Goal: Obtain resource: Download file/media

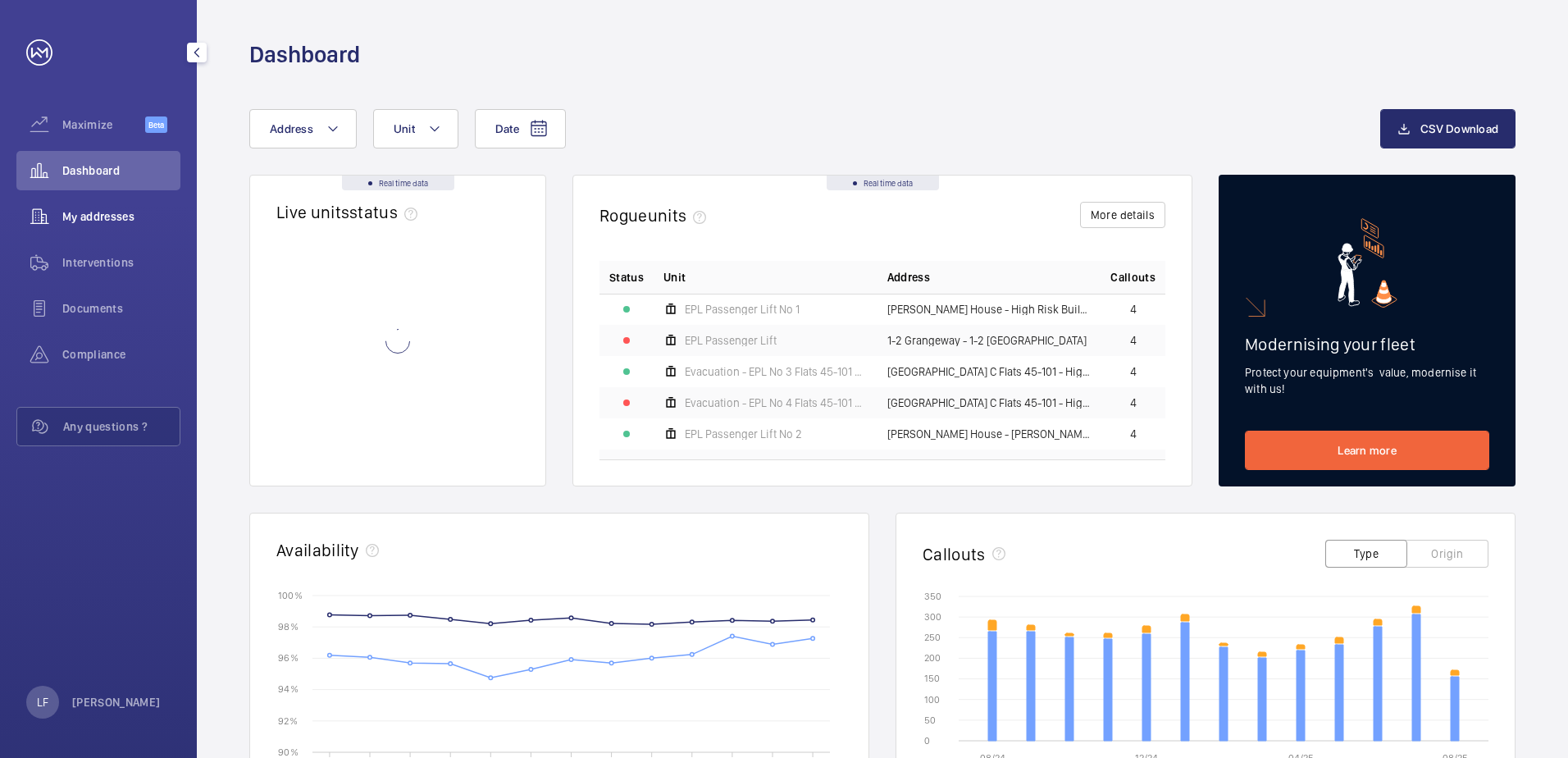
click at [114, 209] on span "My addresses" at bounding box center [121, 217] width 118 height 17
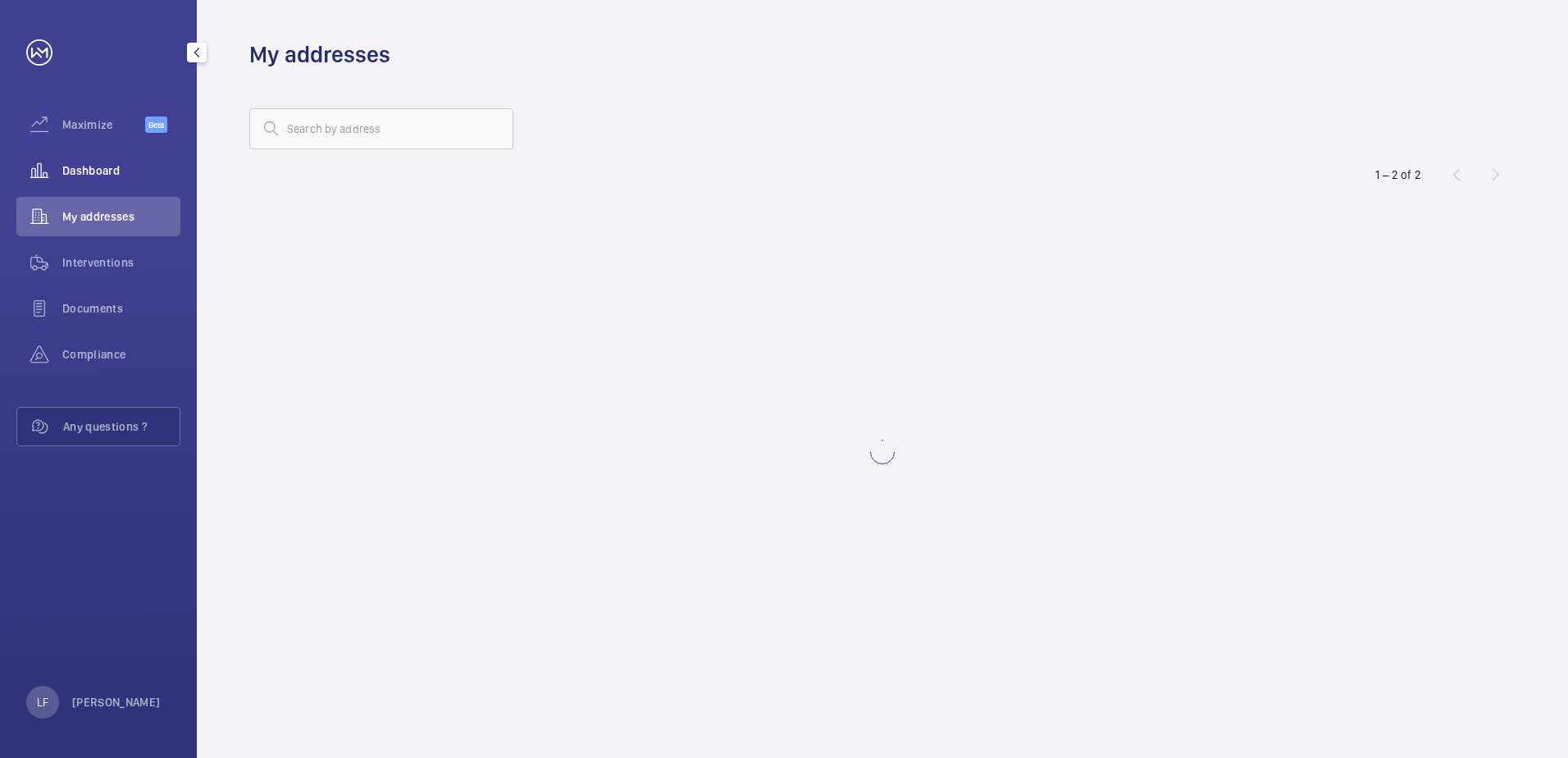
click at [114, 182] on div "Dashboard" at bounding box center [98, 171] width 164 height 40
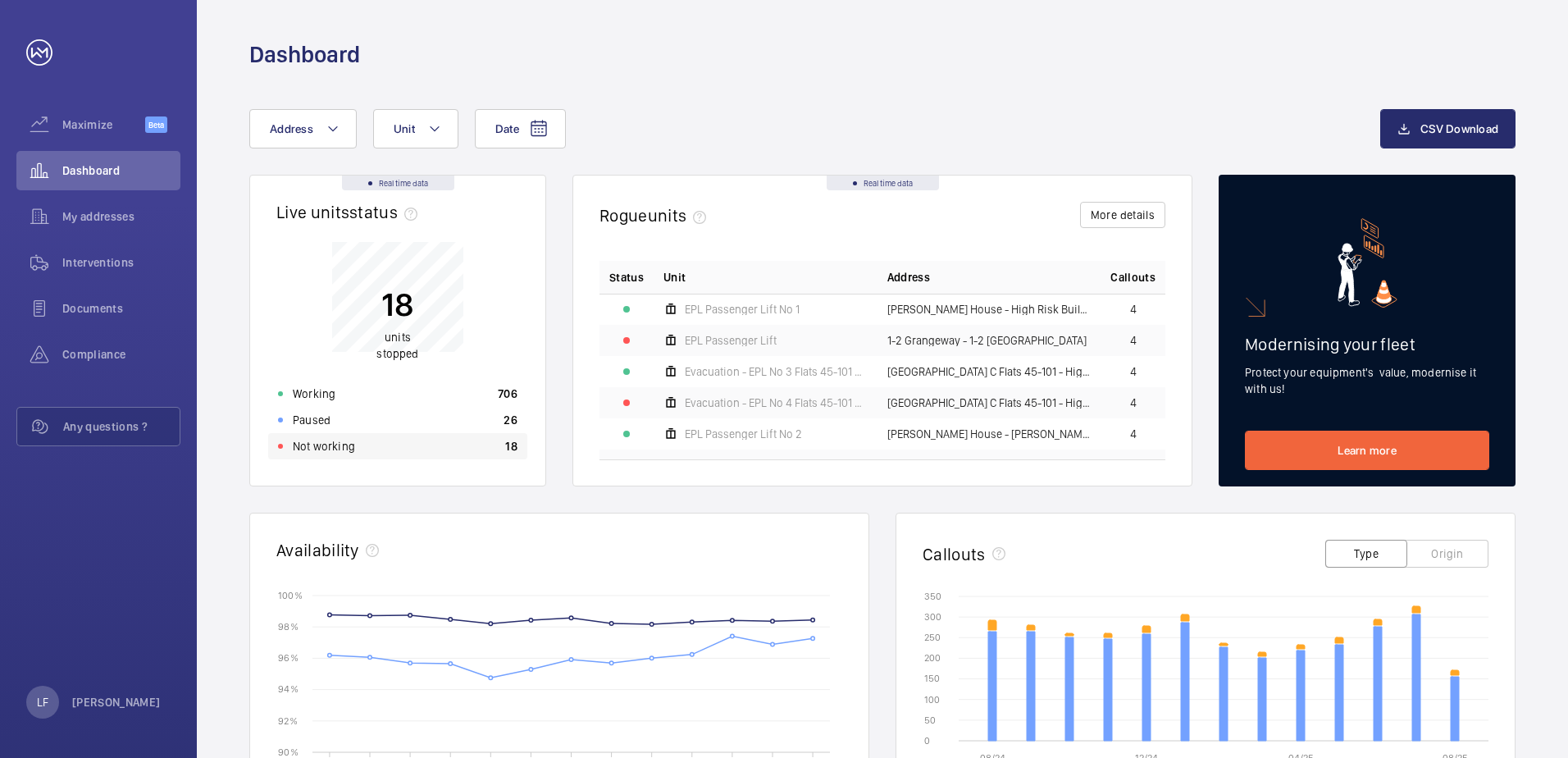
click at [415, 454] on div "Not working 18" at bounding box center [397, 446] width 259 height 26
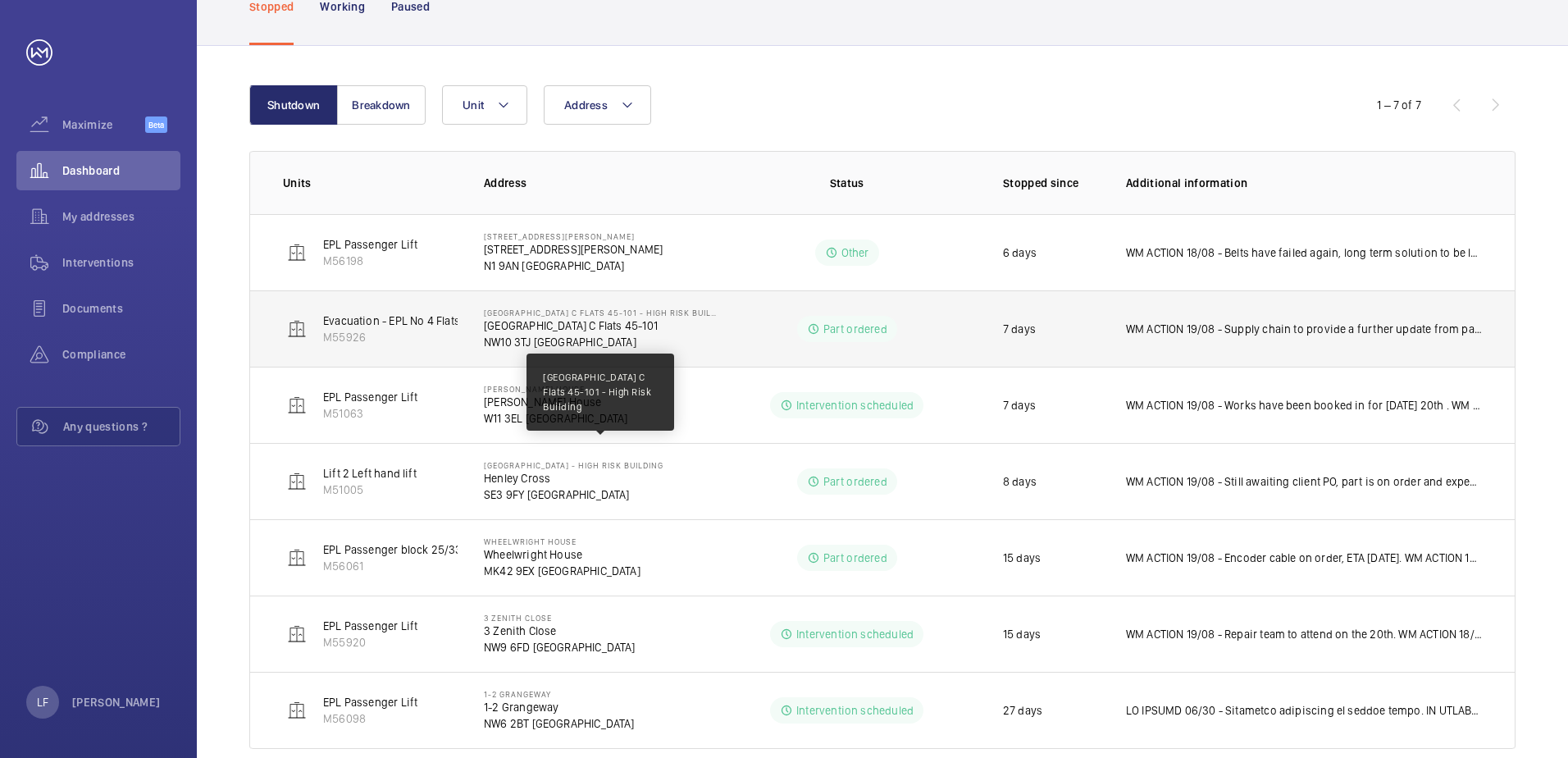
scroll to position [166, 0]
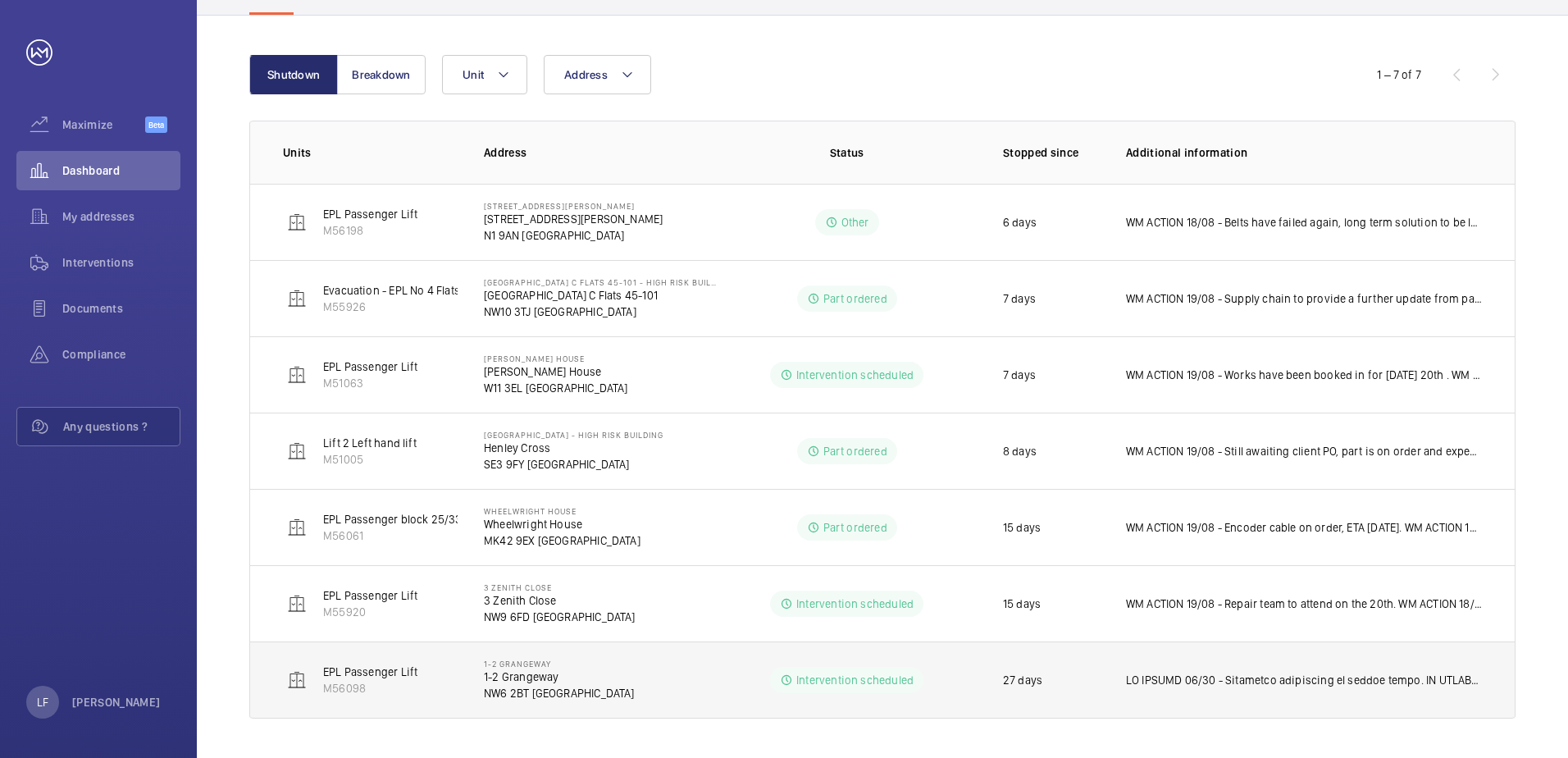
click at [548, 689] on p "NW6 2BT [GEOGRAPHIC_DATA]" at bounding box center [559, 693] width 151 height 17
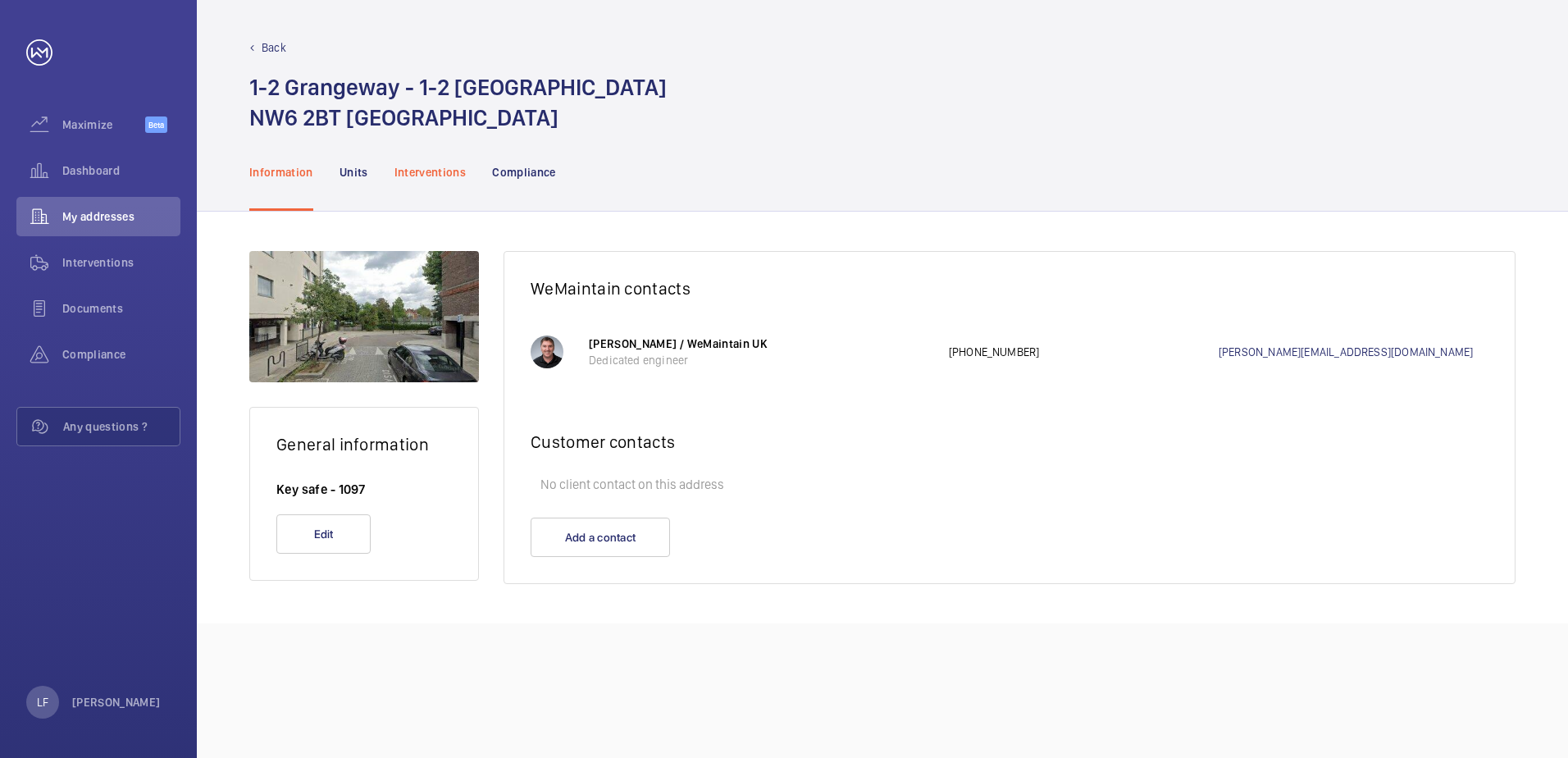
click at [419, 182] on div "Interventions" at bounding box center [430, 172] width 72 height 77
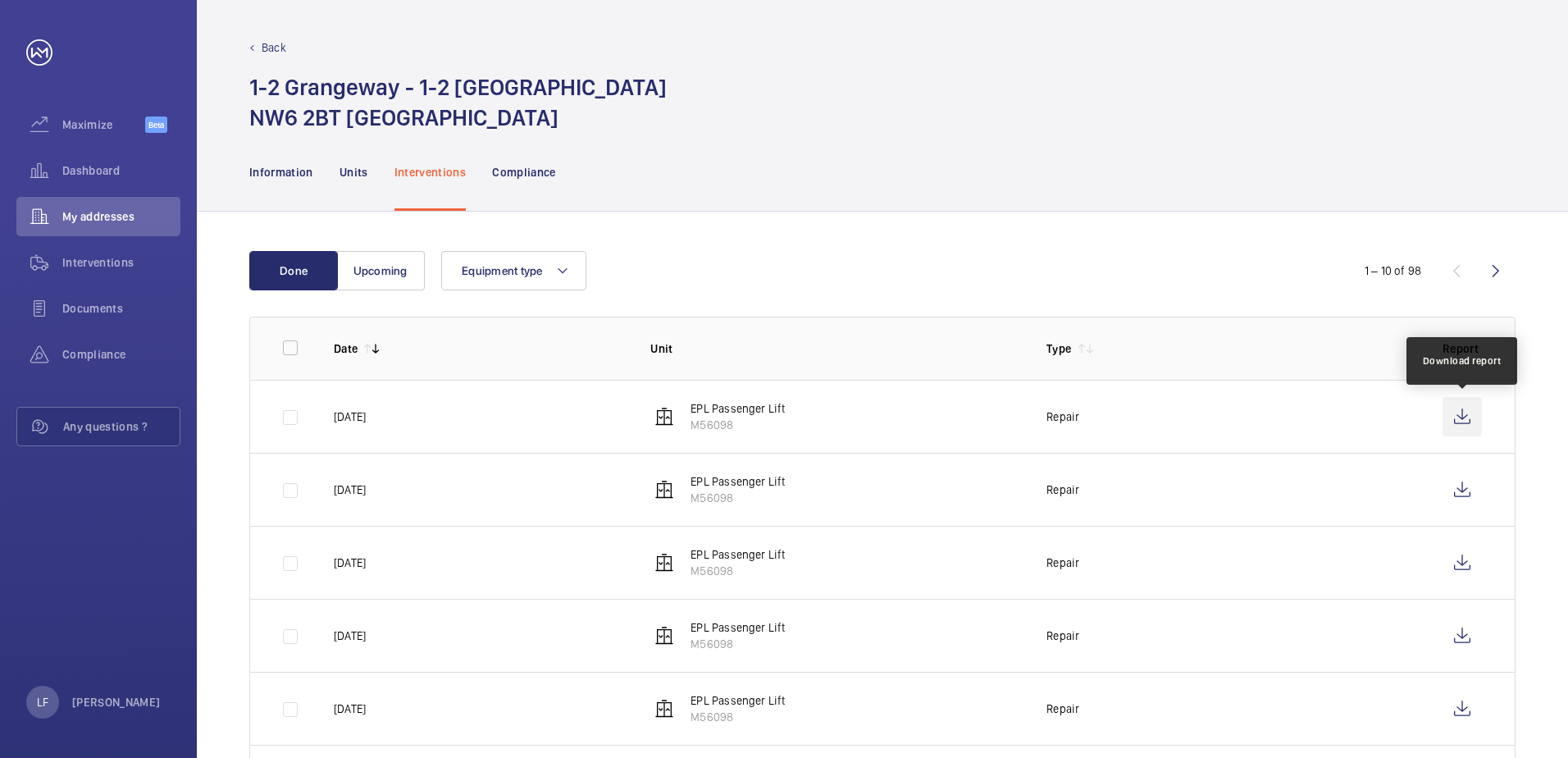
click at [1458, 426] on wm-front-icon-button at bounding box center [1463, 417] width 40 height 40
click at [125, 168] on span "Dashboard" at bounding box center [121, 171] width 118 height 17
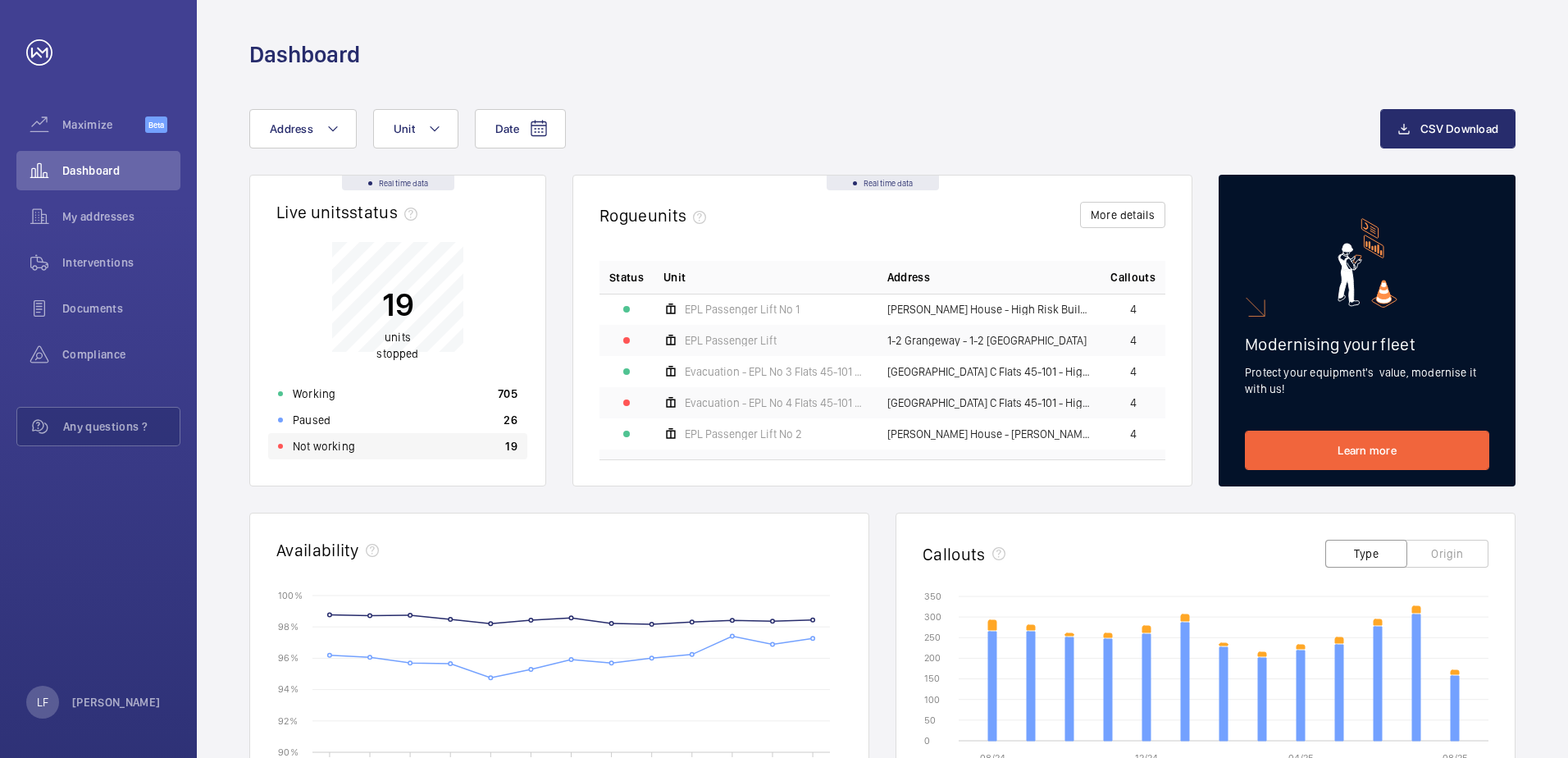
click at [319, 450] on p "Not working" at bounding box center [324, 446] width 63 height 17
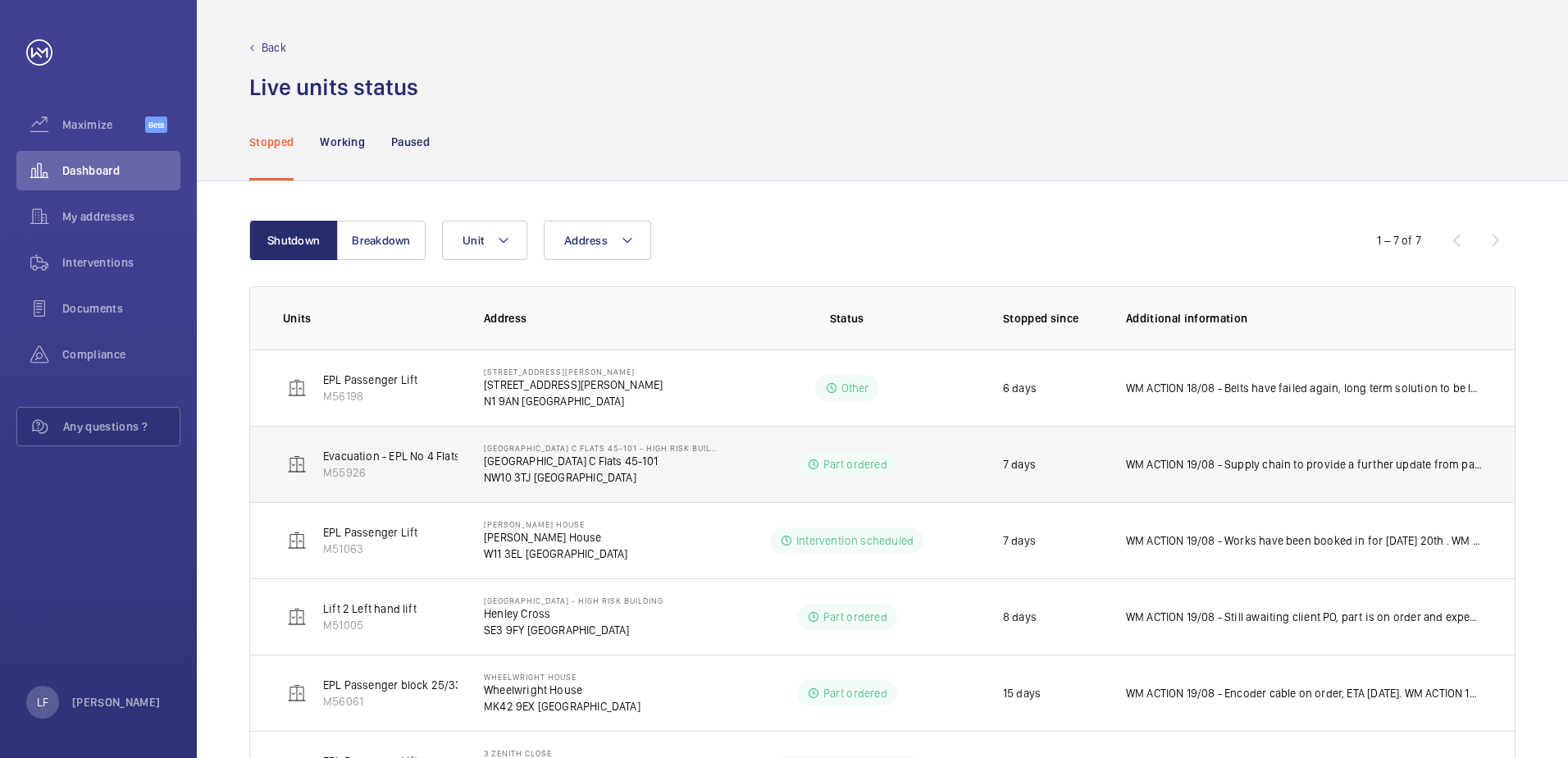
click at [593, 467] on p "[GEOGRAPHIC_DATA] C Flats 45-101" at bounding box center [600, 461] width 233 height 17
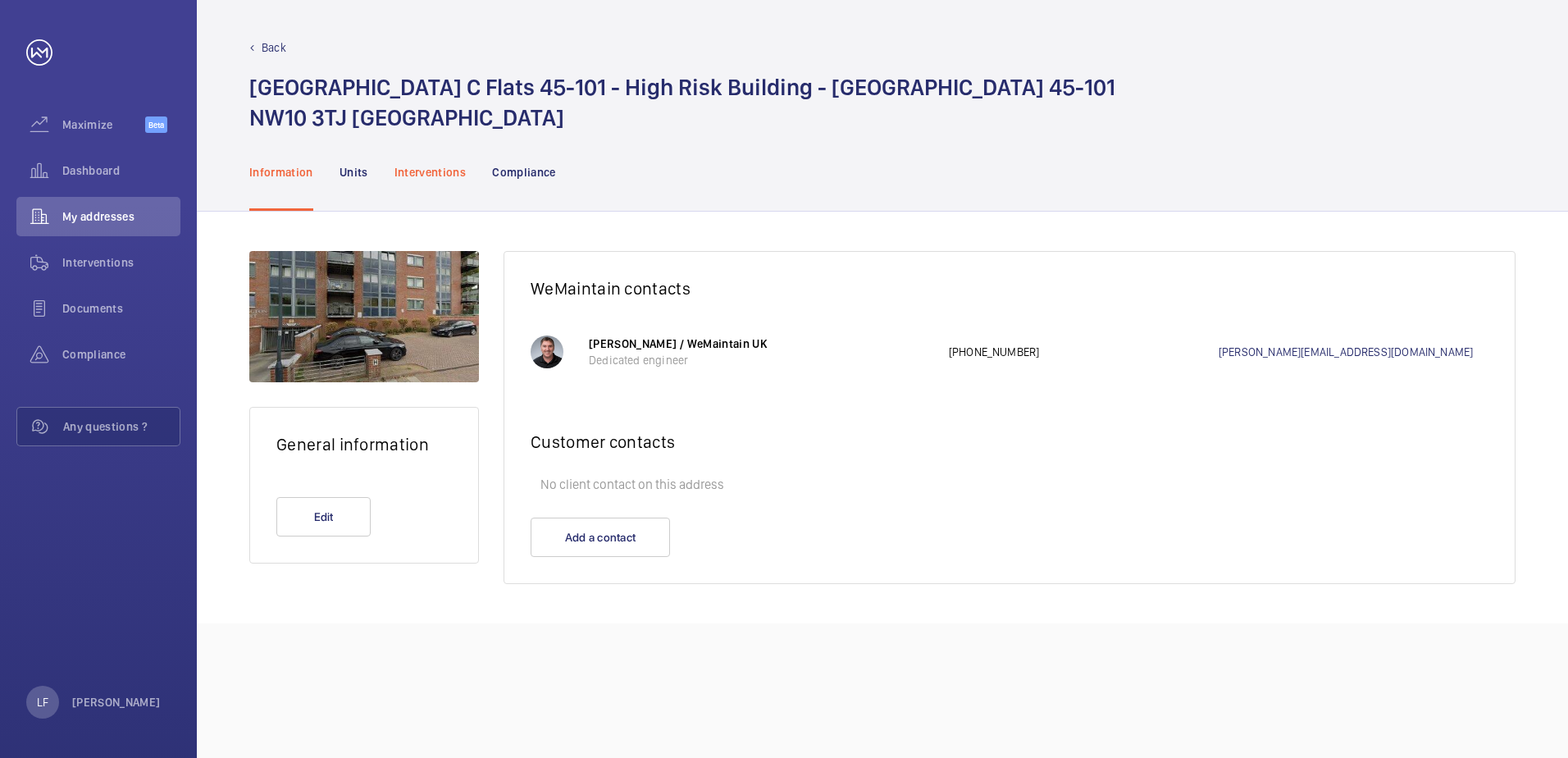
click at [445, 167] on p "Interventions" at bounding box center [430, 172] width 72 height 17
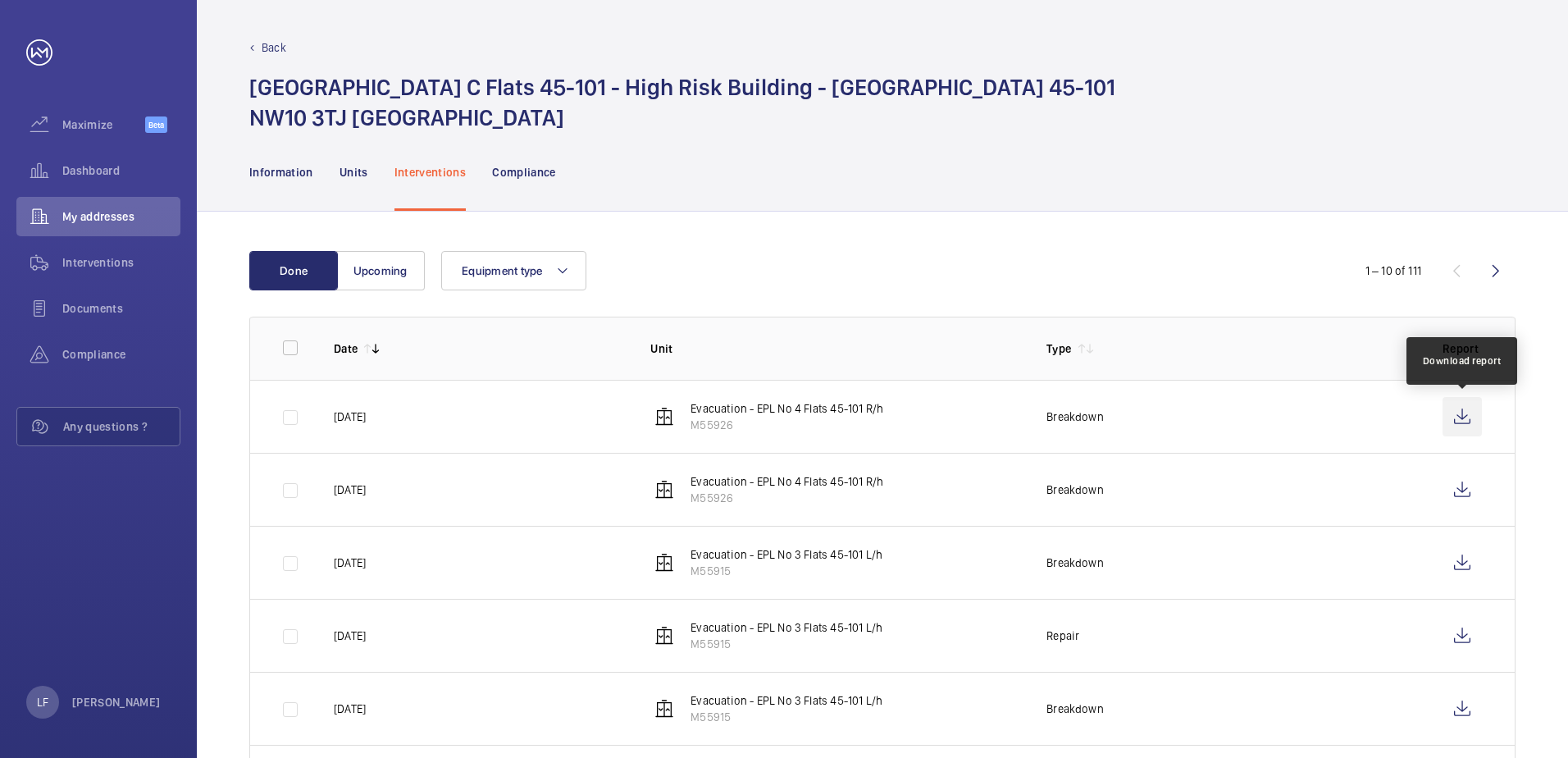
click at [1473, 414] on wm-front-icon-button at bounding box center [1463, 417] width 40 height 40
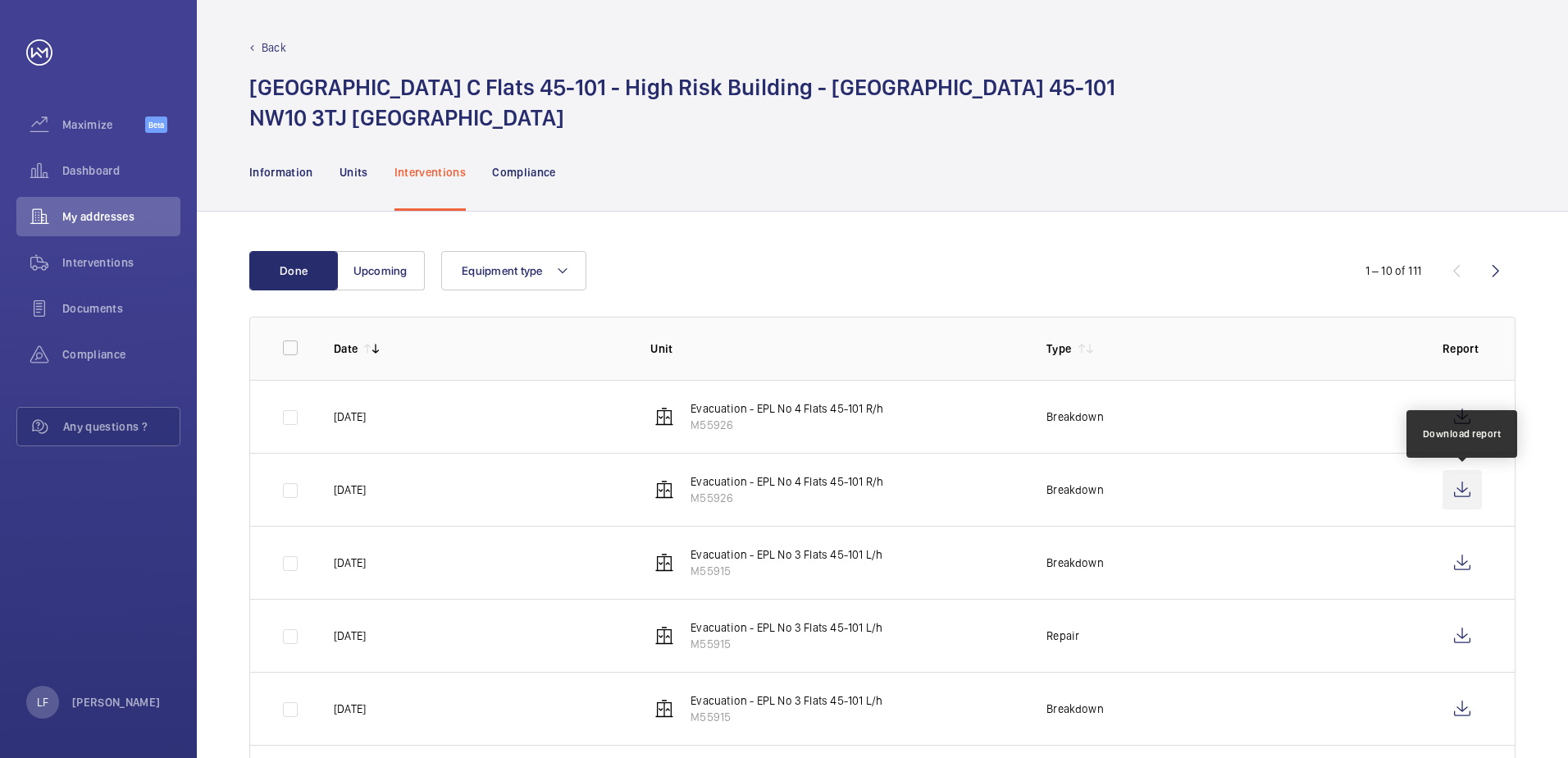
click at [1452, 493] on wm-front-icon-button at bounding box center [1463, 490] width 40 height 40
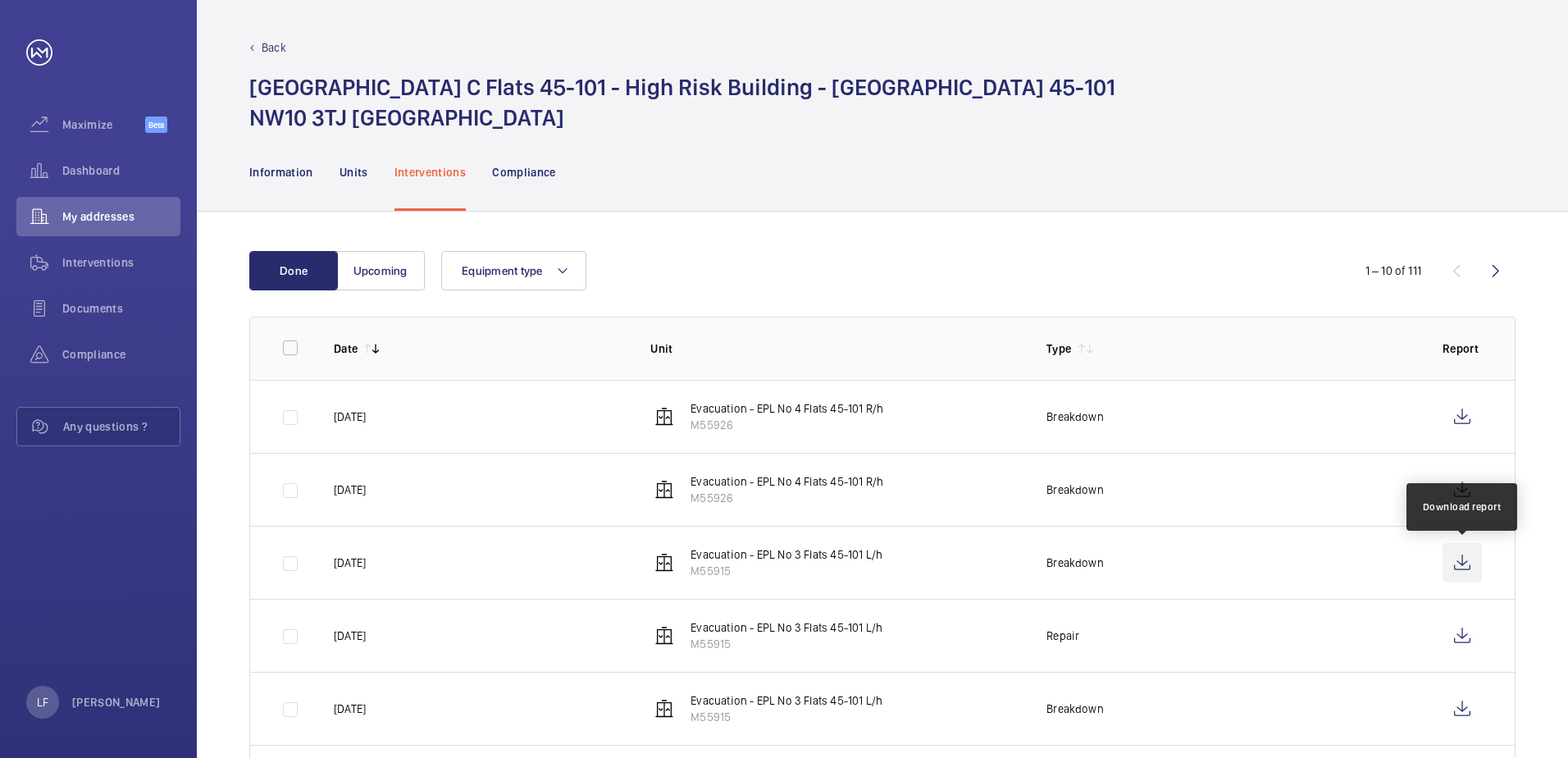
click at [1464, 572] on wm-front-icon-button at bounding box center [1463, 563] width 40 height 40
click at [88, 167] on span "Dashboard" at bounding box center [121, 171] width 118 height 17
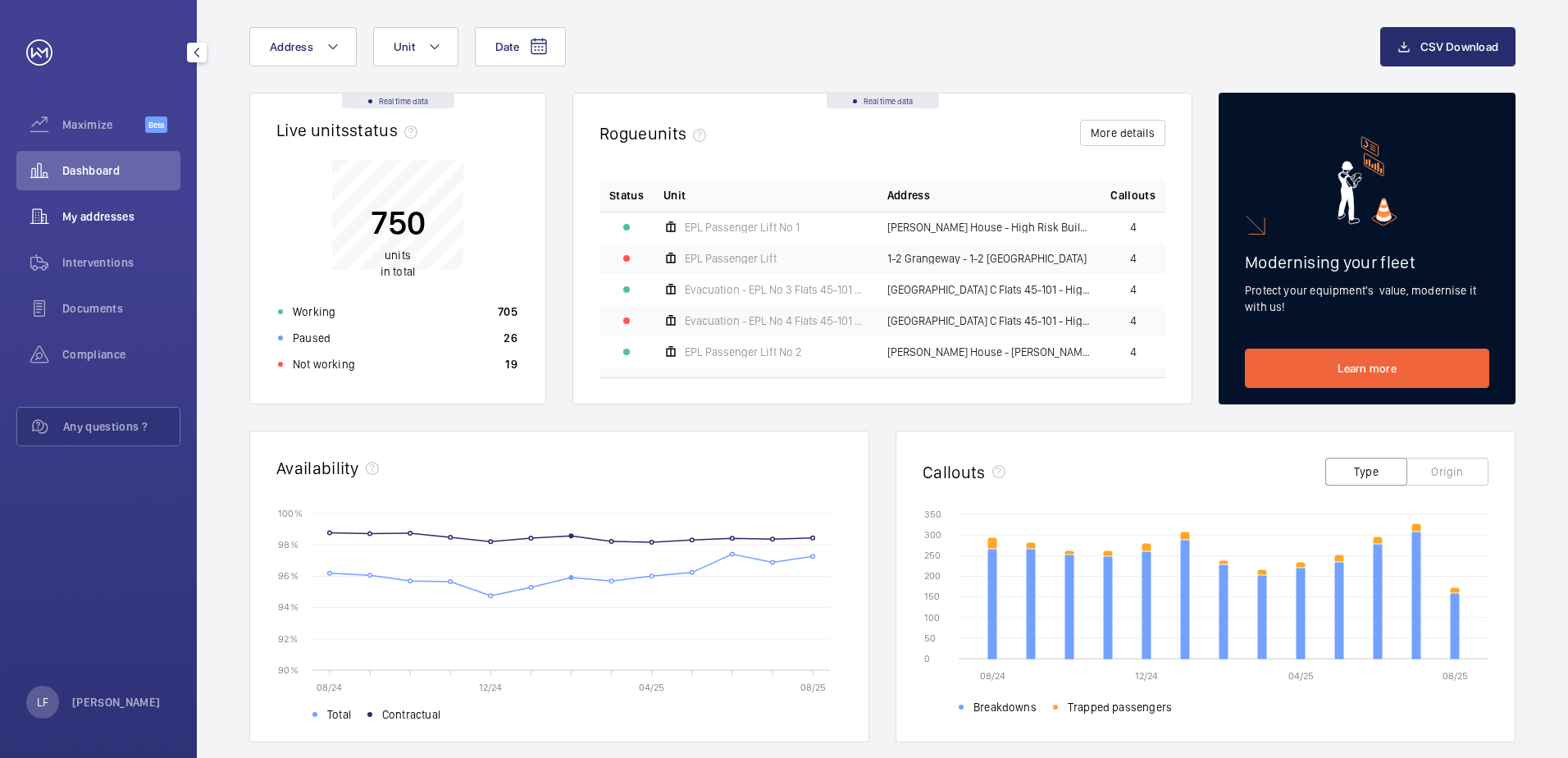
click at [103, 220] on span "My addresses" at bounding box center [121, 217] width 118 height 17
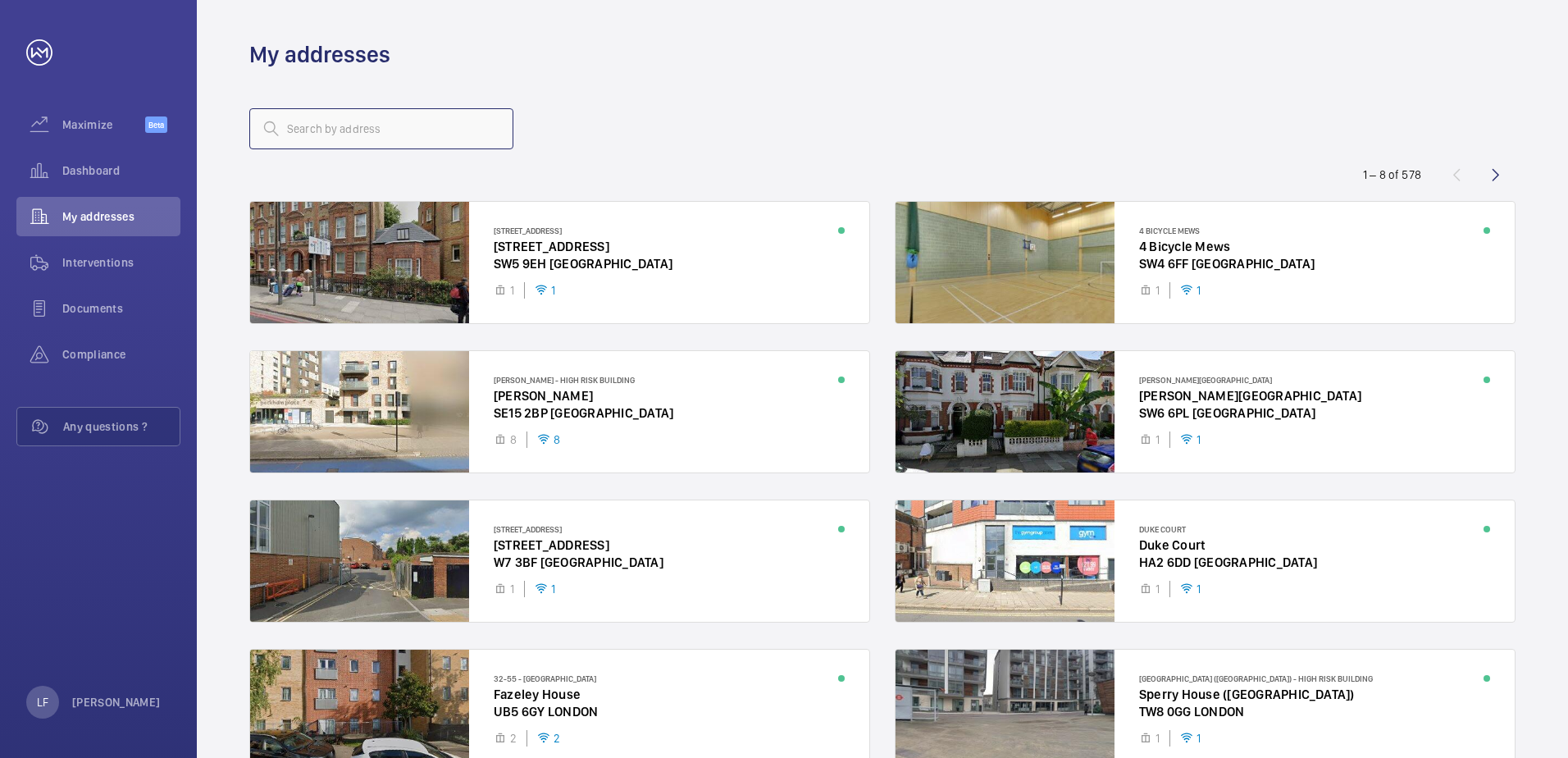
click at [338, 130] on input "text" at bounding box center [381, 128] width 264 height 41
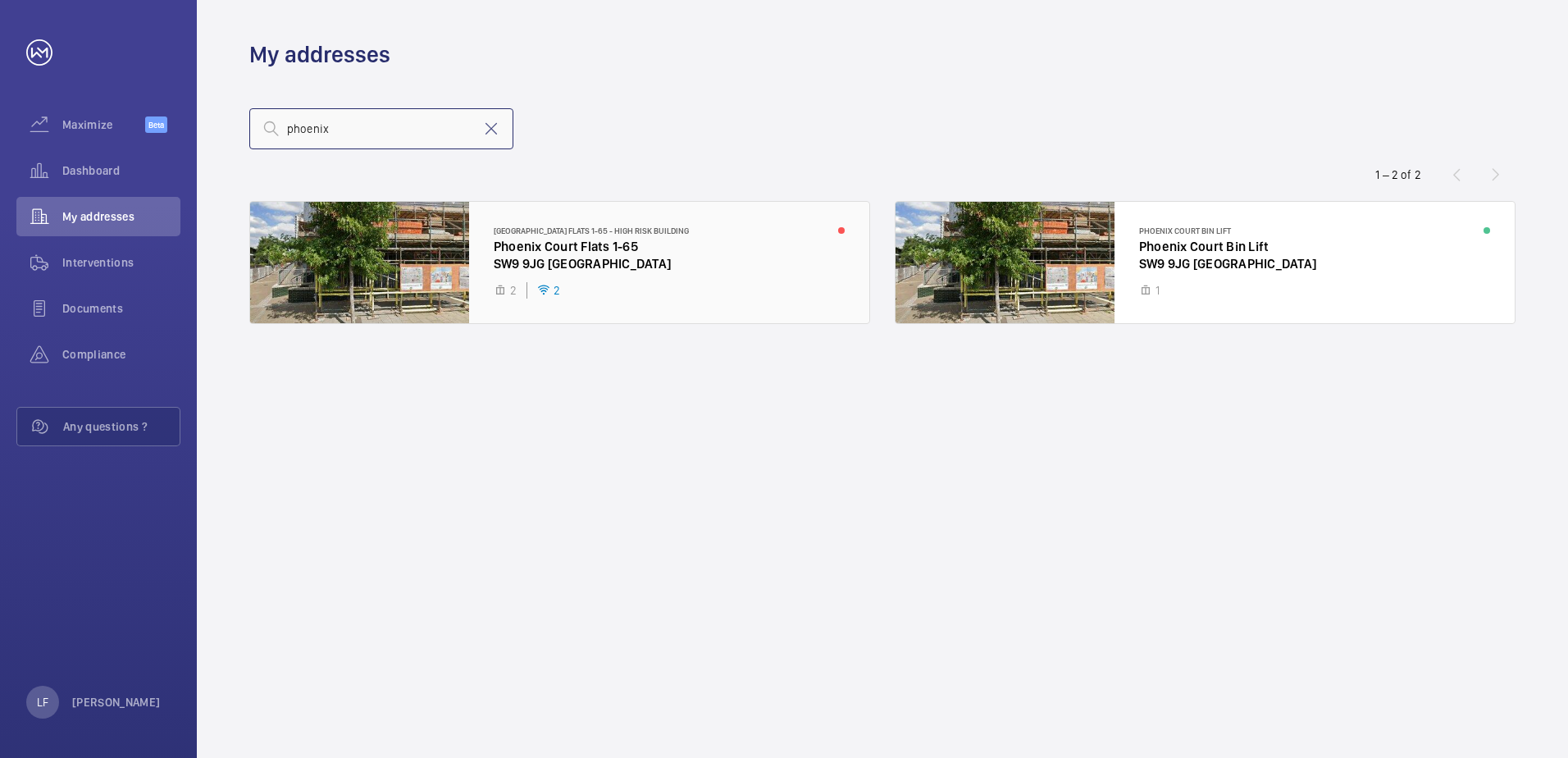
type input "phoenix"
click at [580, 261] on div at bounding box center [559, 262] width 619 height 121
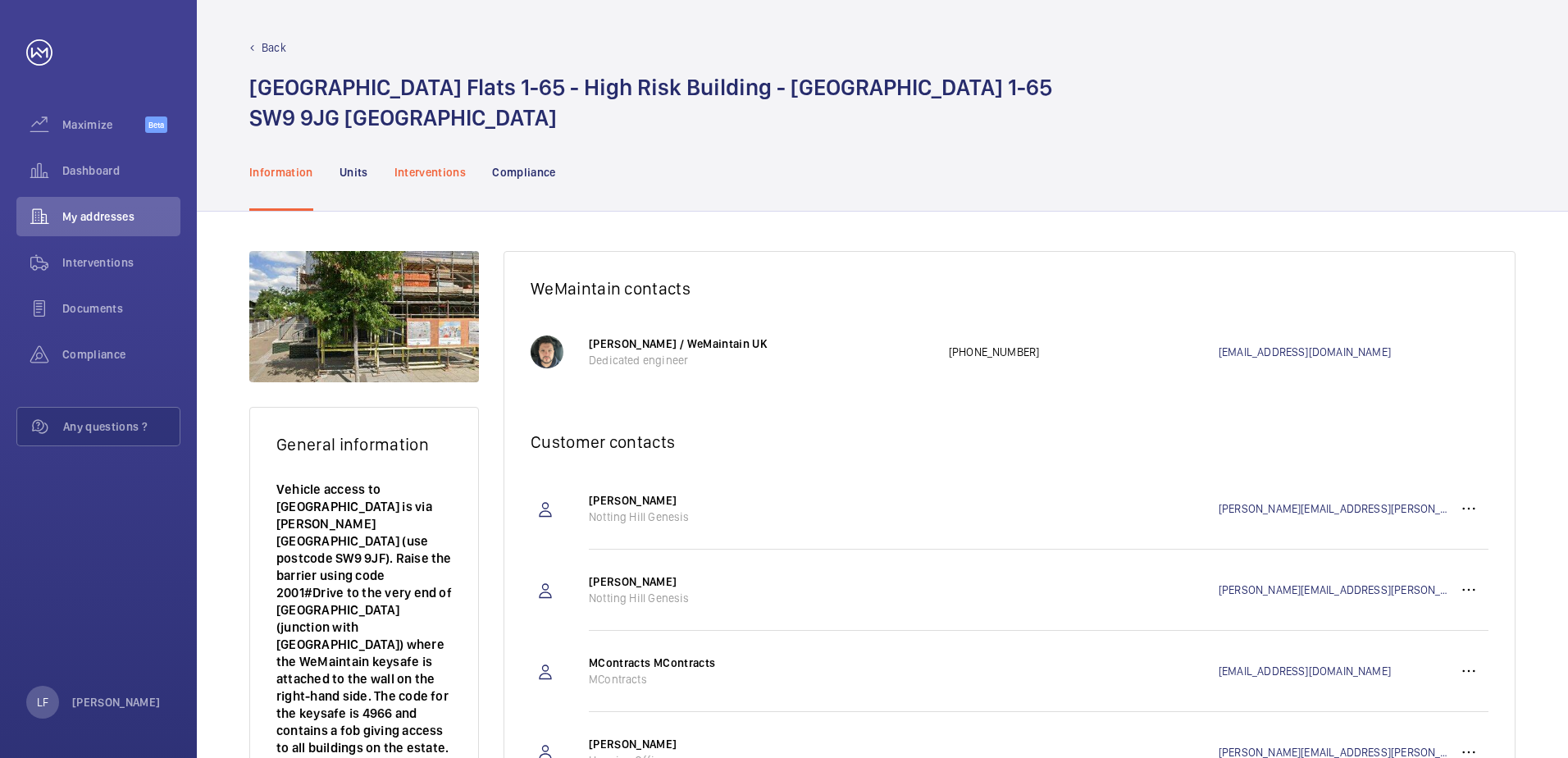
click at [440, 165] on p "Interventions" at bounding box center [430, 172] width 72 height 17
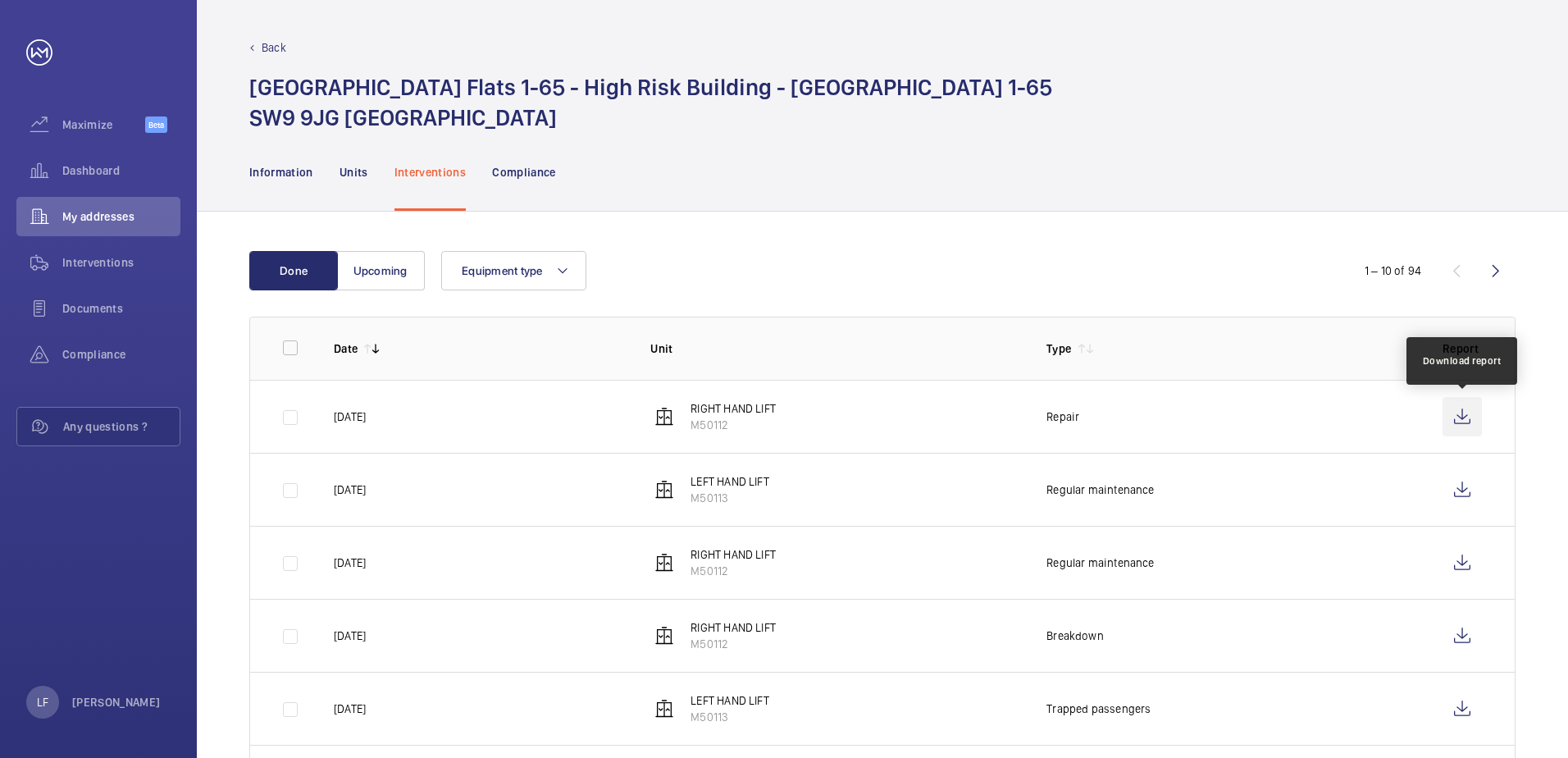
click at [1473, 419] on wm-front-icon-button at bounding box center [1463, 417] width 40 height 40
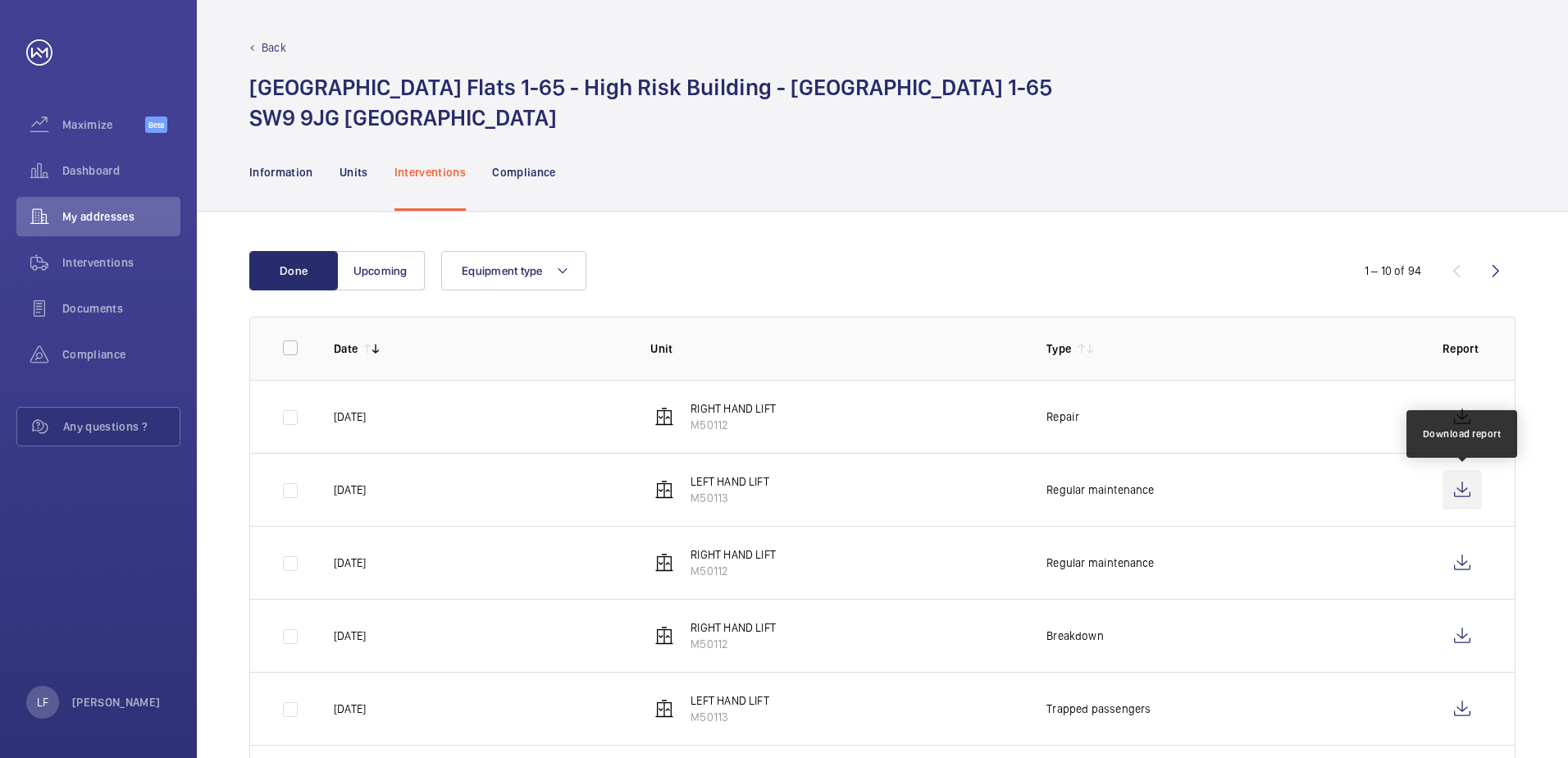
click at [1467, 493] on wm-front-icon-button at bounding box center [1463, 490] width 40 height 40
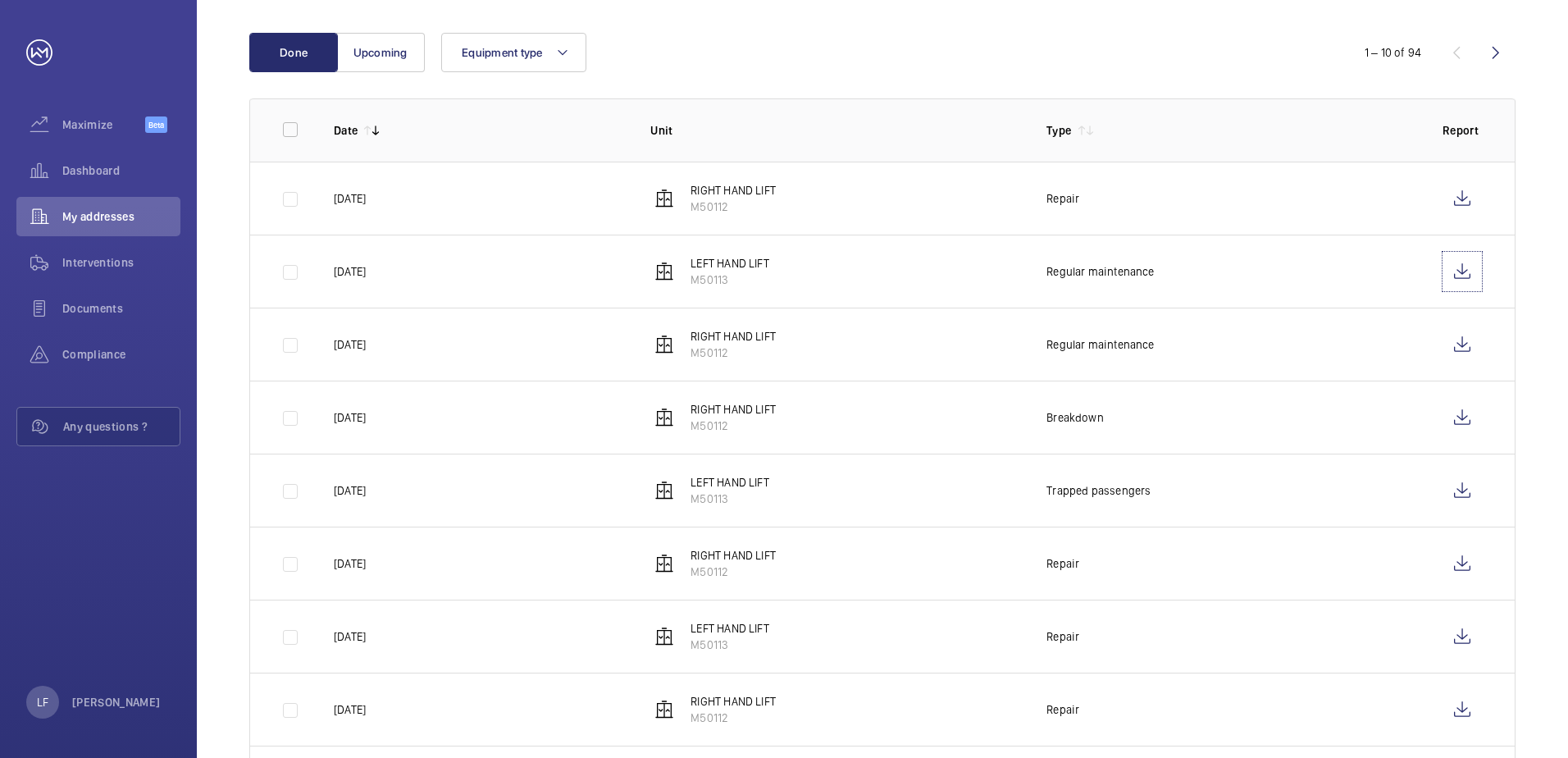
scroll to position [246, 0]
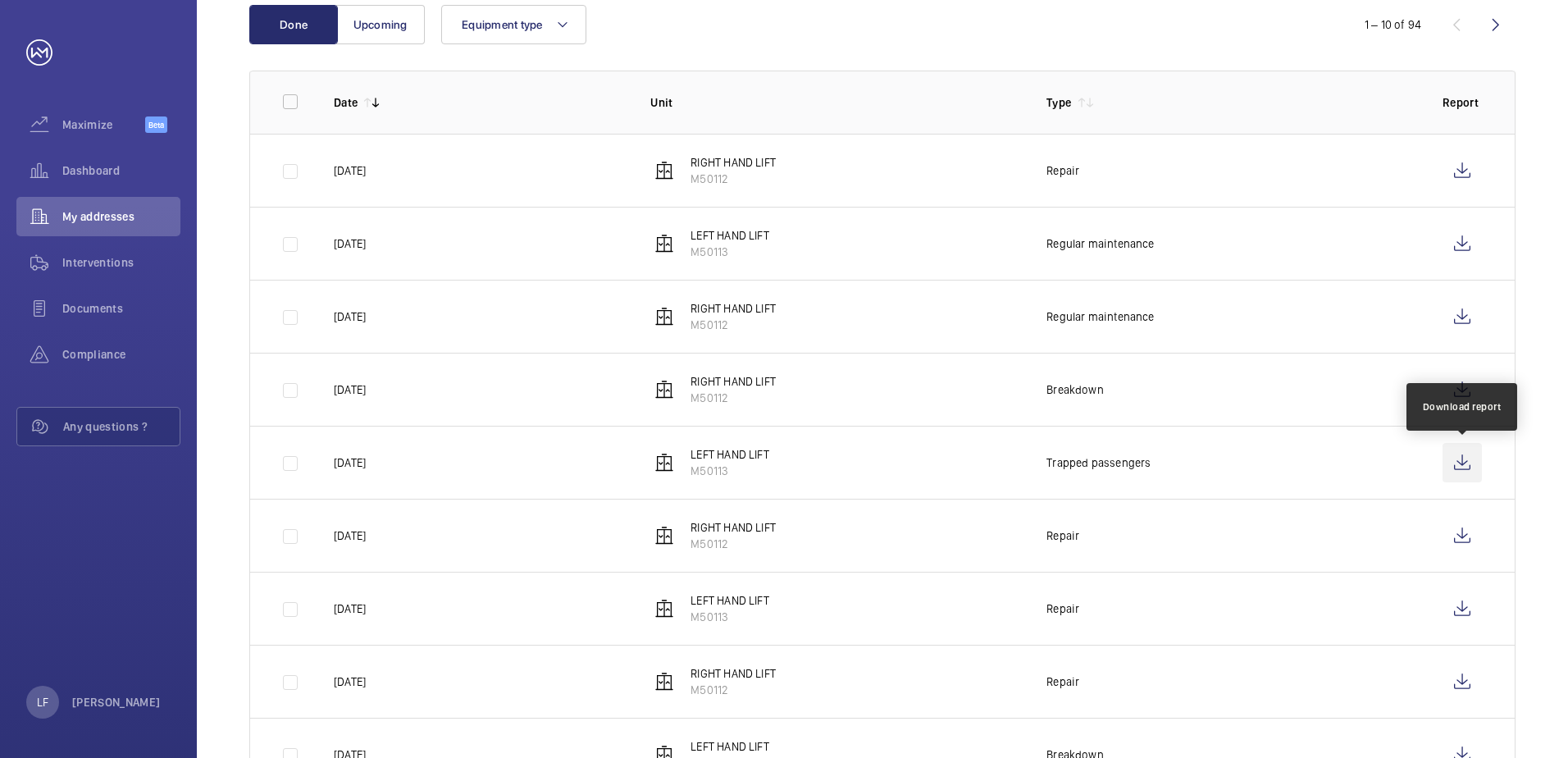
click at [1445, 465] on wm-front-icon-button at bounding box center [1463, 463] width 40 height 40
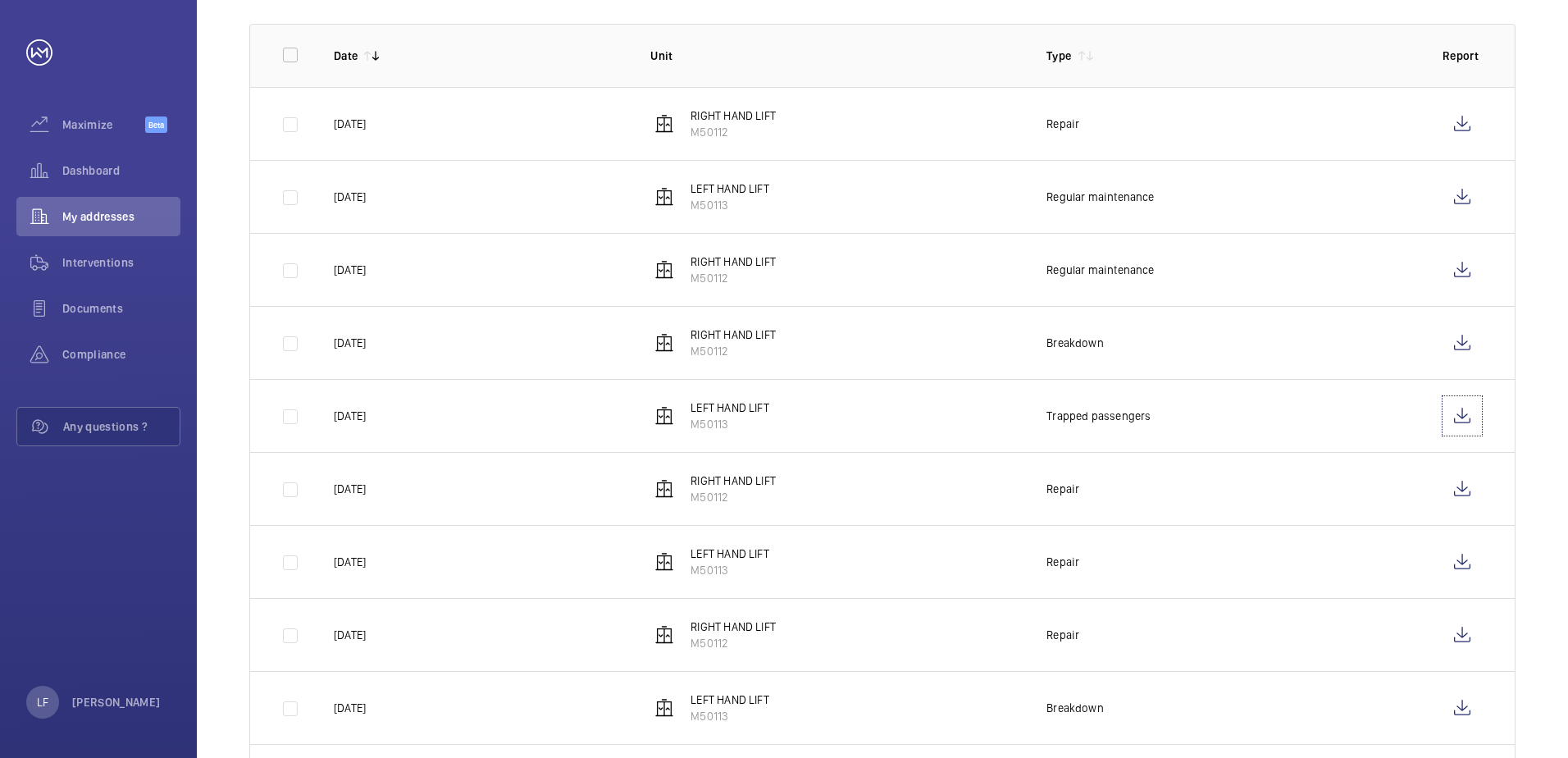
scroll to position [328, 0]
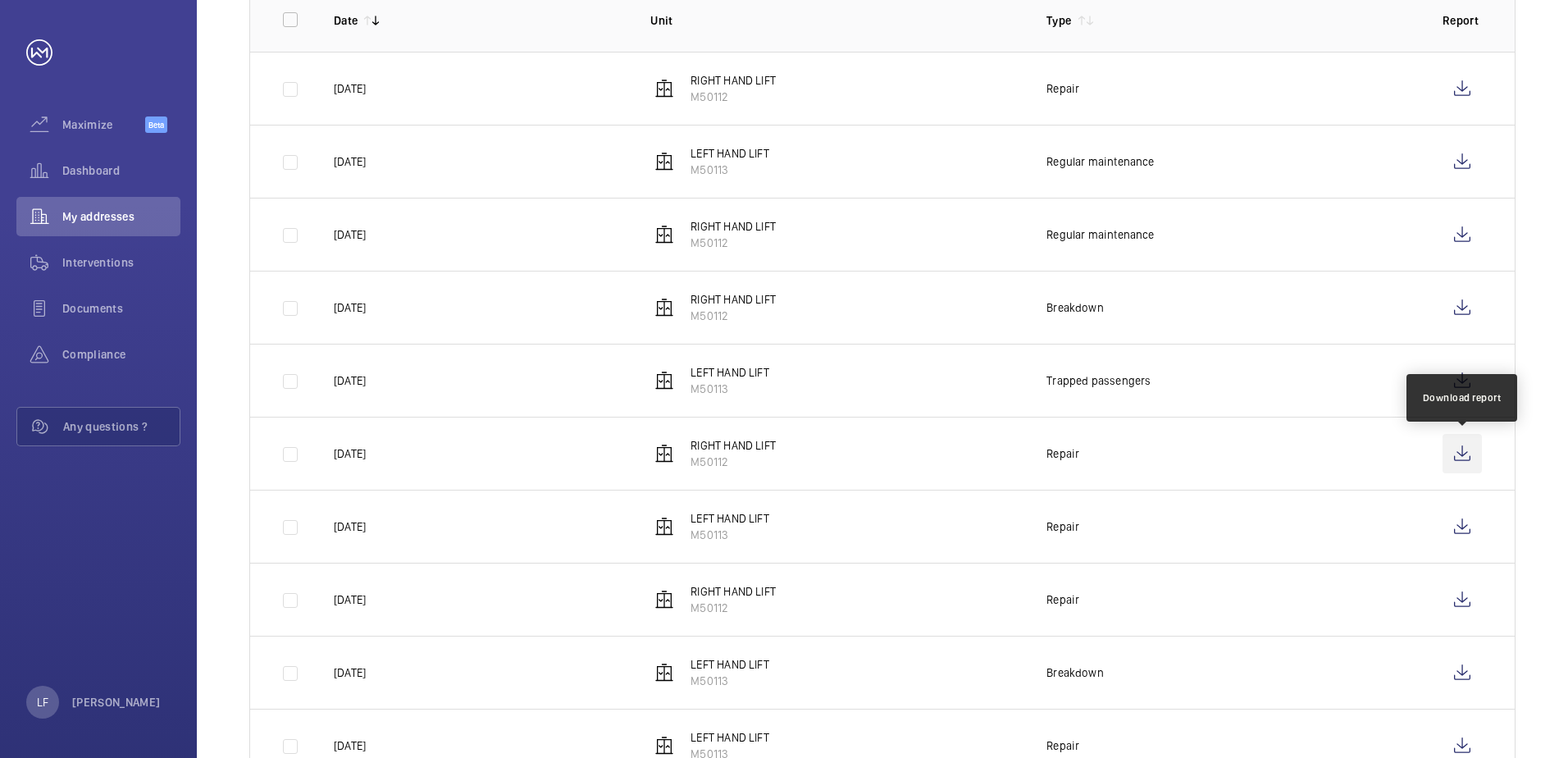
click at [1453, 462] on wm-front-icon-button at bounding box center [1463, 454] width 40 height 40
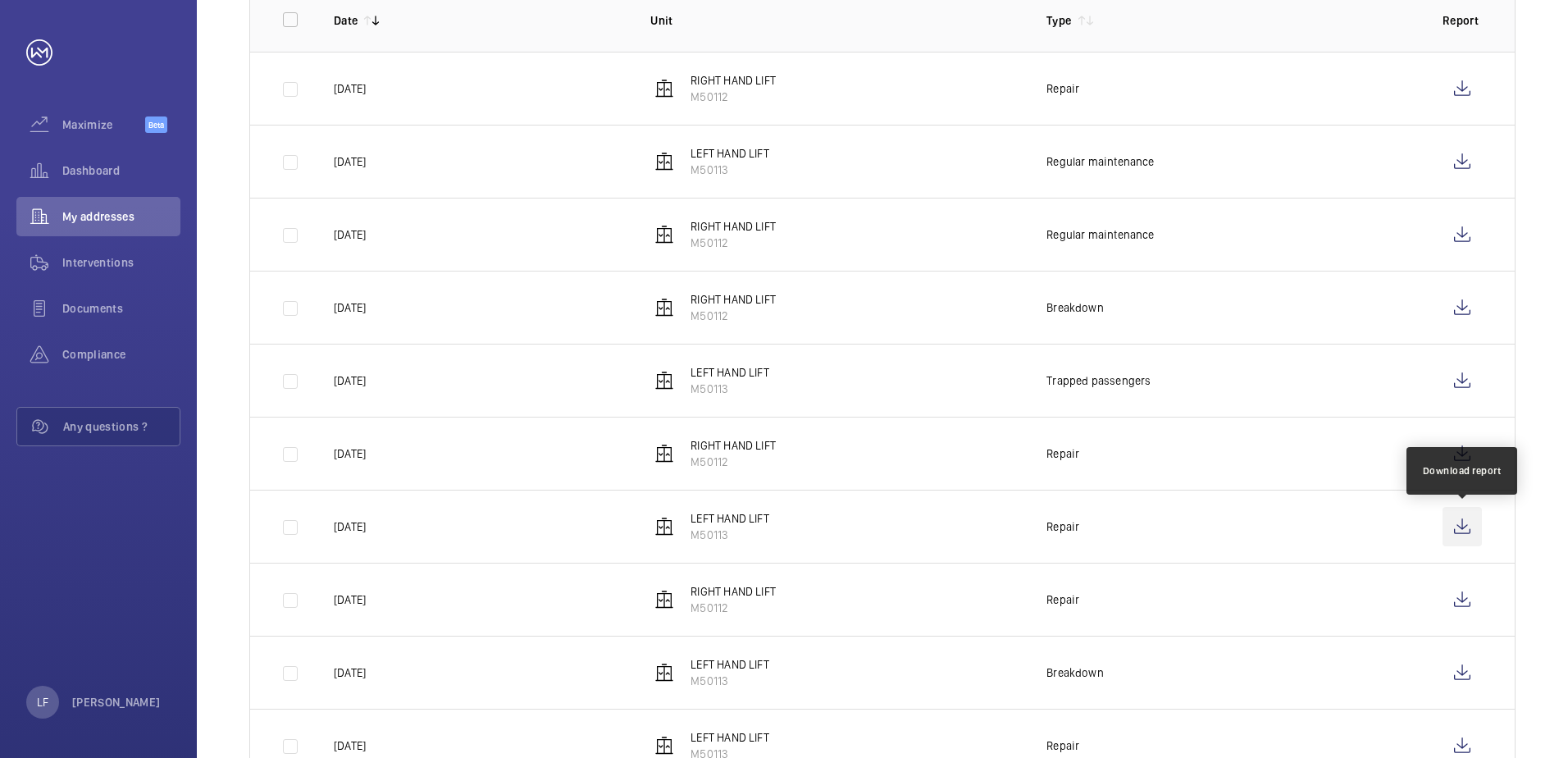
click at [1447, 520] on wm-front-icon-button at bounding box center [1463, 527] width 40 height 40
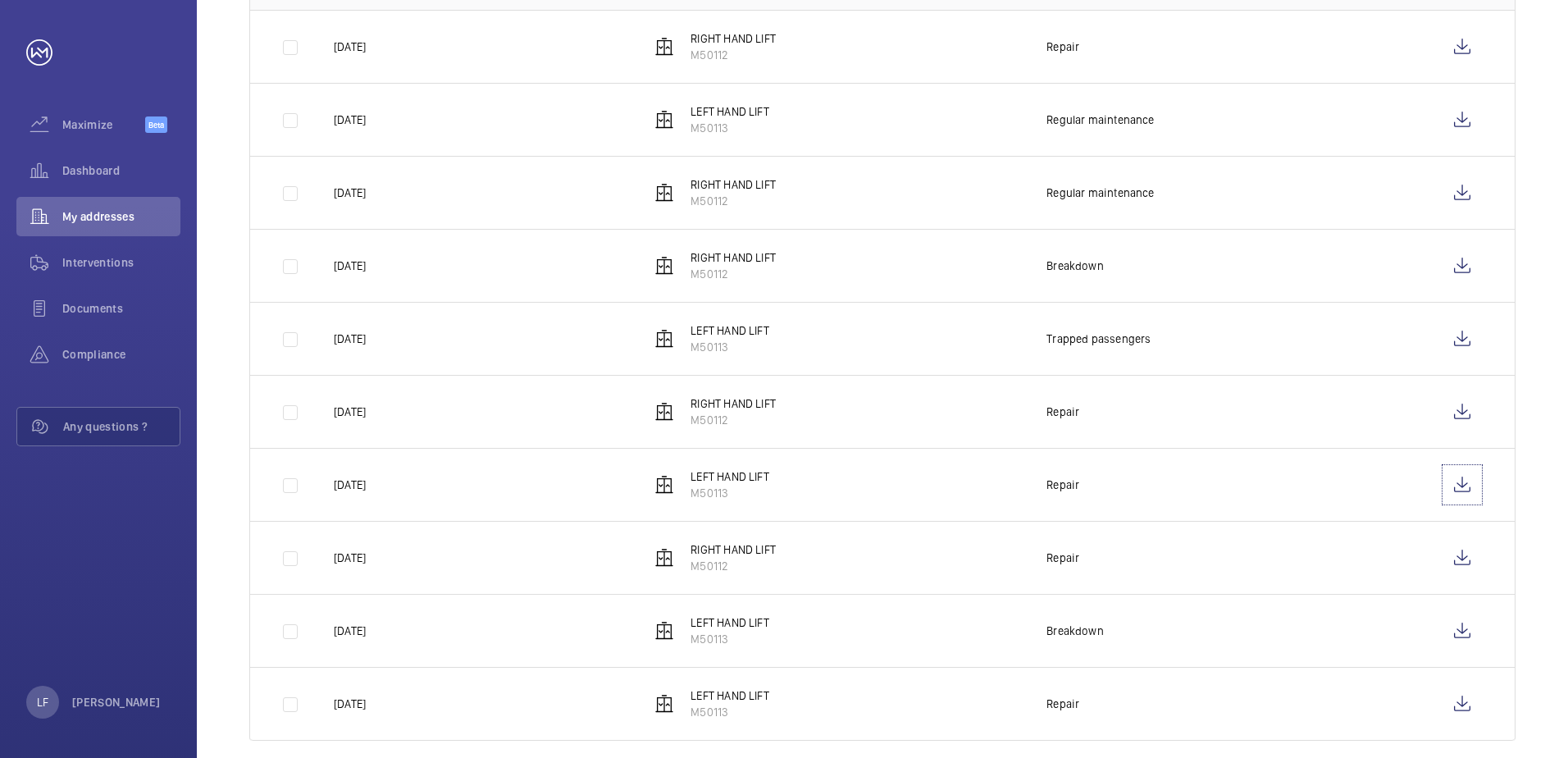
scroll to position [392, 0]
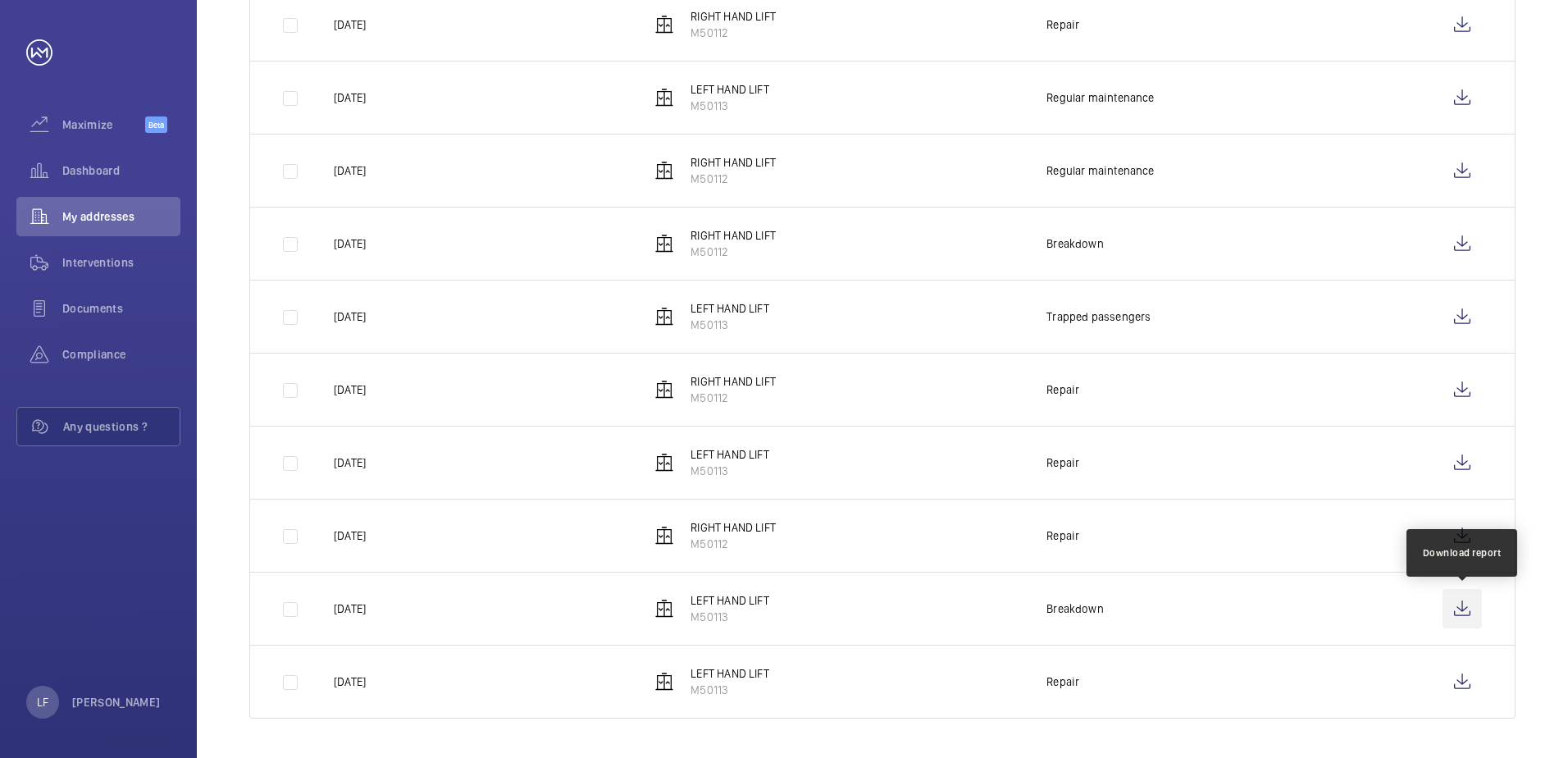
click at [1462, 612] on wm-front-icon-button at bounding box center [1463, 609] width 40 height 40
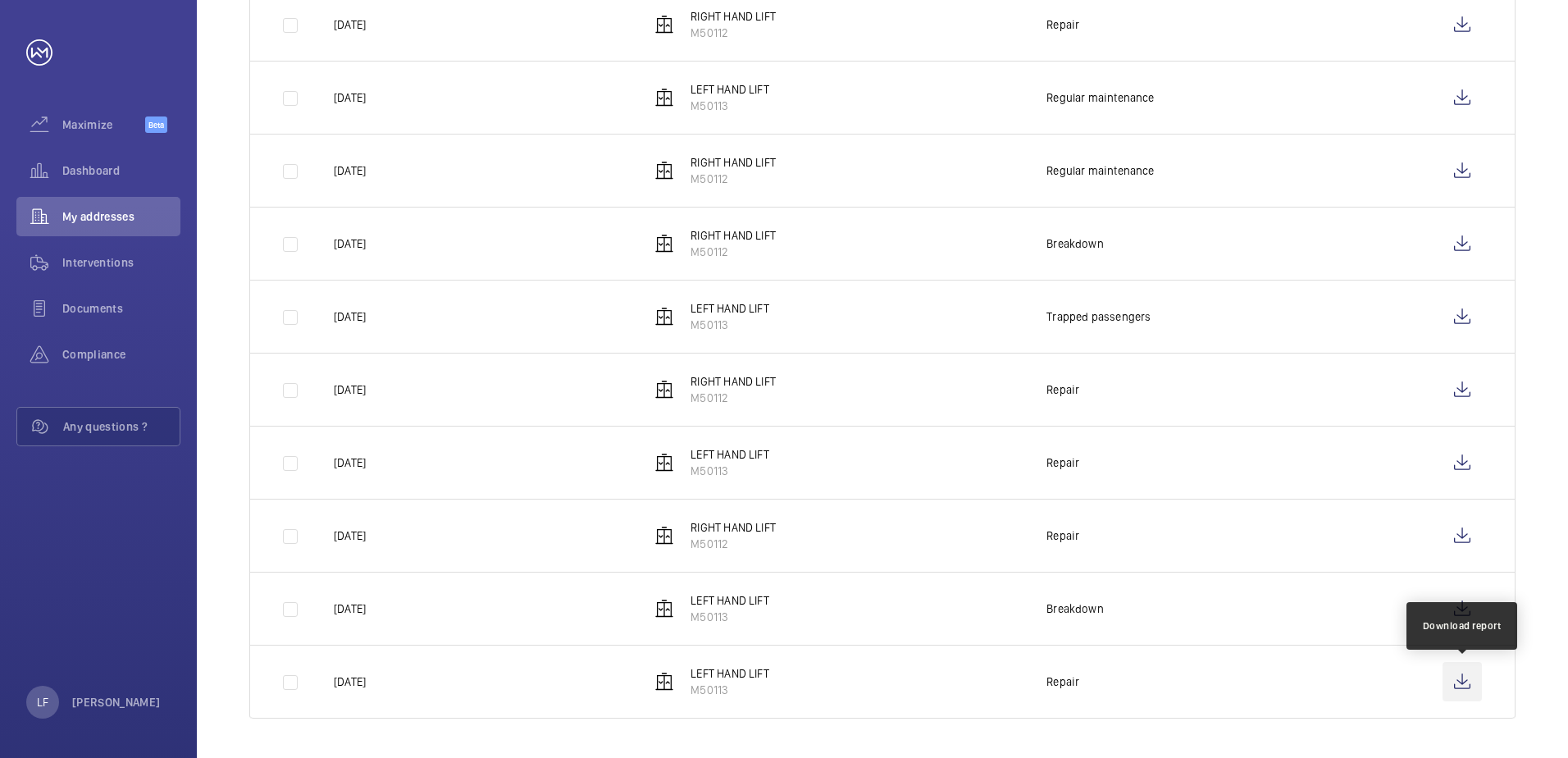
click at [1459, 677] on wm-front-icon-button at bounding box center [1463, 682] width 40 height 40
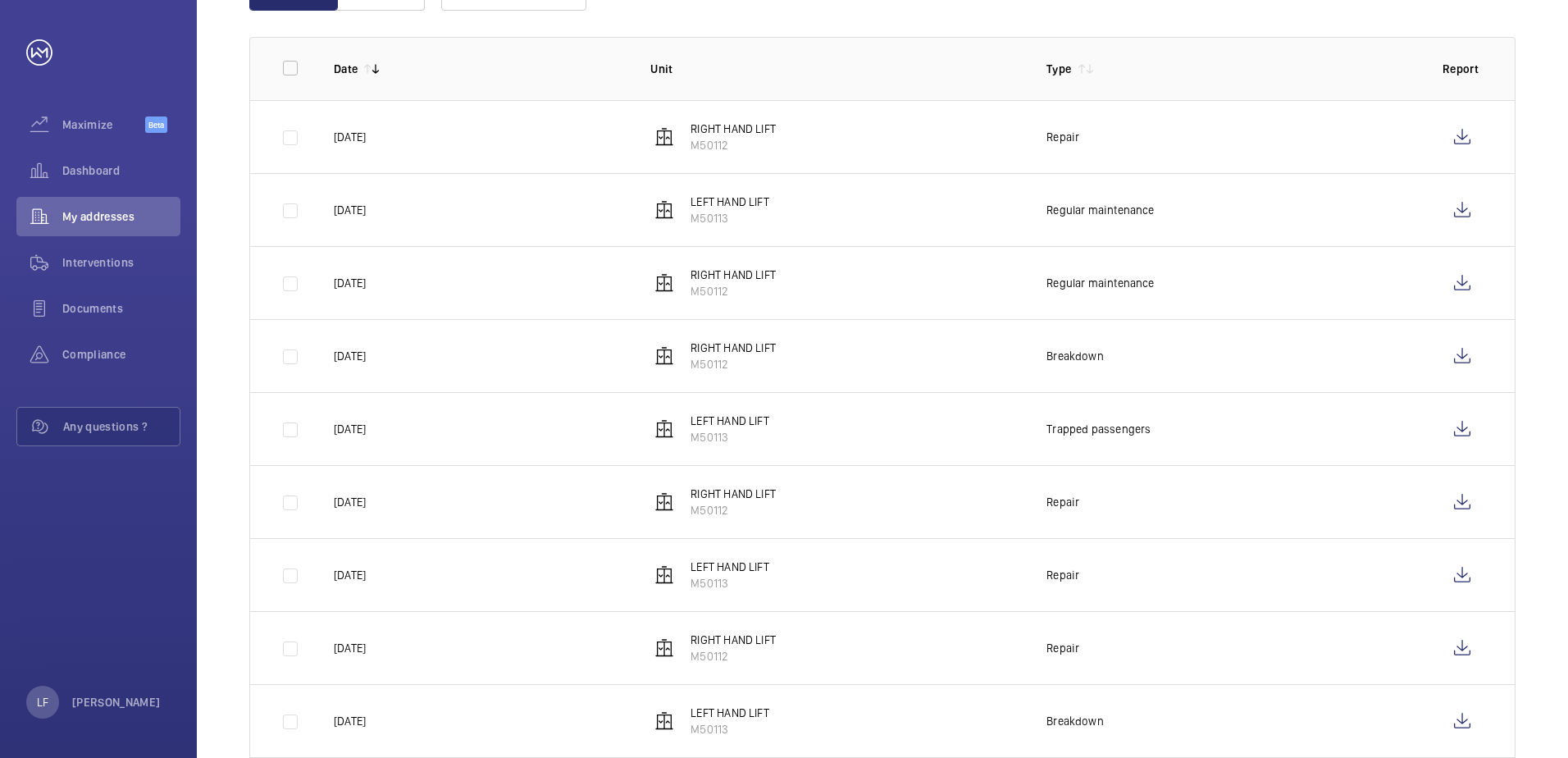
scroll to position [146, 0]
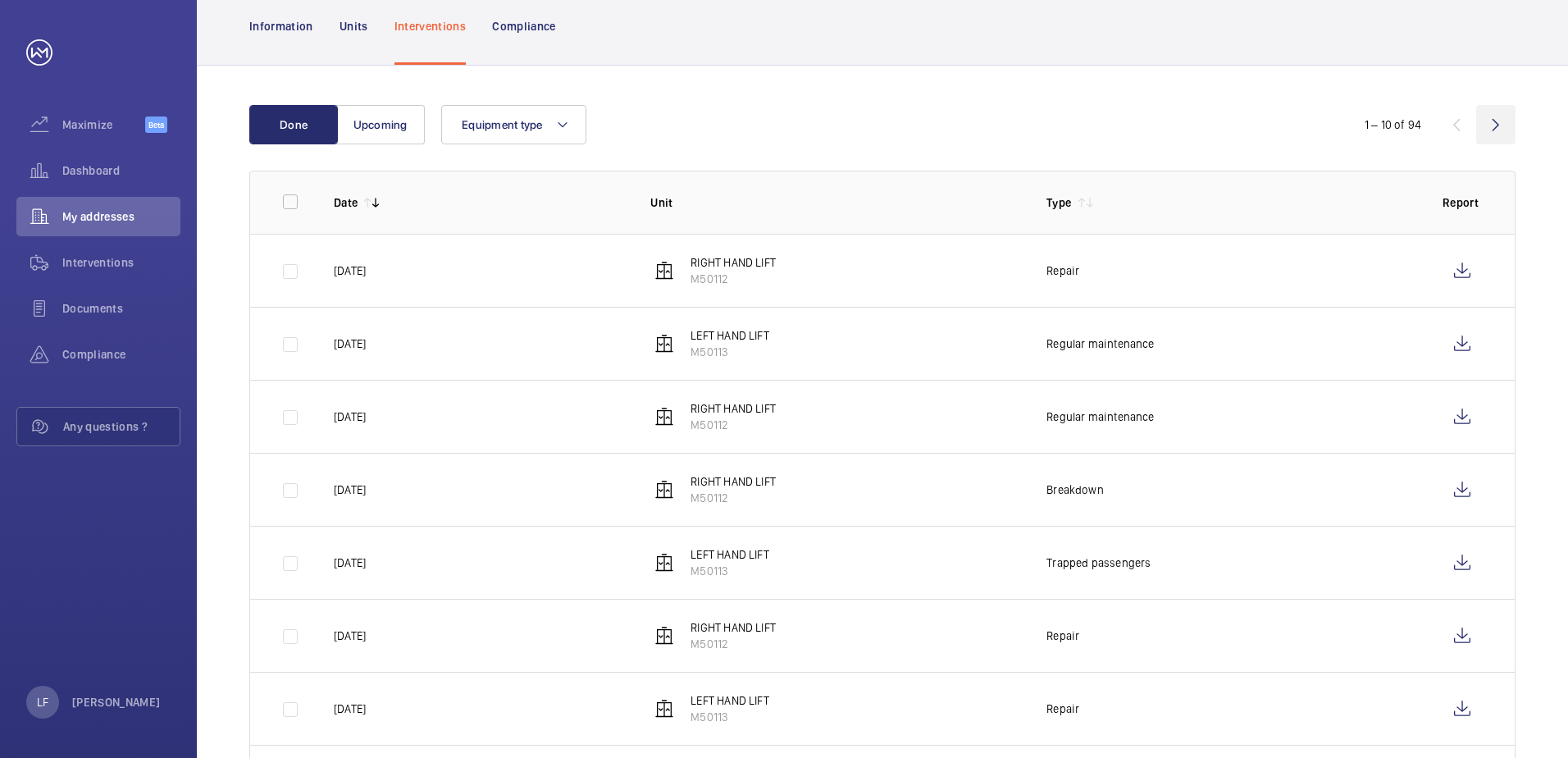
click at [1491, 131] on wm-front-icon-button at bounding box center [1496, 125] width 40 height 40
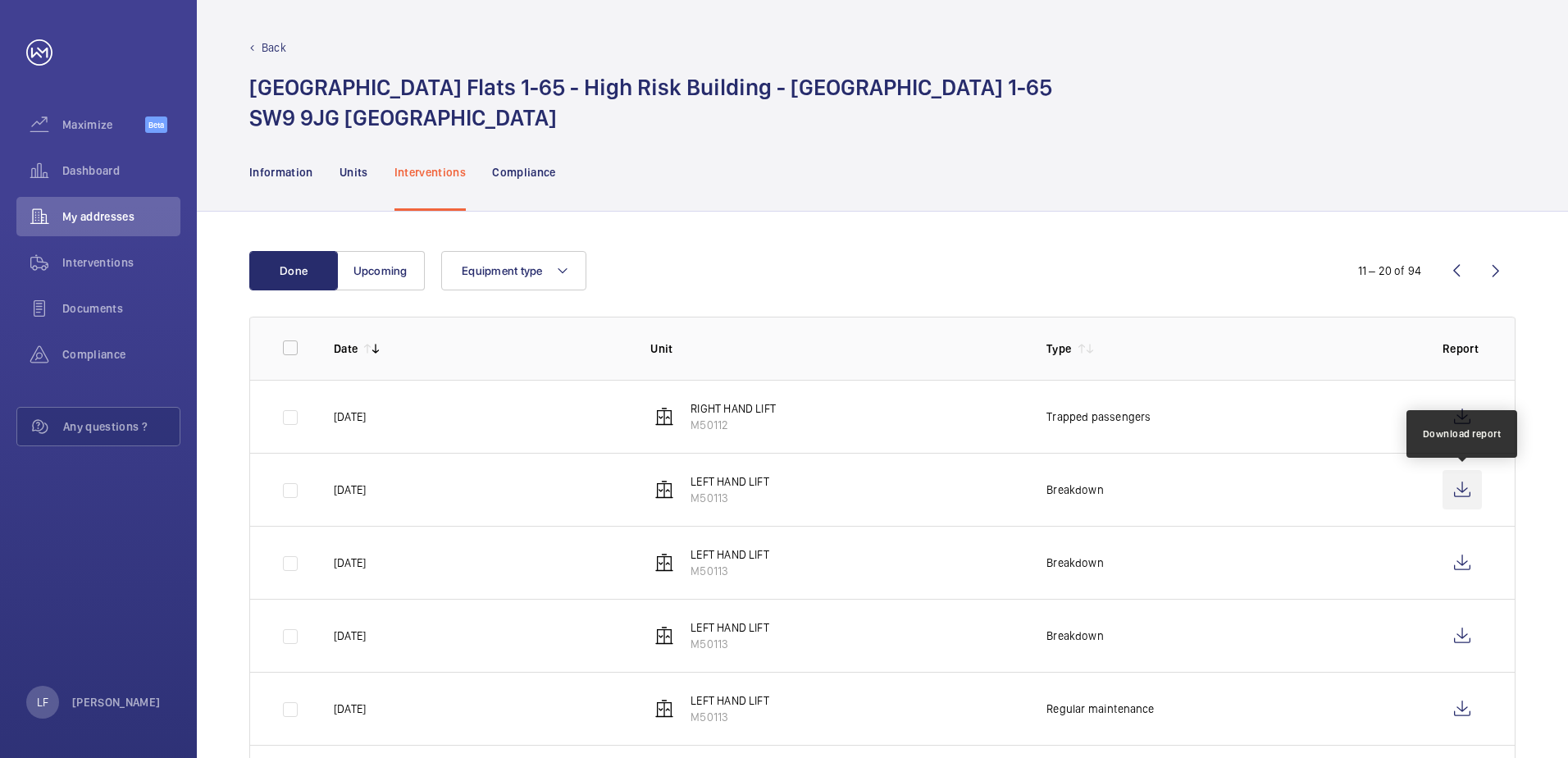
click at [1453, 488] on wm-front-icon-button at bounding box center [1463, 490] width 40 height 40
click at [1449, 278] on wm-front-icon-button at bounding box center [1457, 271] width 40 height 40
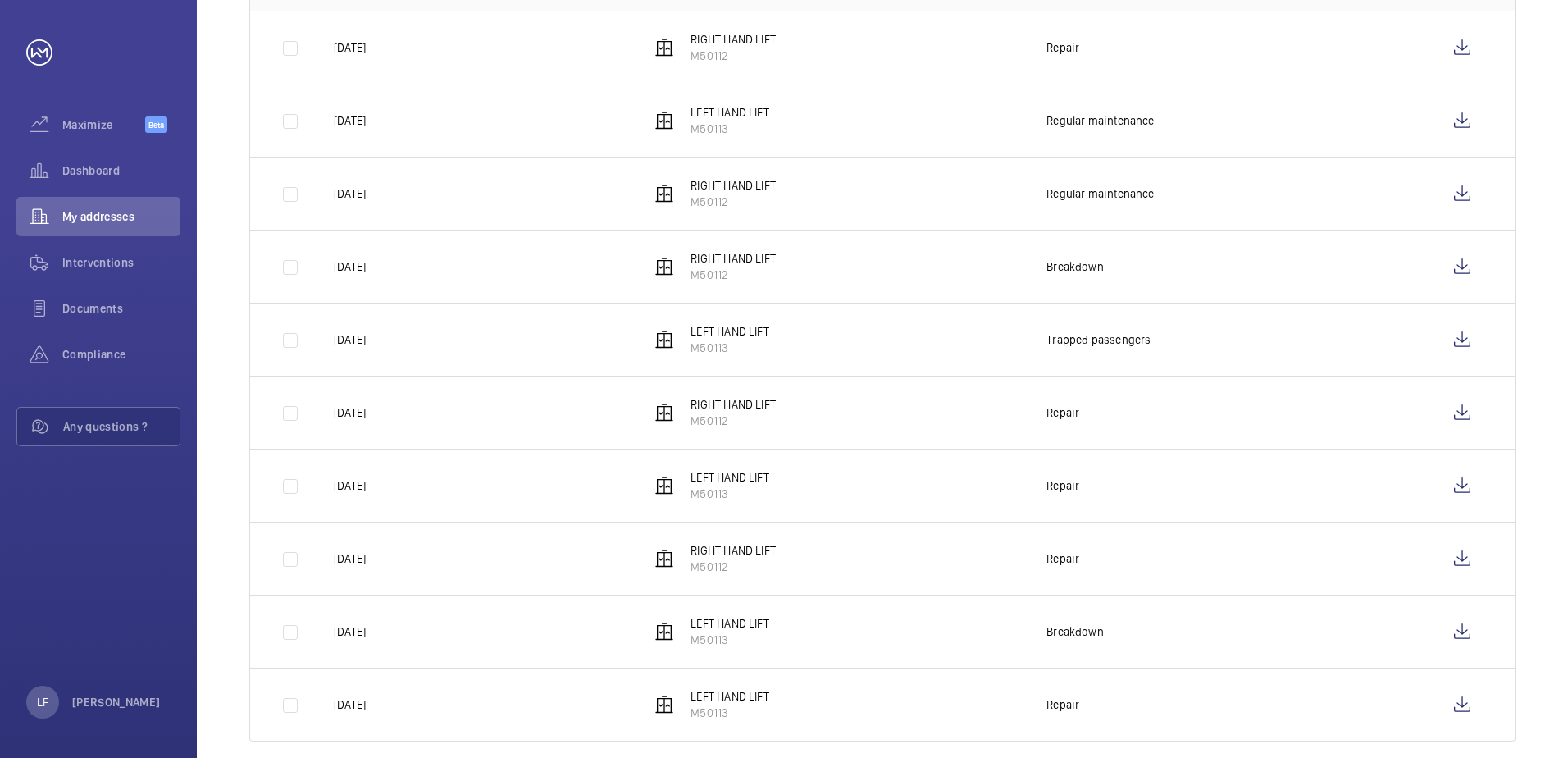
scroll to position [392, 0]
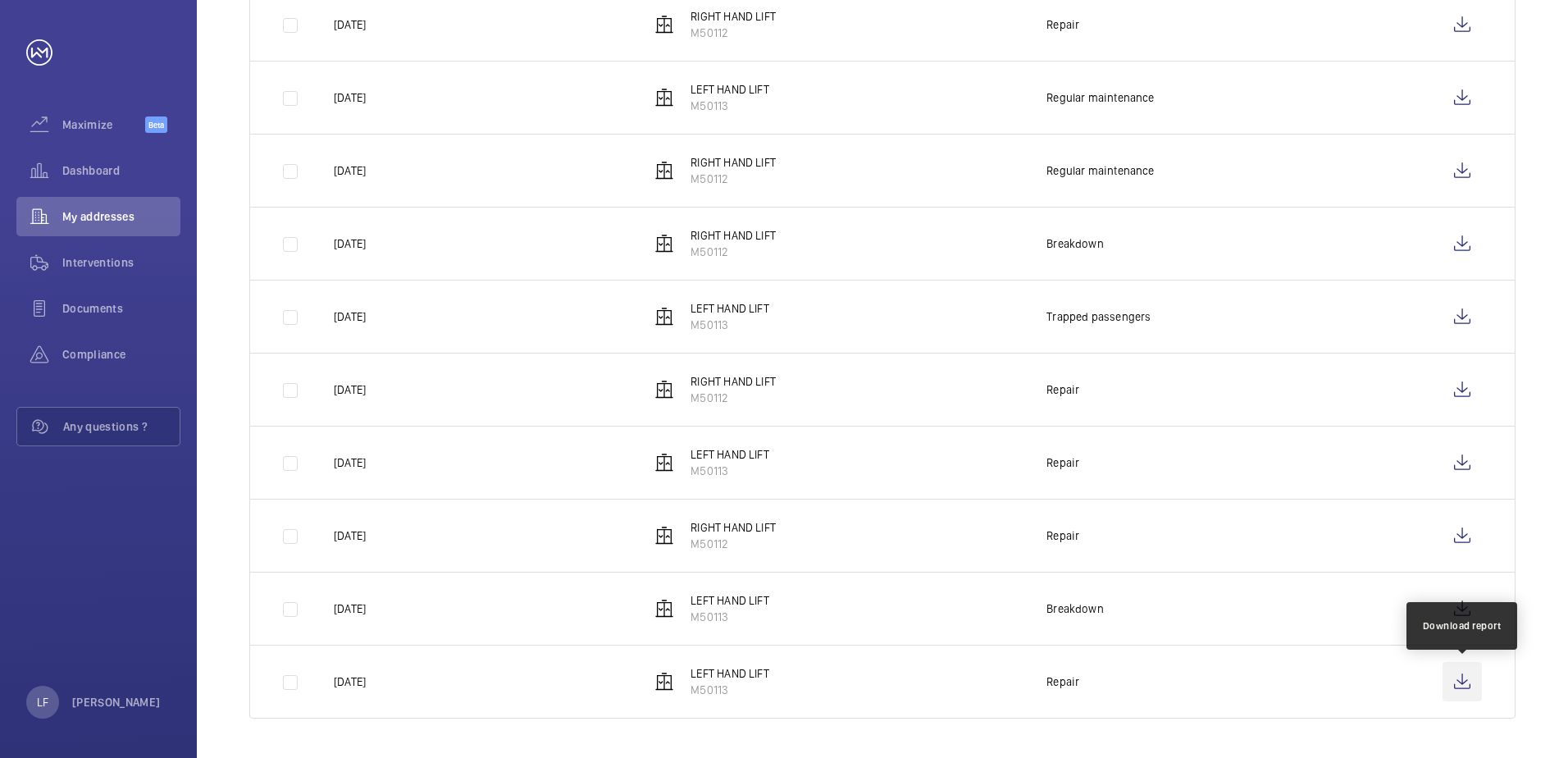
click at [1475, 684] on wm-front-icon-button at bounding box center [1463, 682] width 40 height 40
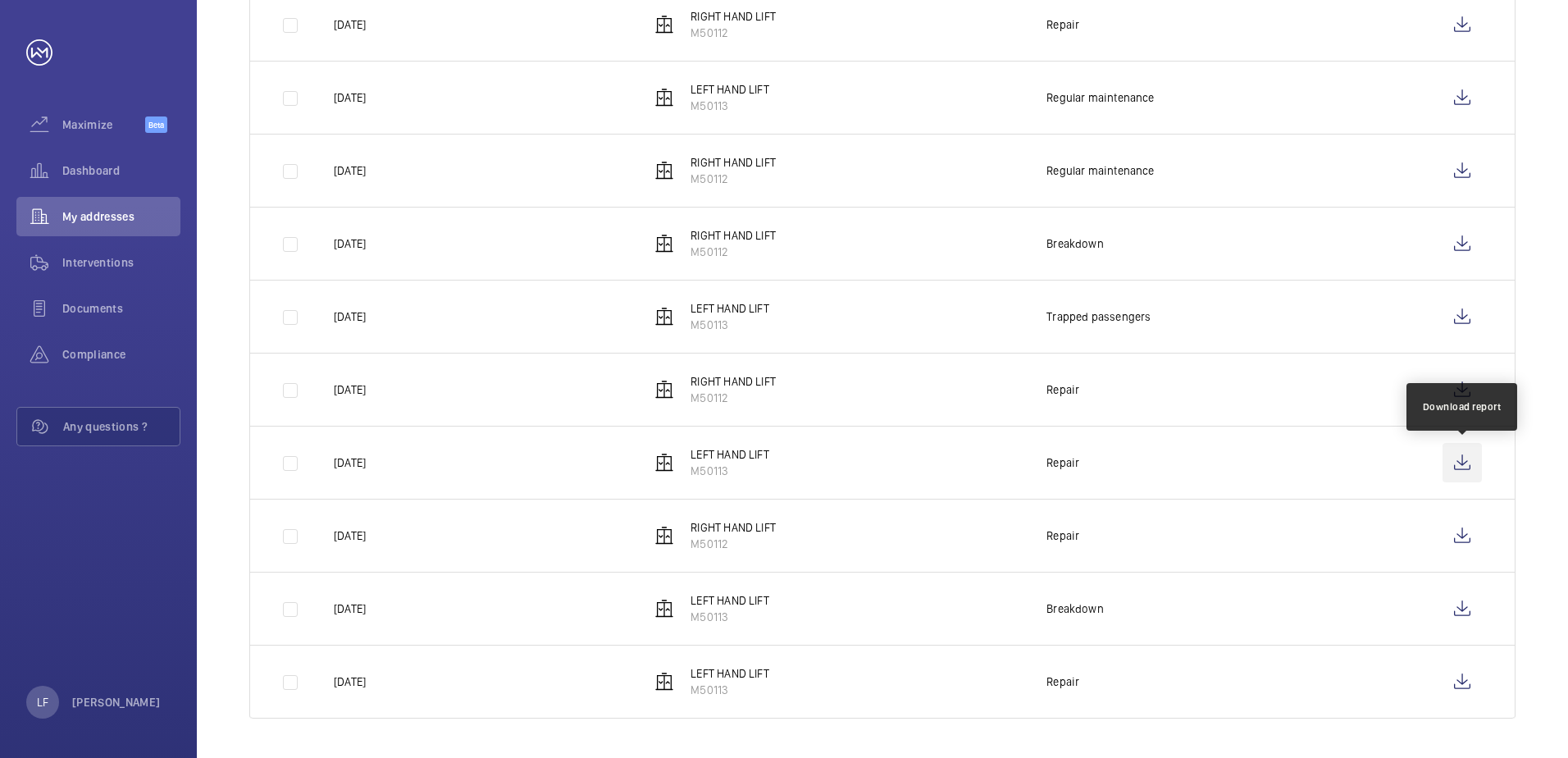
click at [1455, 469] on wm-front-icon-button at bounding box center [1463, 463] width 40 height 40
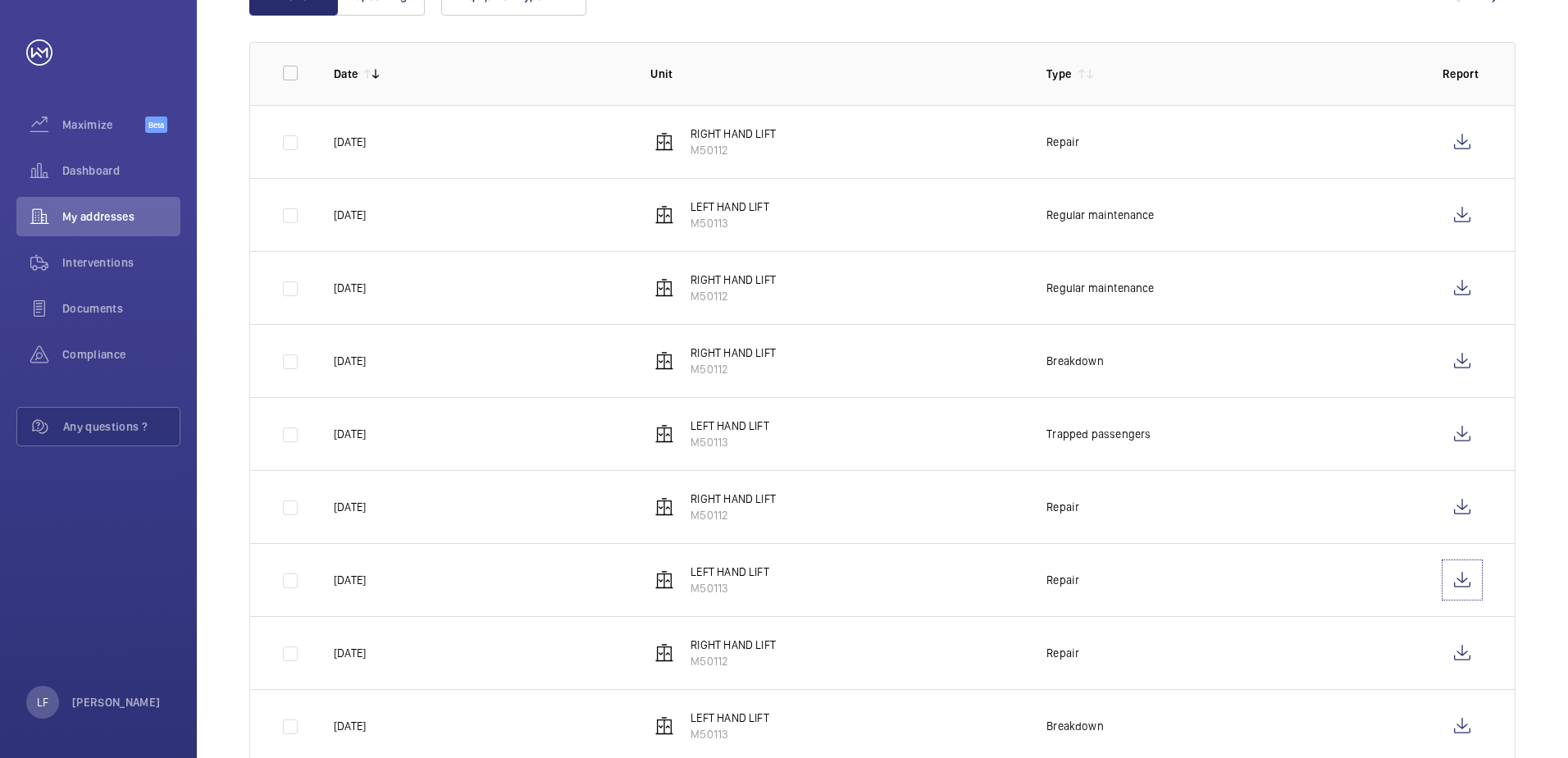
scroll to position [146, 0]
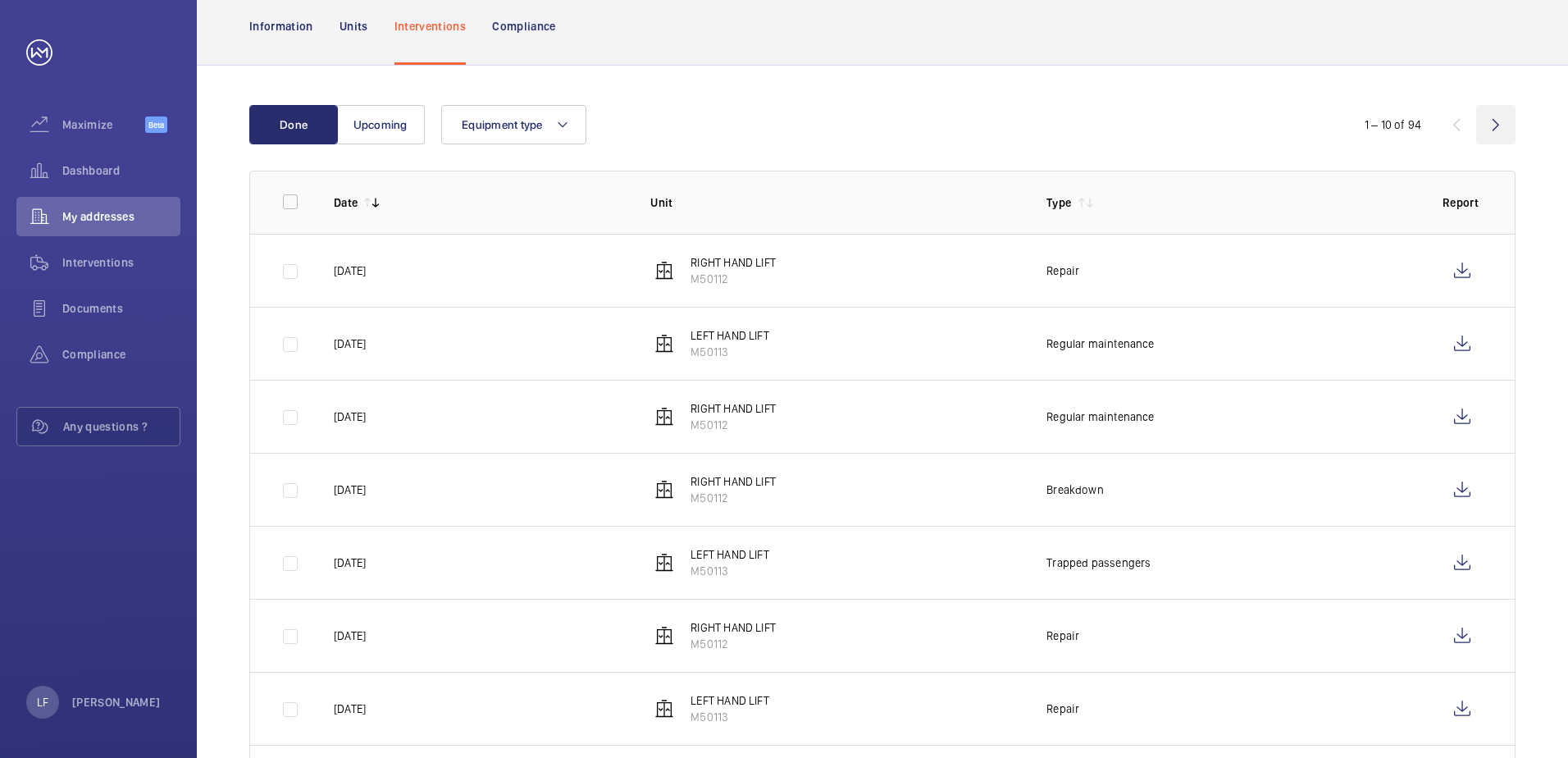
click at [1496, 125] on wm-front-icon-button at bounding box center [1496, 125] width 40 height 40
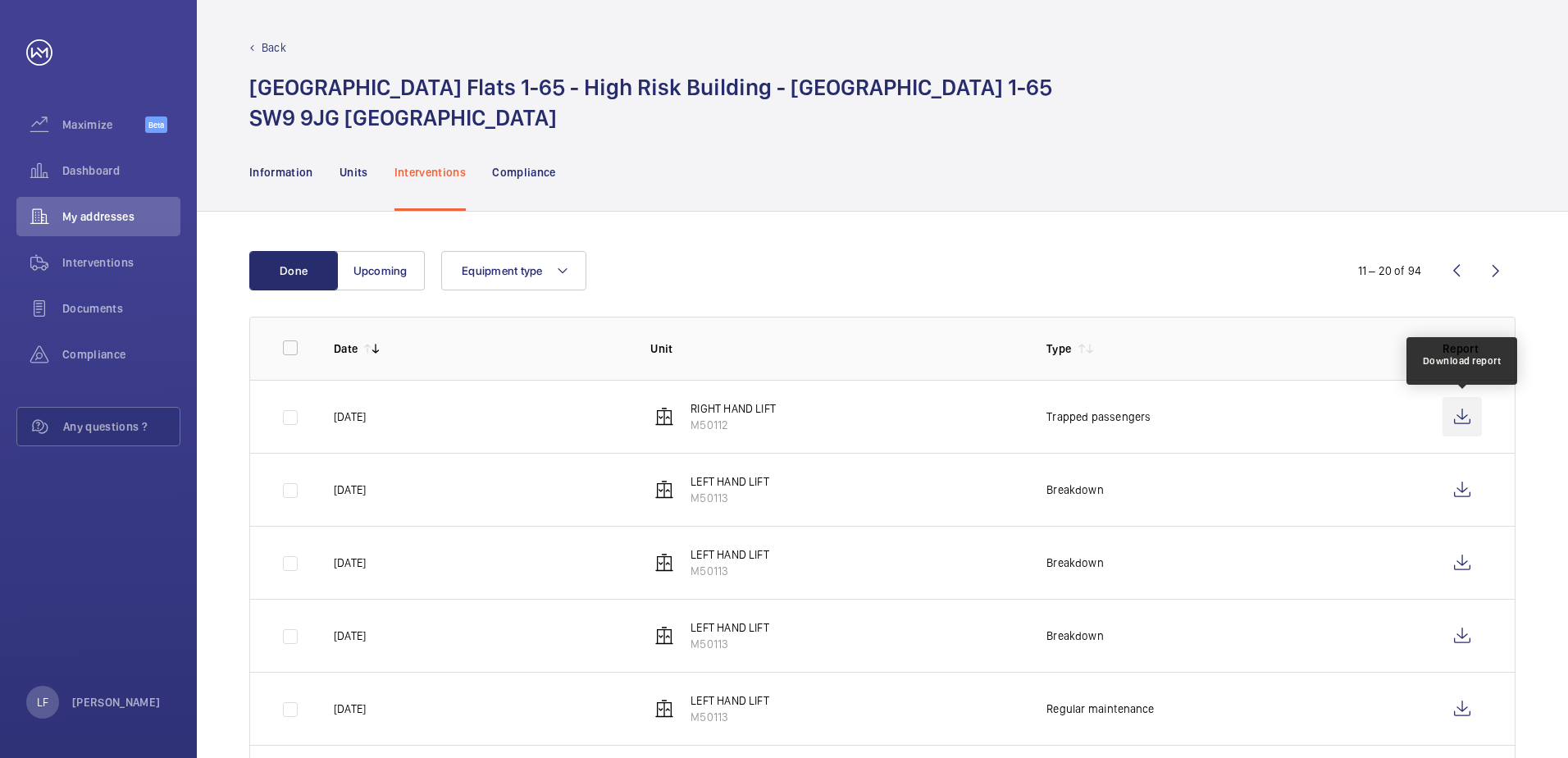
click at [1464, 428] on wm-front-icon-button at bounding box center [1463, 417] width 40 height 40
click at [1457, 281] on wm-front-icon-button at bounding box center [1457, 271] width 40 height 40
click at [1494, 273] on wm-front-icon-button at bounding box center [1496, 271] width 40 height 40
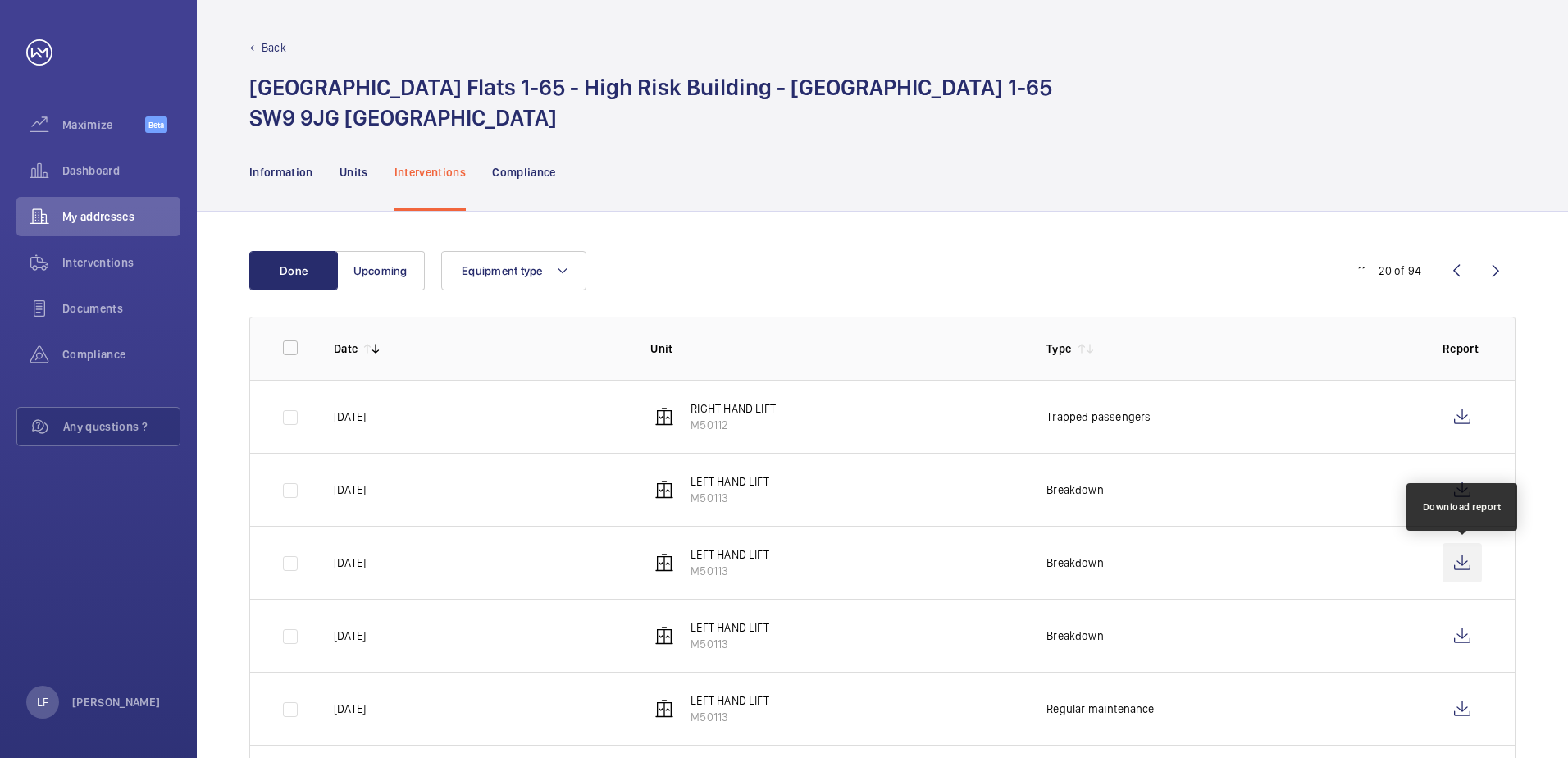
click at [1449, 558] on wm-front-icon-button at bounding box center [1463, 563] width 40 height 40
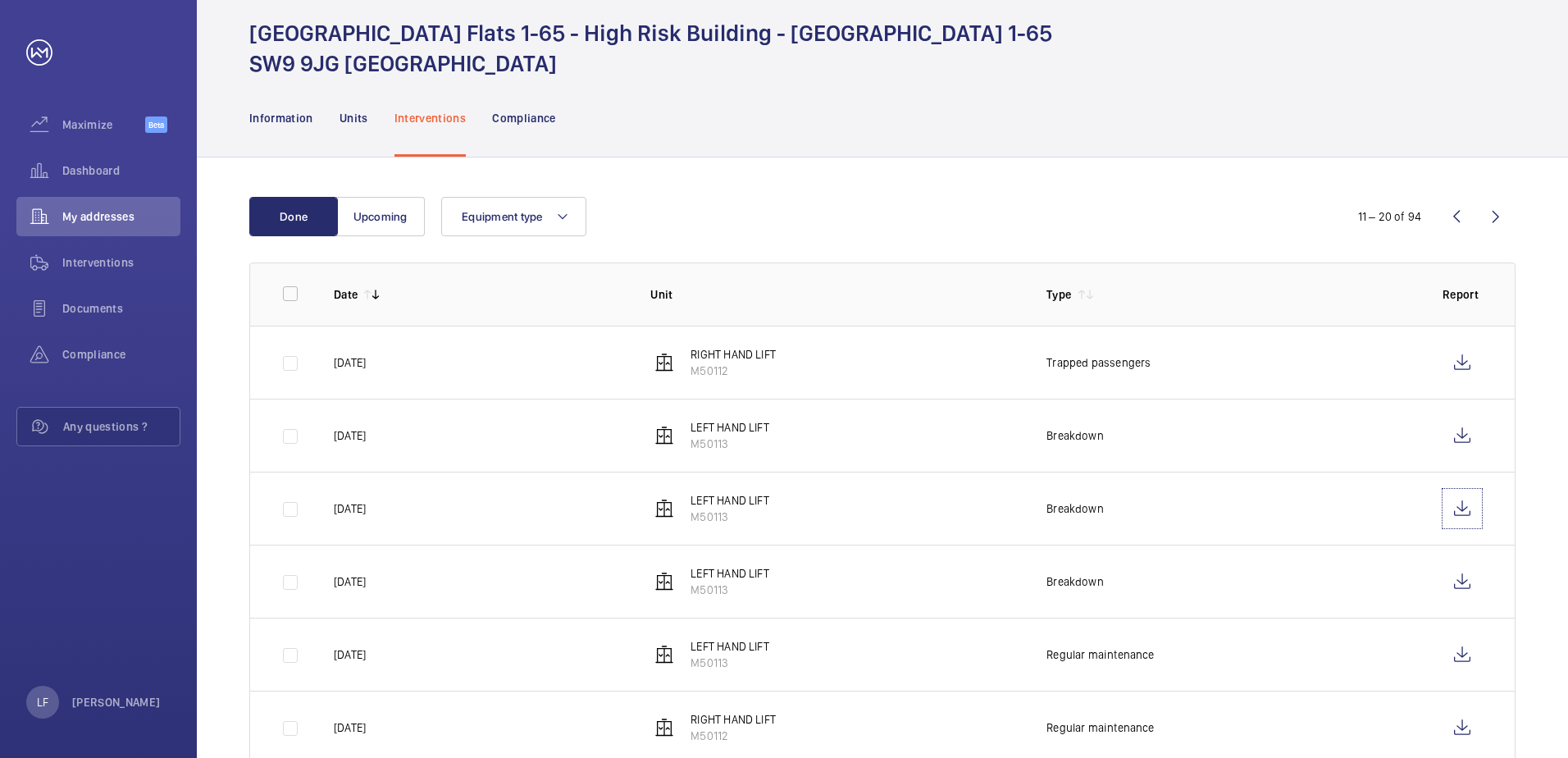
scroll to position [82, 0]
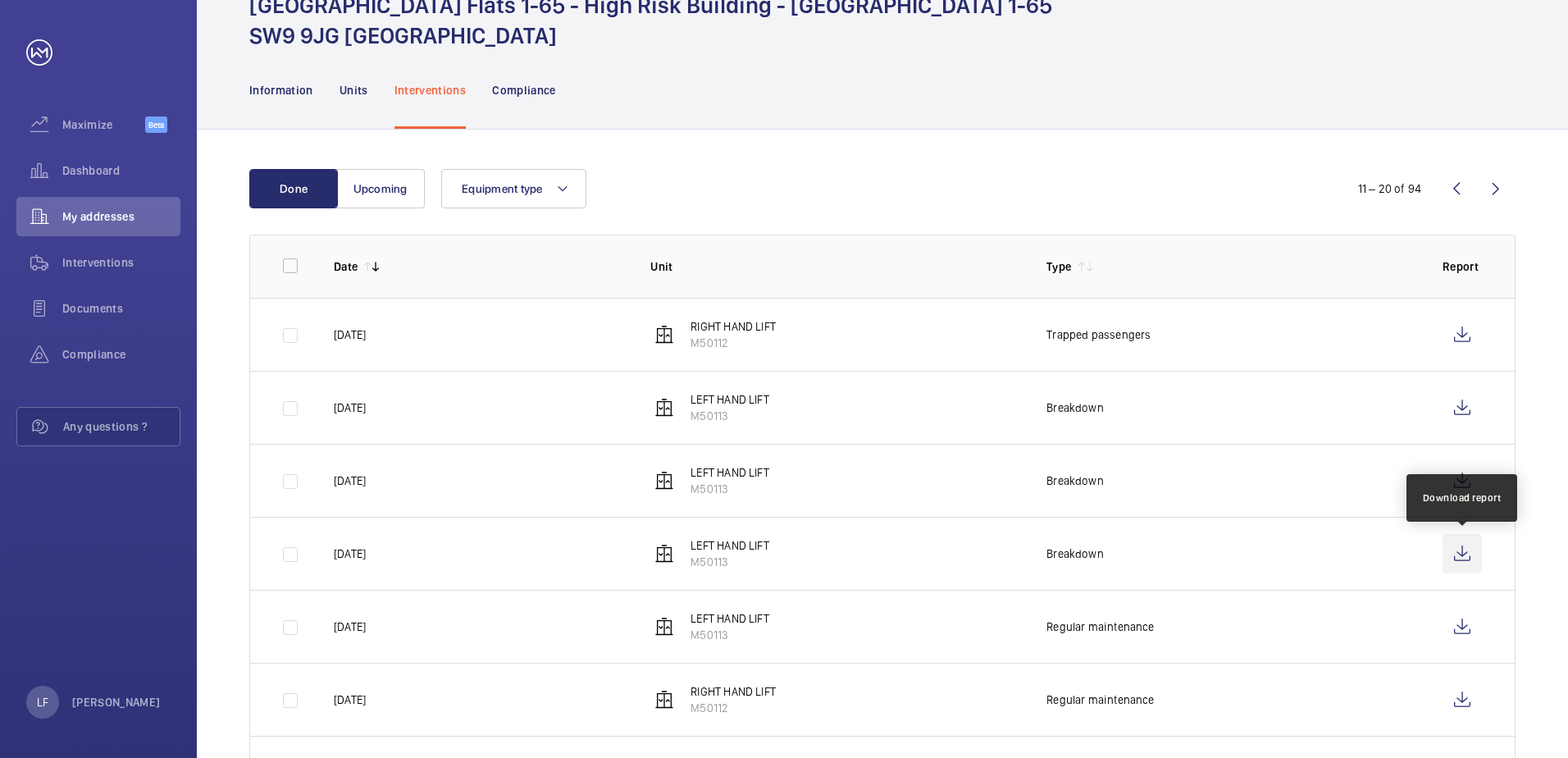
click at [1446, 557] on wm-front-icon-button at bounding box center [1463, 554] width 40 height 40
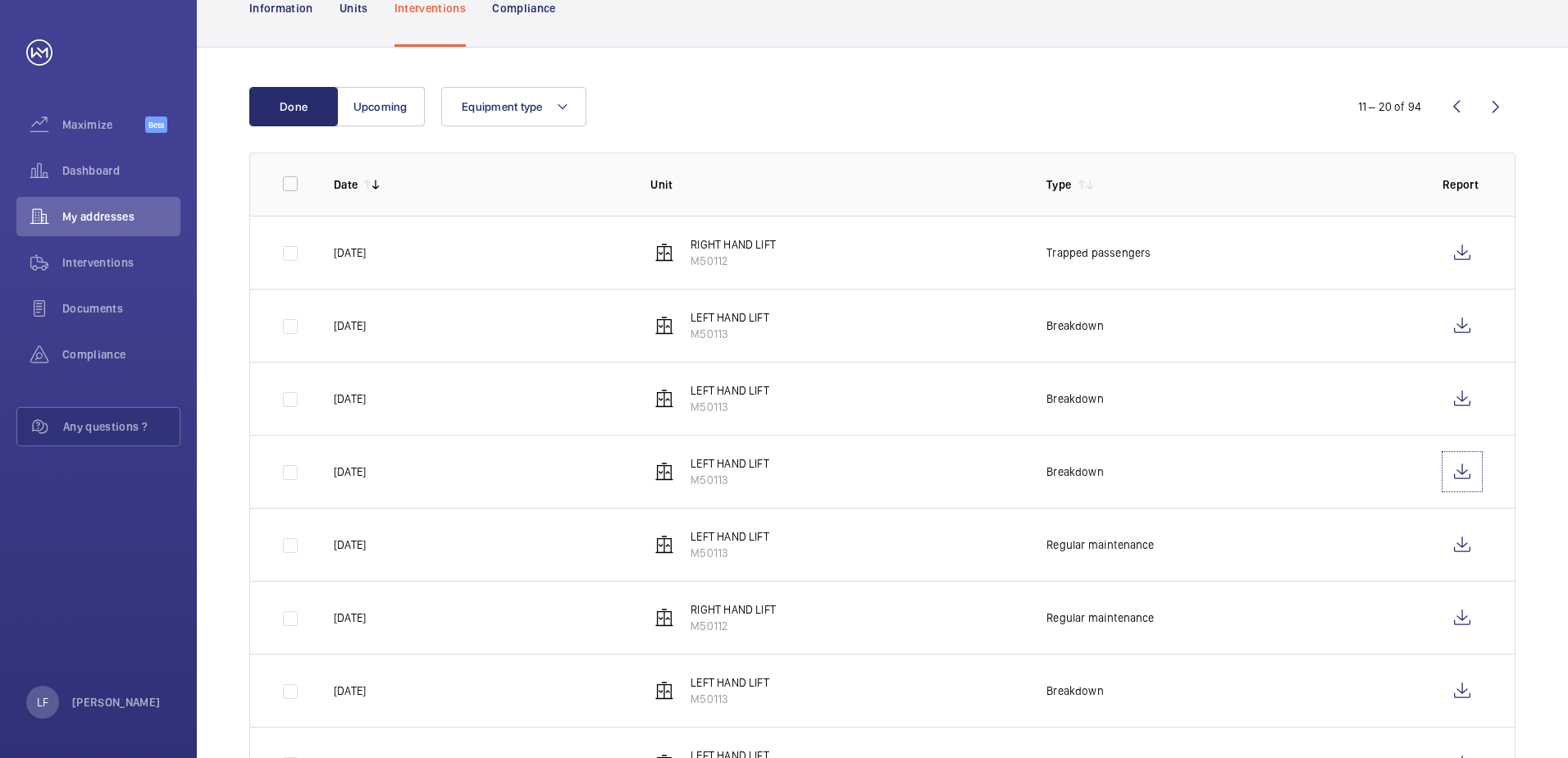
scroll to position [328, 0]
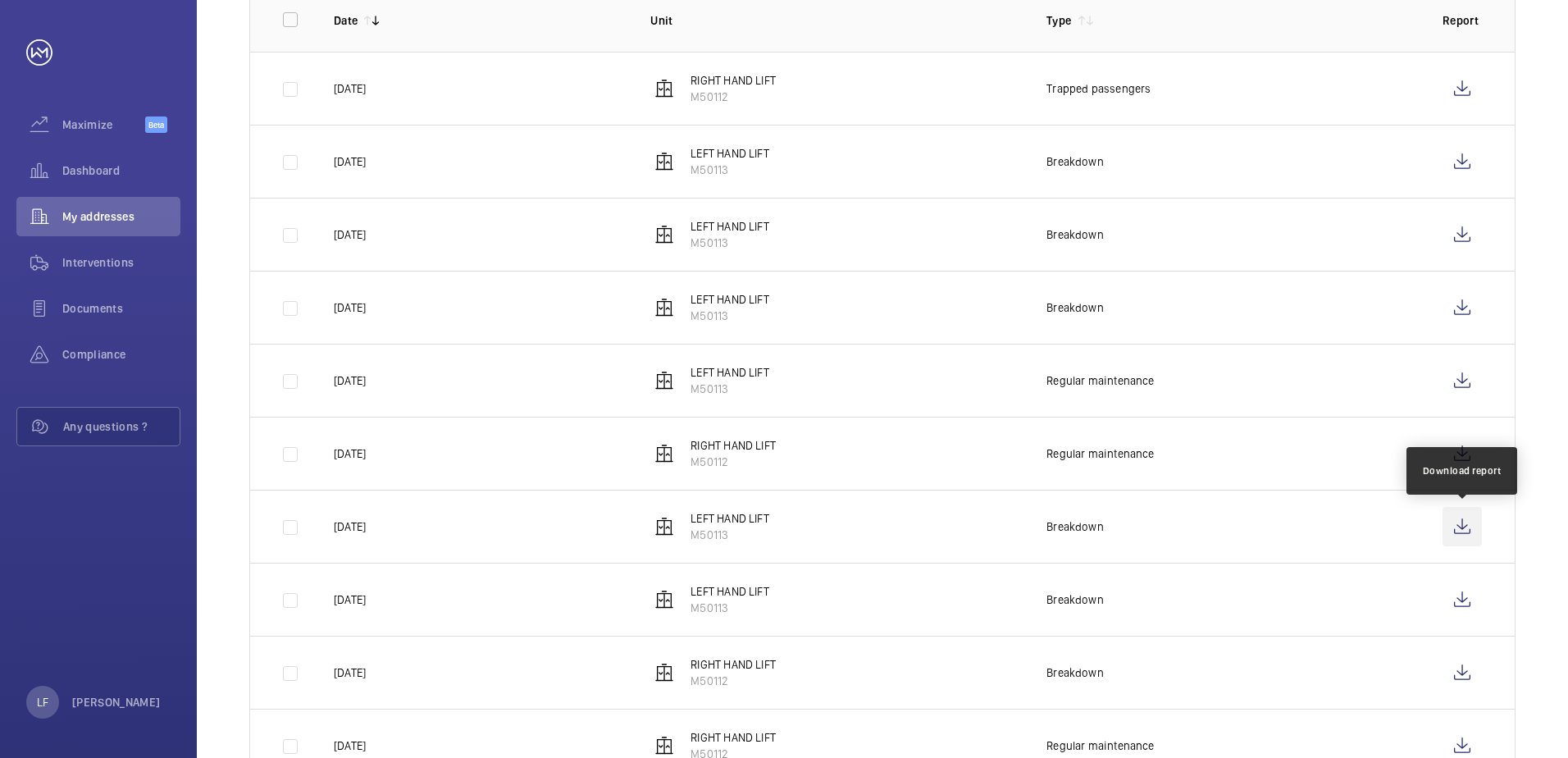
click at [1462, 526] on wm-front-icon-button at bounding box center [1463, 527] width 40 height 40
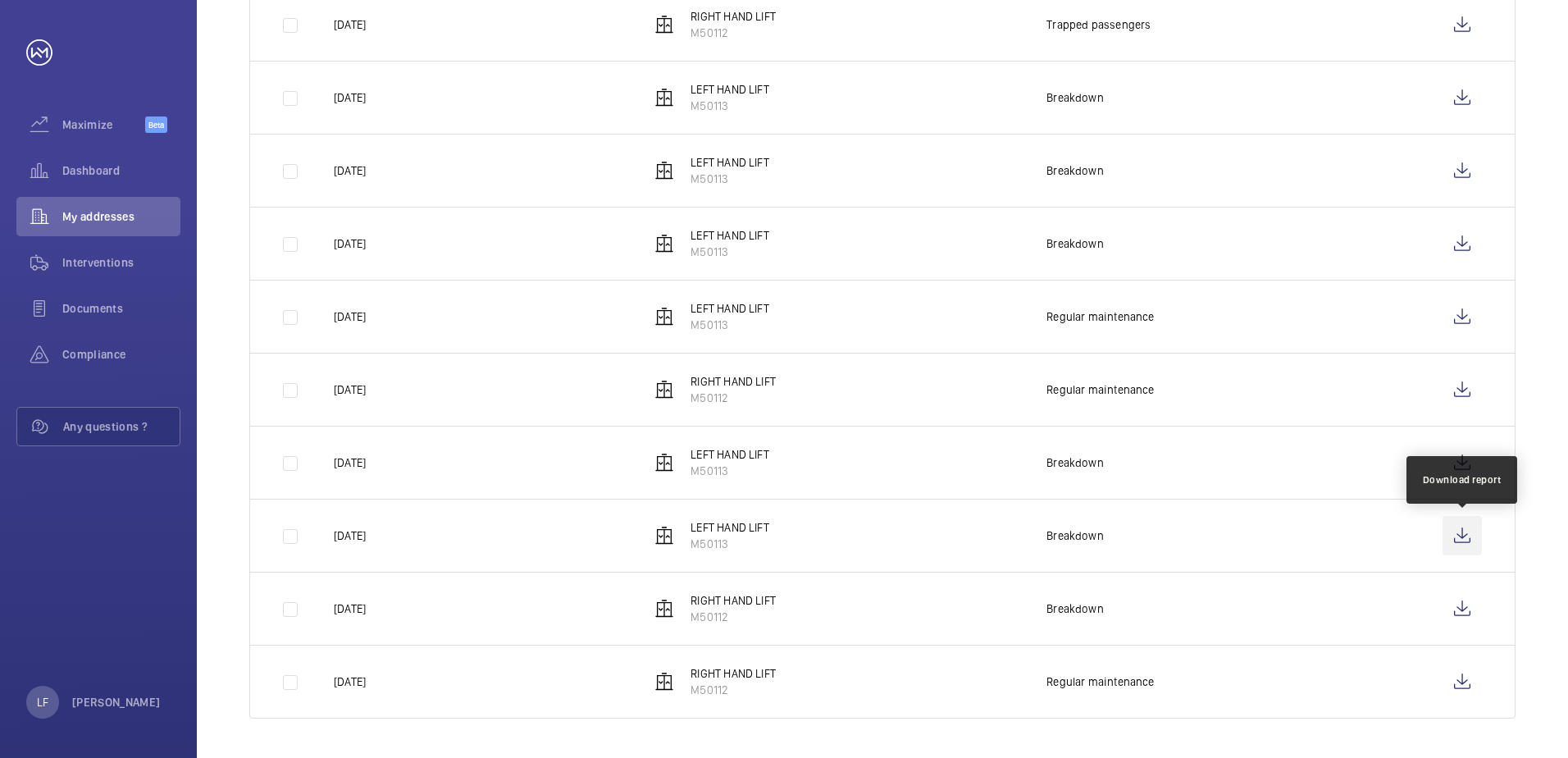
click at [1452, 530] on wm-front-icon-button at bounding box center [1463, 535] width 40 height 40
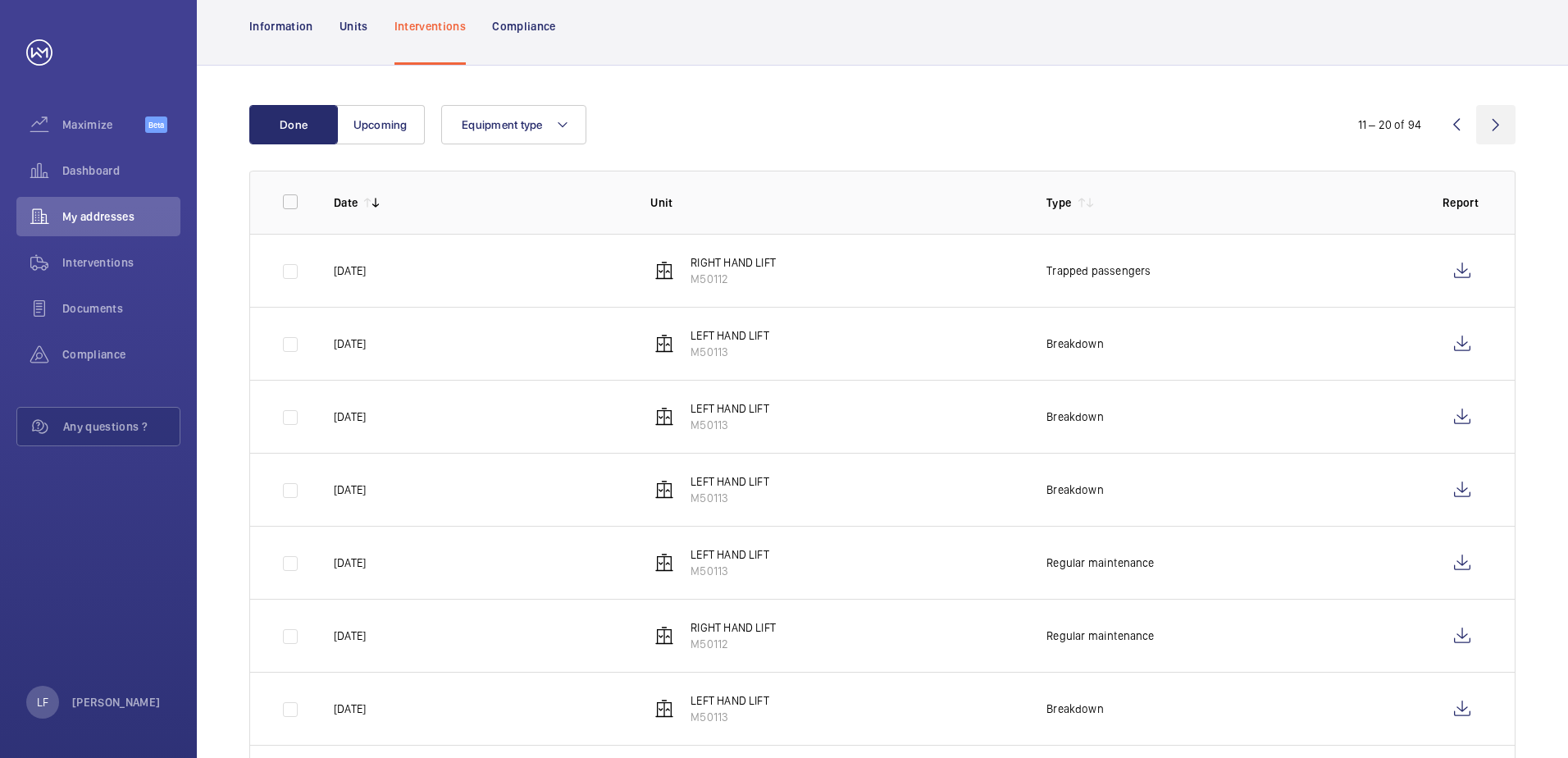
click at [1495, 133] on wm-front-icon-button at bounding box center [1496, 125] width 40 height 40
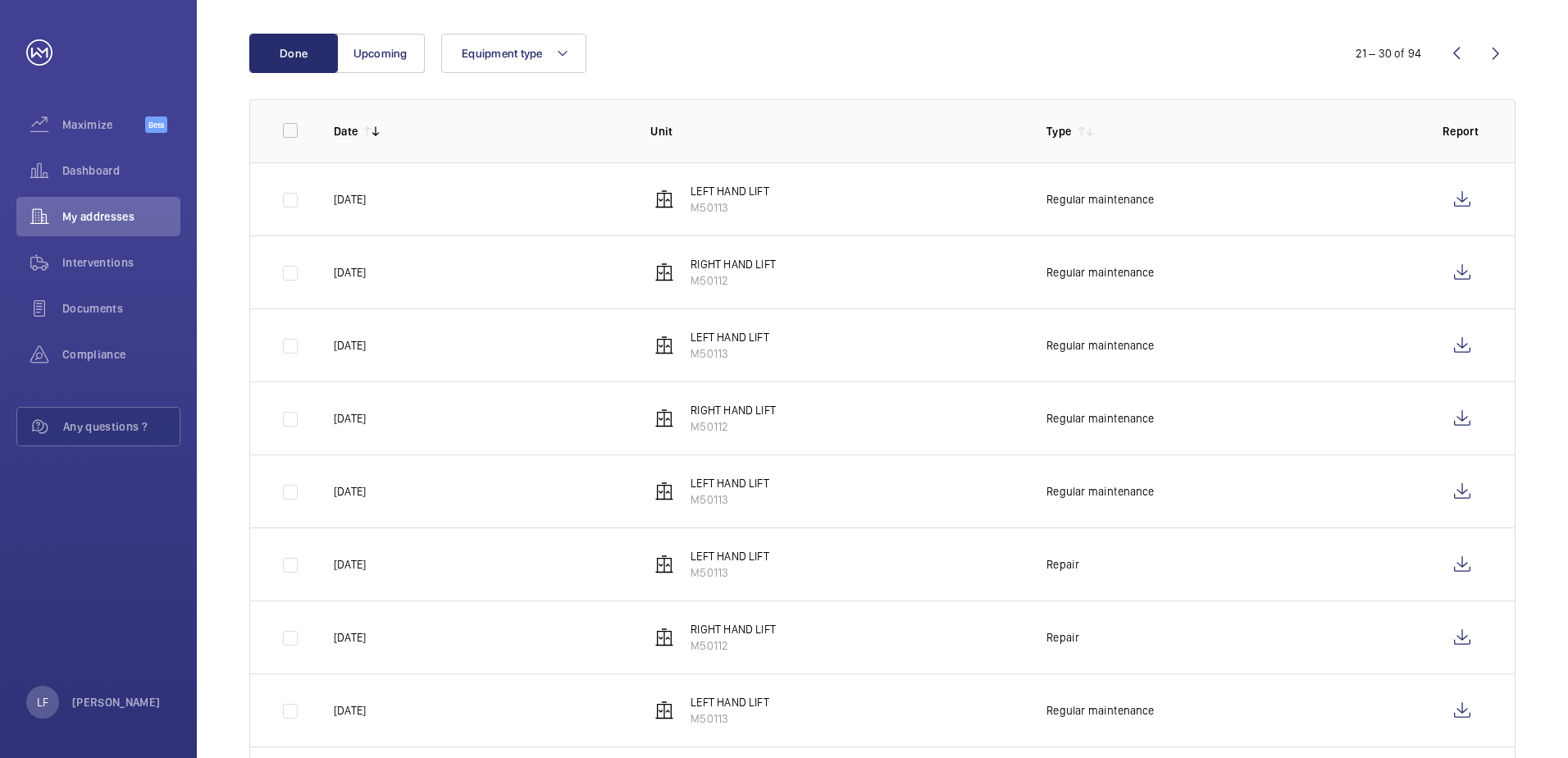
scroll to position [246, 0]
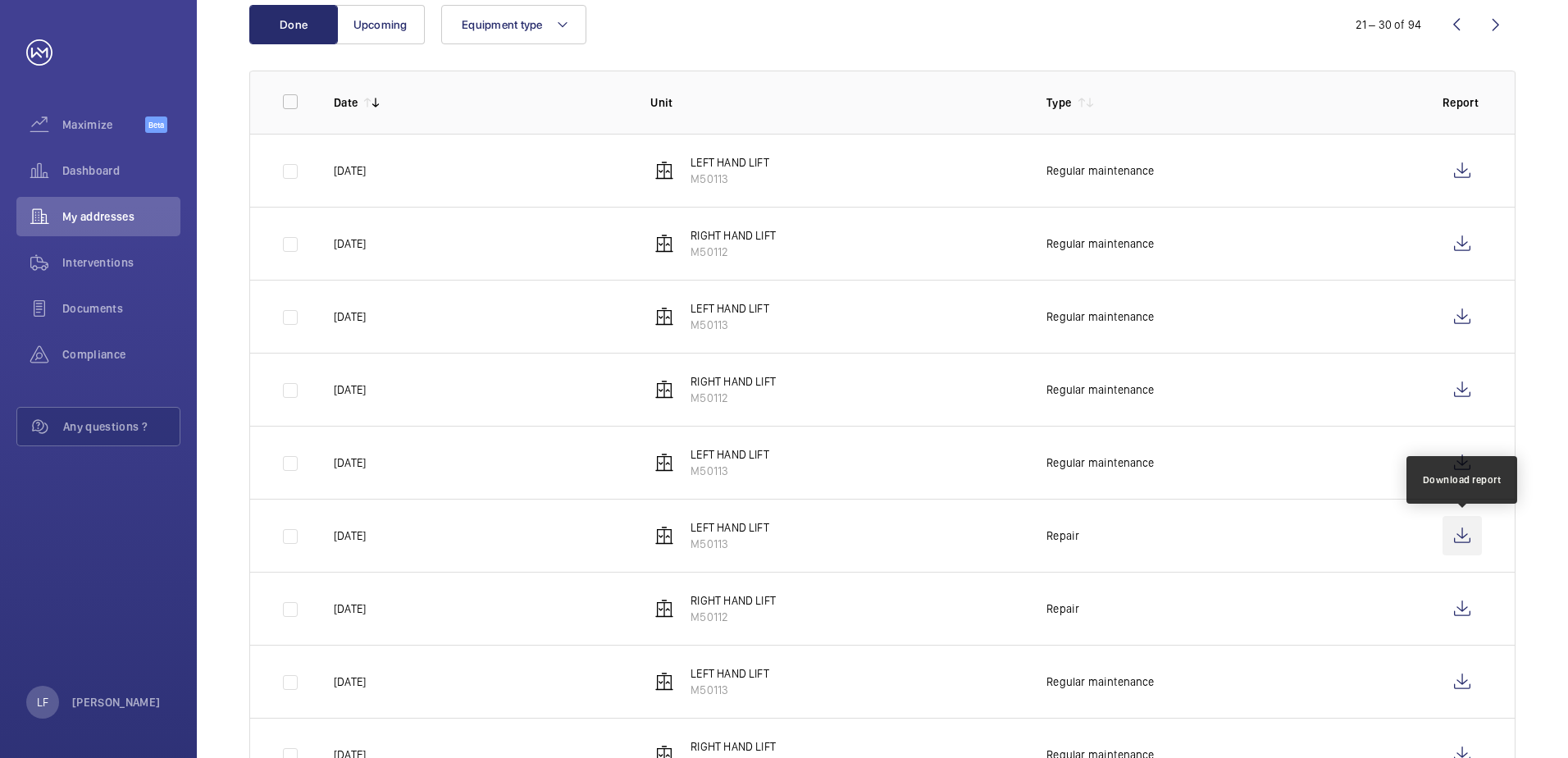
click at [1460, 539] on wm-front-icon-button at bounding box center [1463, 535] width 40 height 40
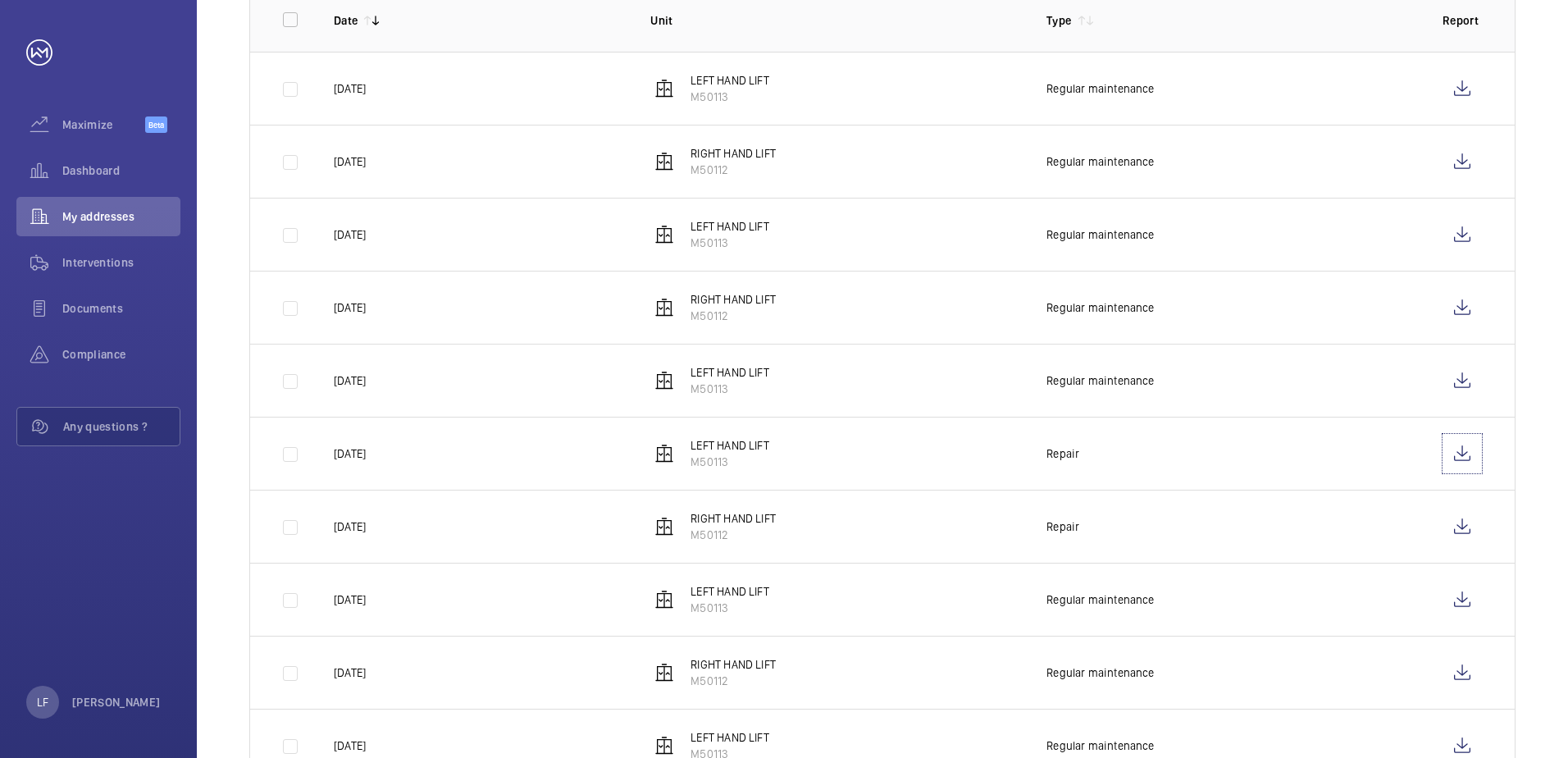
scroll to position [392, 0]
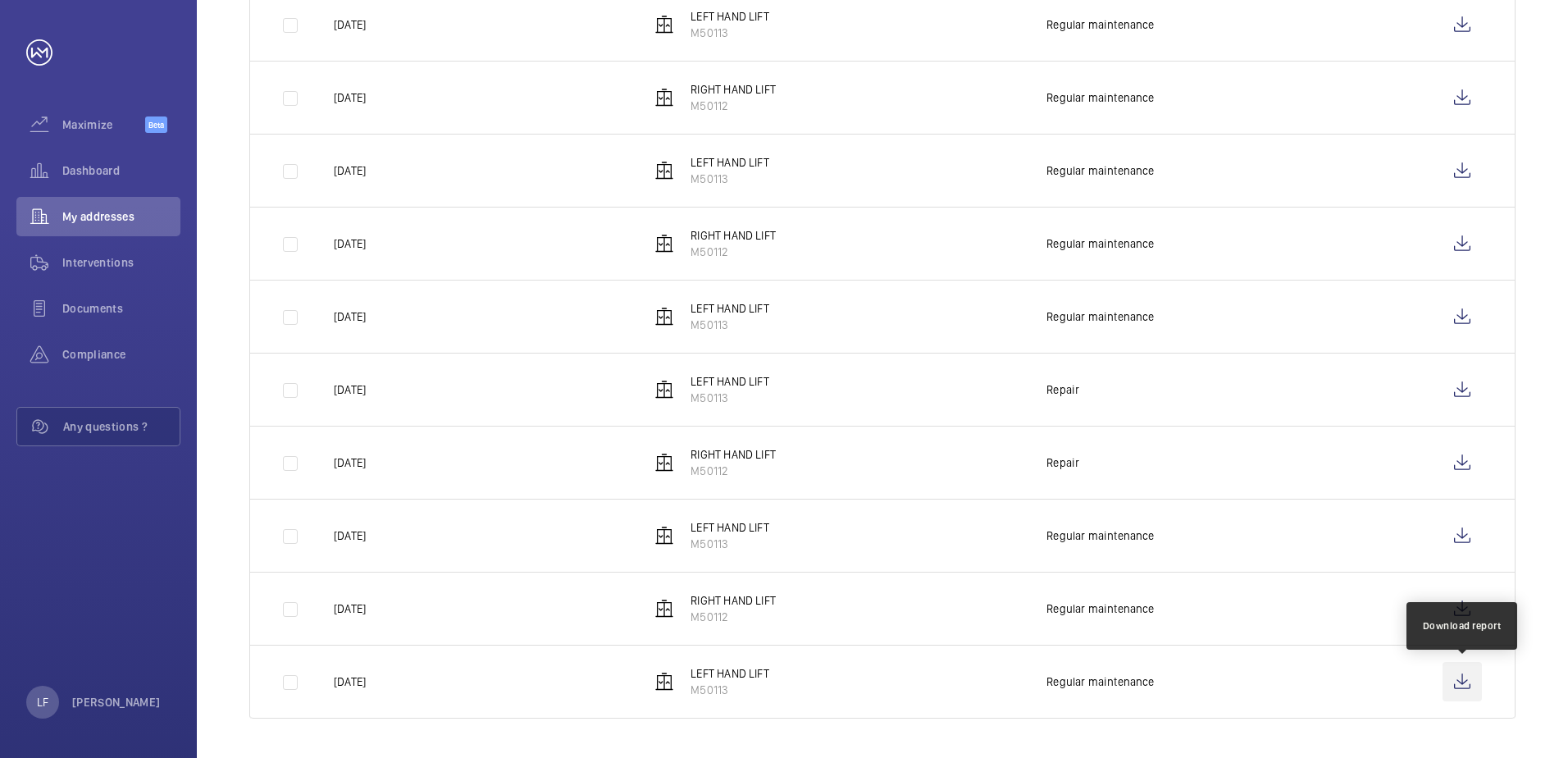
click at [1454, 683] on wm-front-icon-button at bounding box center [1463, 682] width 40 height 40
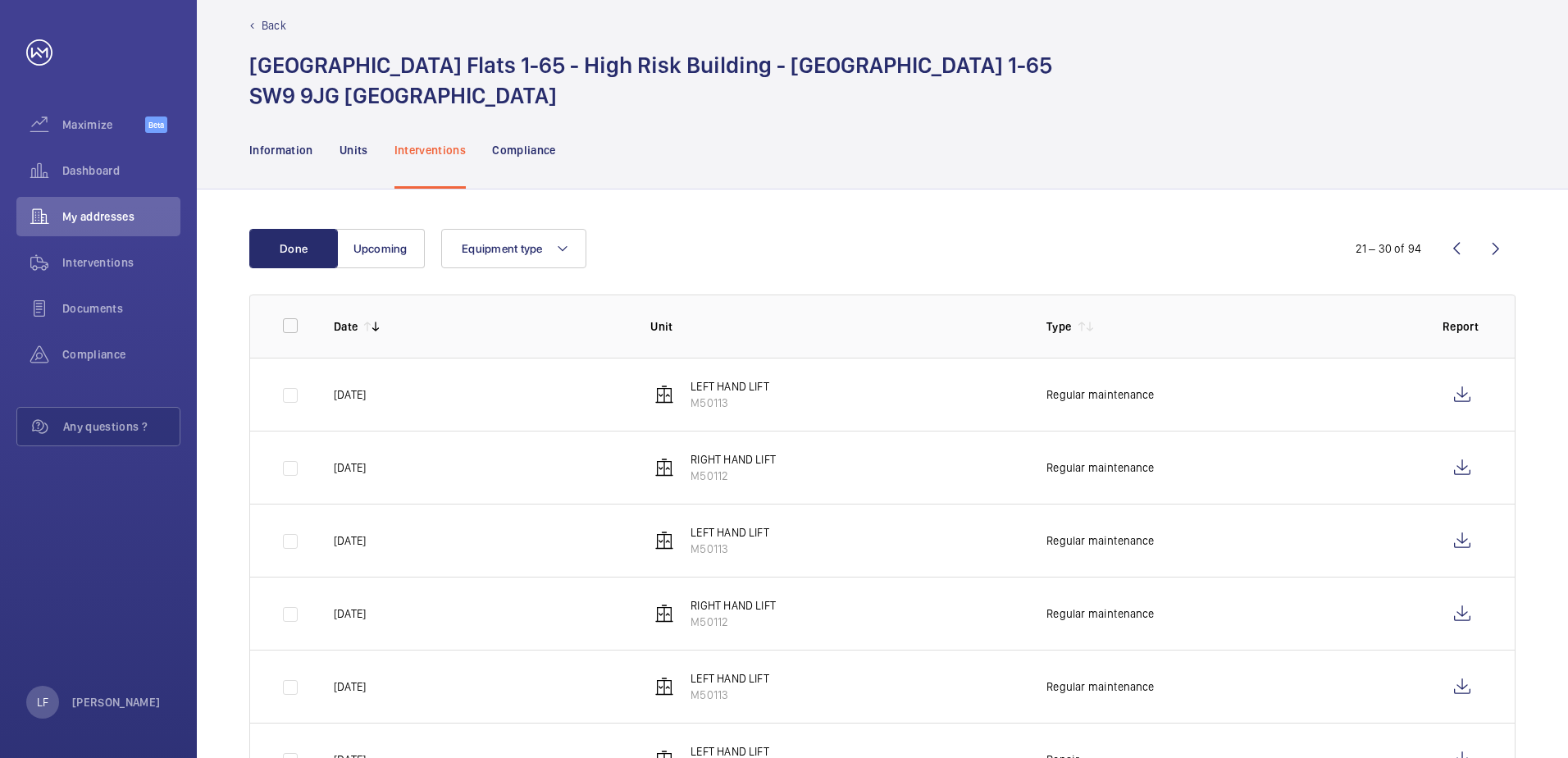
scroll to position [0, 0]
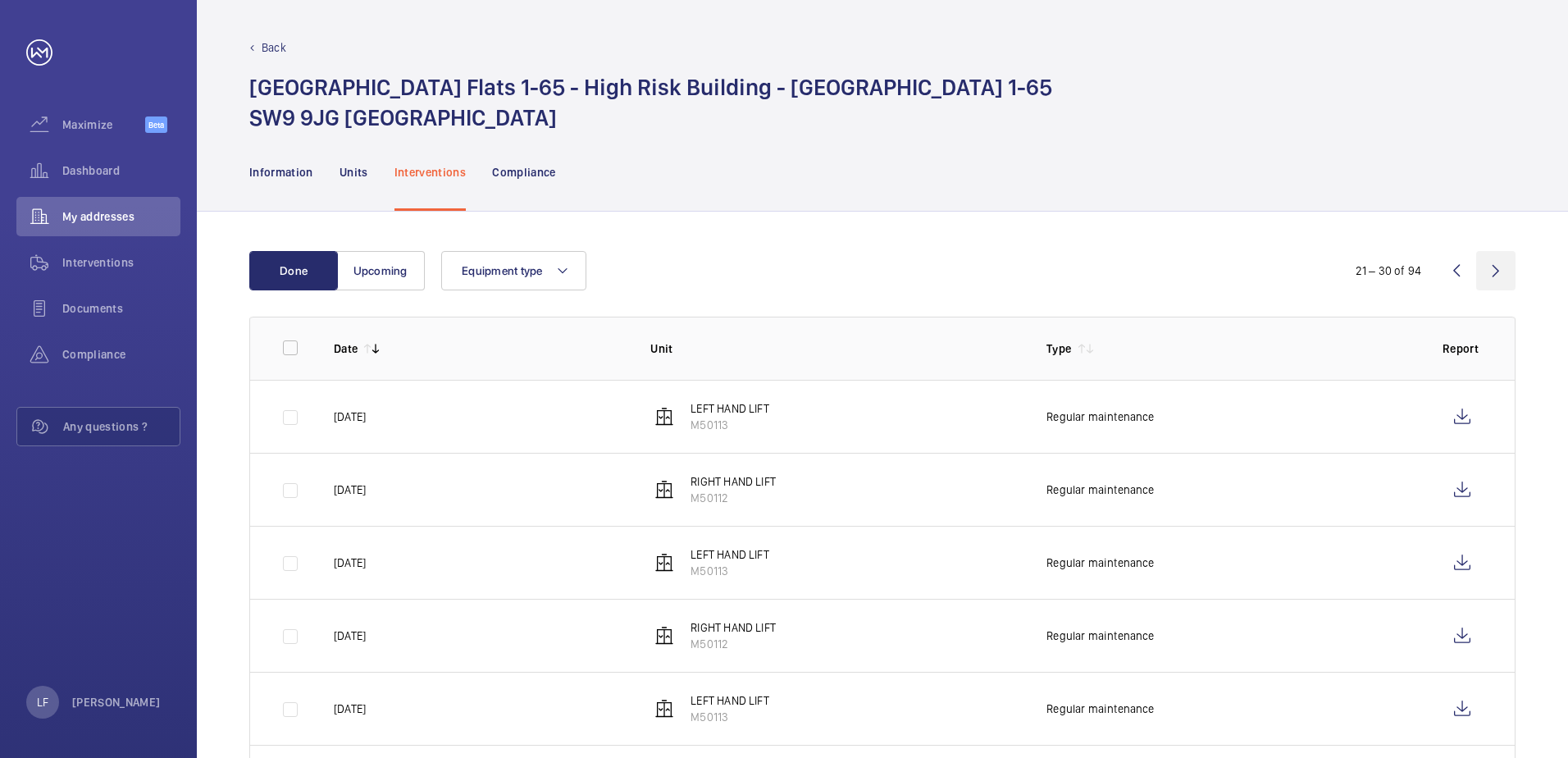
click at [1485, 269] on wm-front-icon-button at bounding box center [1496, 271] width 40 height 40
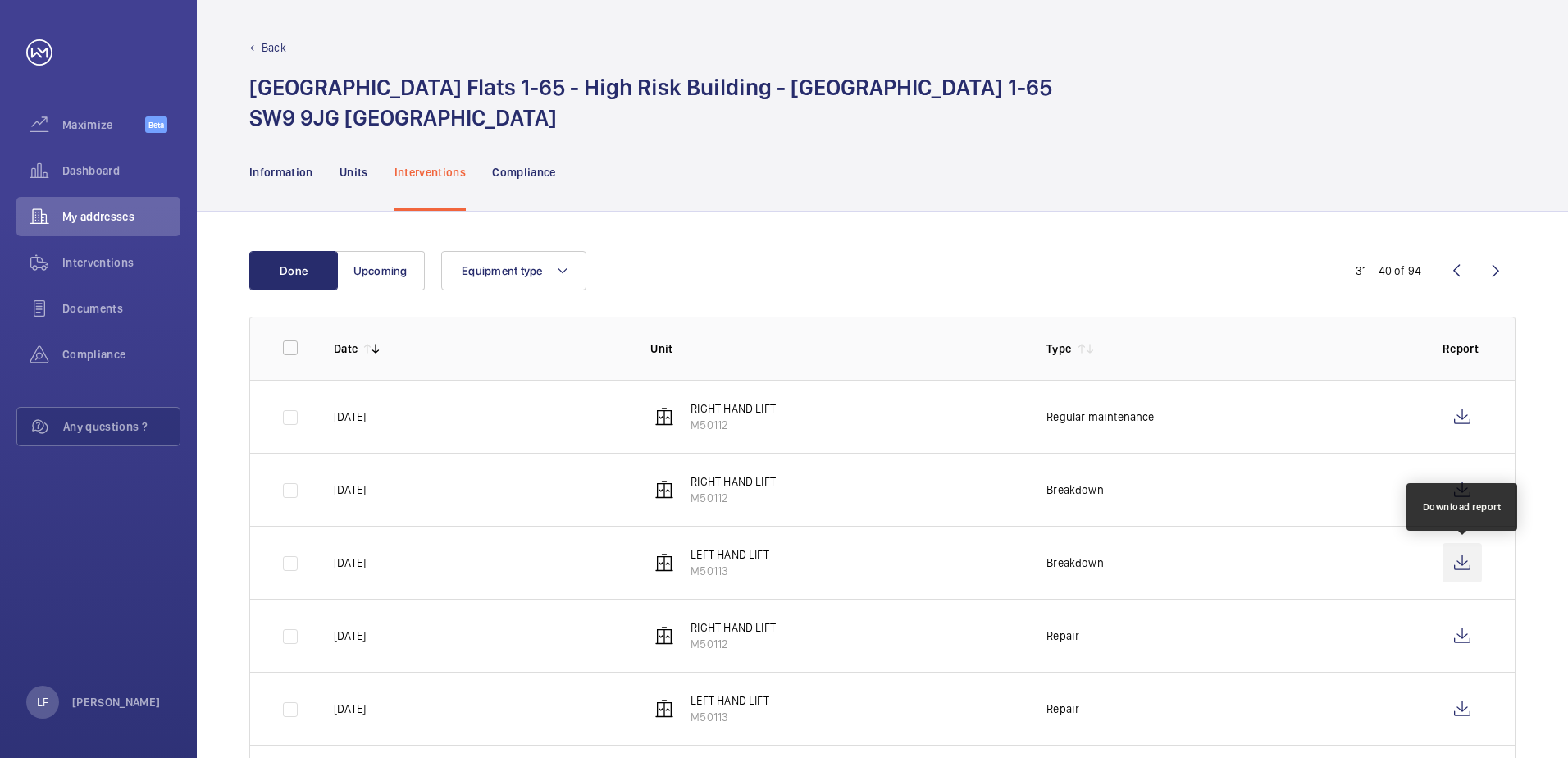
click at [1466, 562] on wm-front-icon-button at bounding box center [1463, 563] width 40 height 40
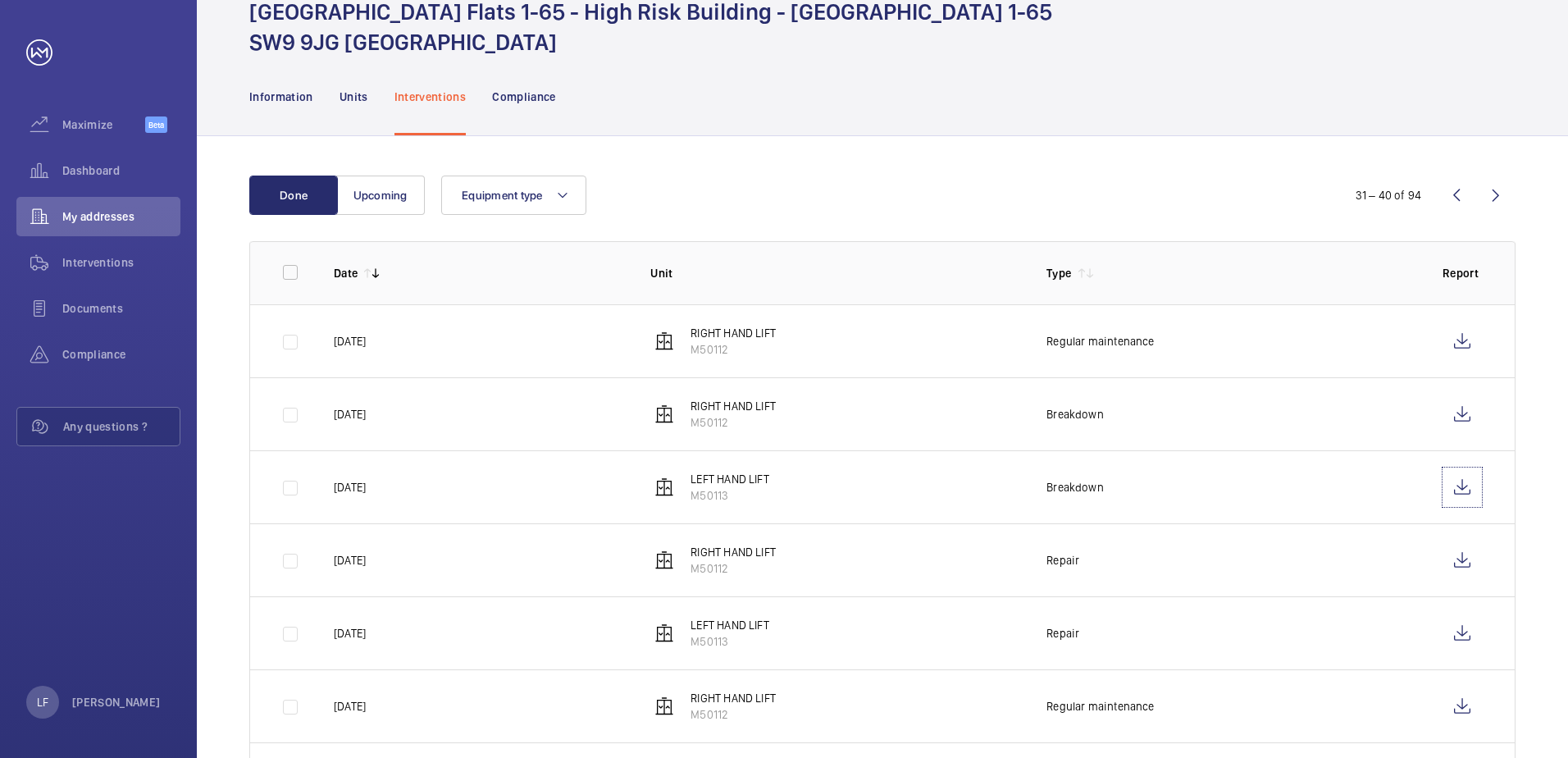
scroll to position [164, 0]
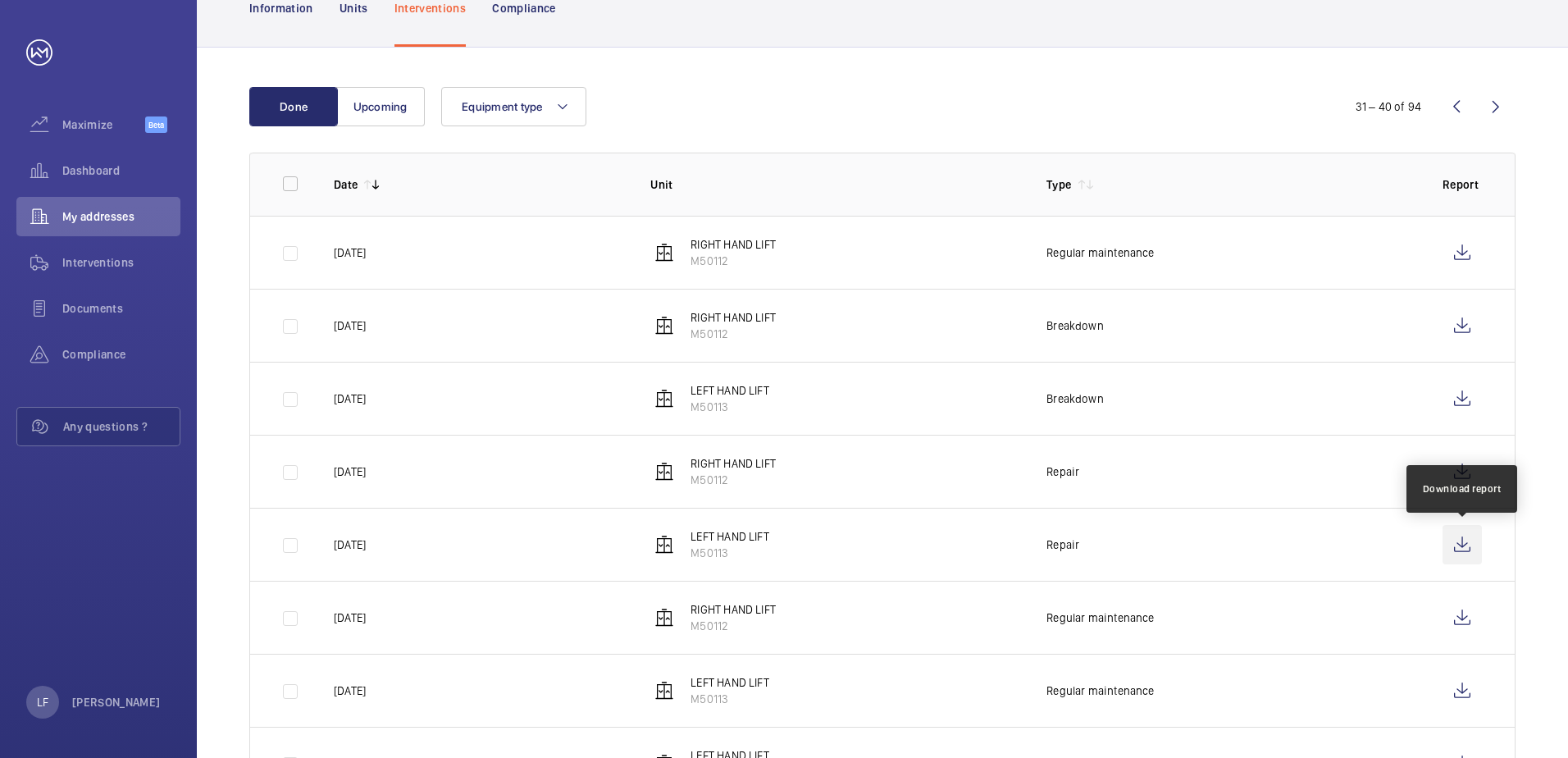
click at [1453, 550] on wm-front-icon-button at bounding box center [1463, 545] width 40 height 40
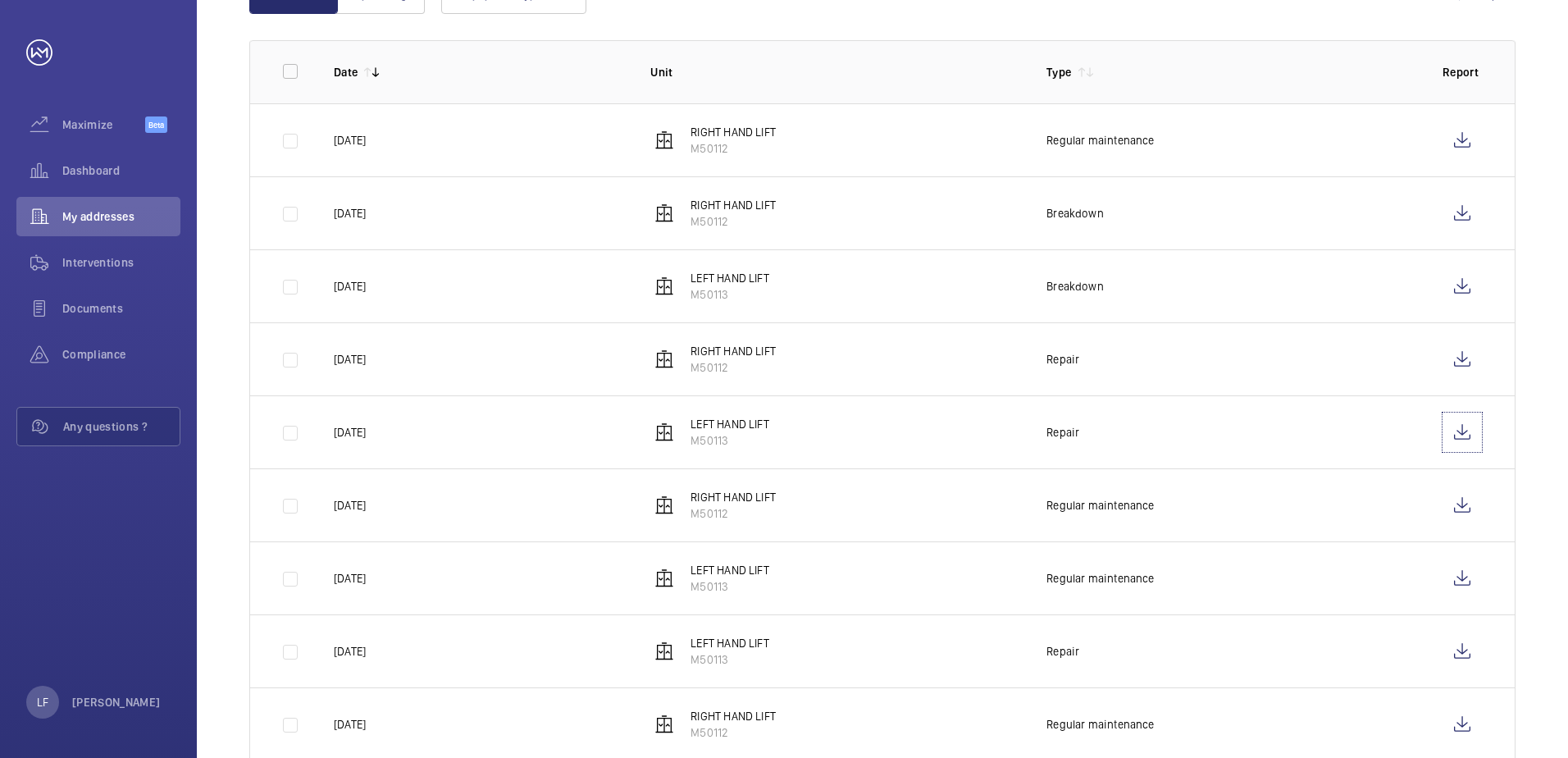
scroll to position [392, 0]
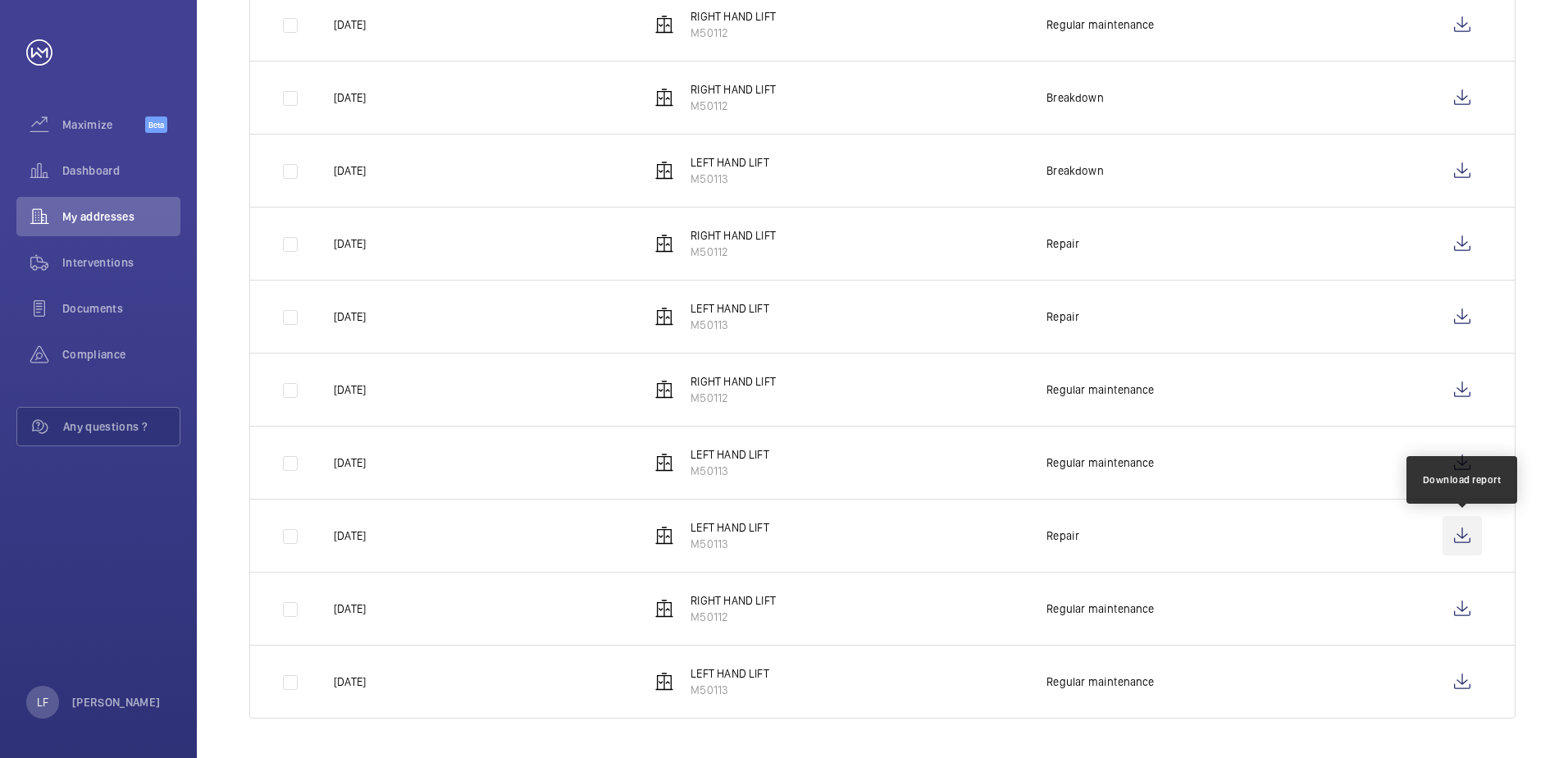
click at [1467, 536] on wm-front-icon-button at bounding box center [1463, 535] width 40 height 40
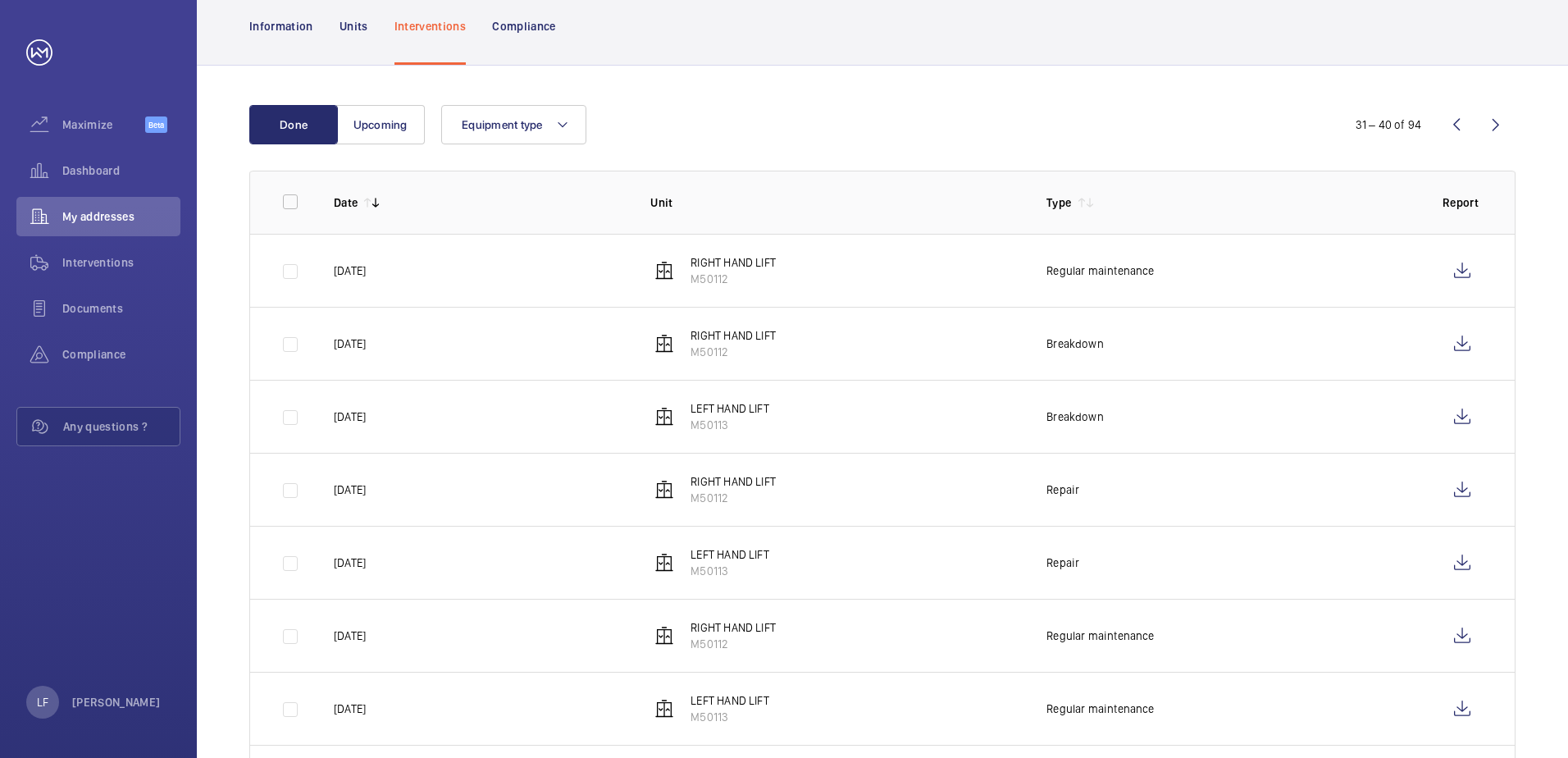
click at [1498, 137] on wm-front-icon-button at bounding box center [1496, 125] width 40 height 40
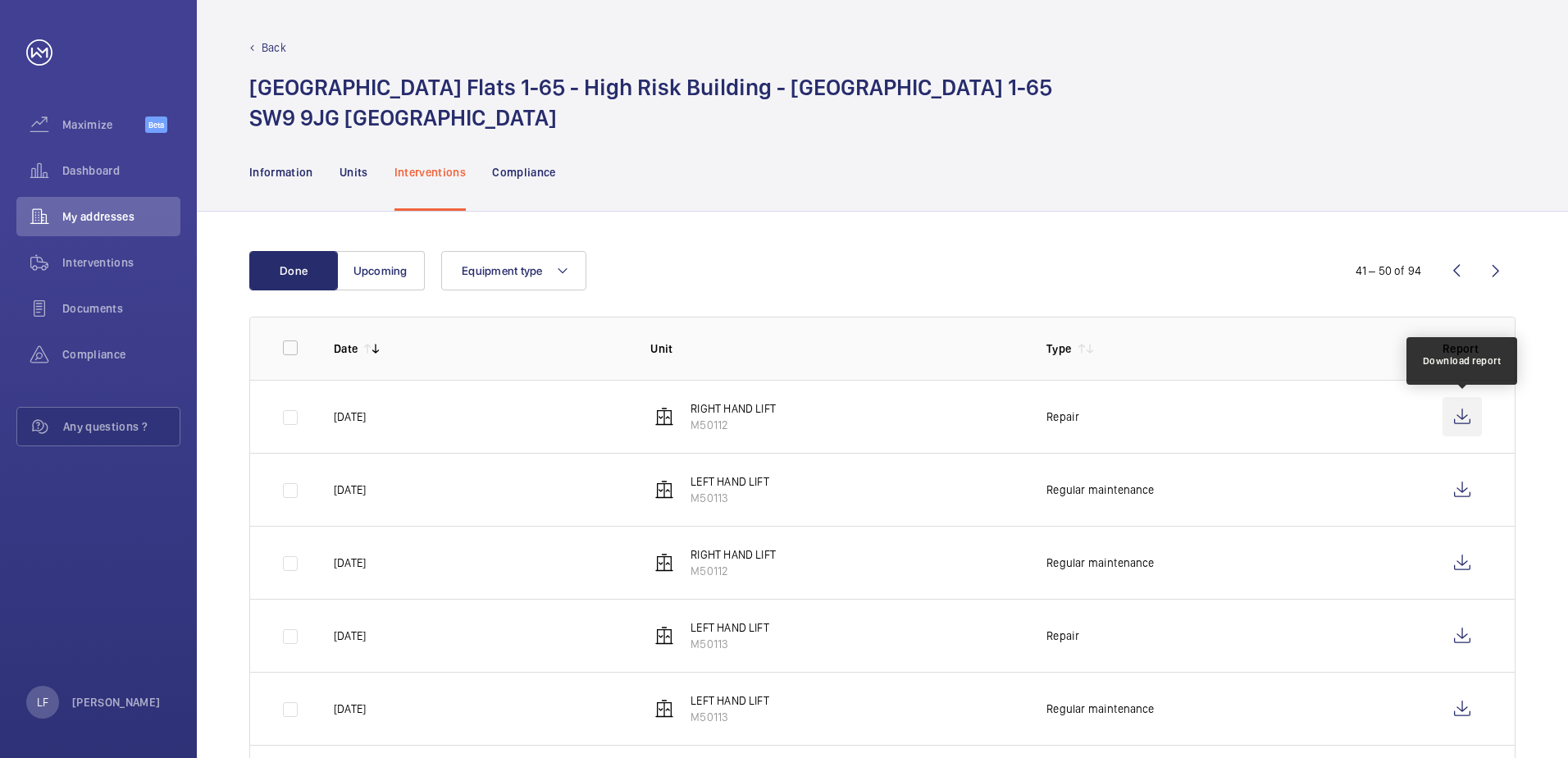
click at [1447, 417] on wm-front-icon-button at bounding box center [1463, 417] width 40 height 40
click at [1456, 275] on wm-front-icon-button at bounding box center [1457, 271] width 40 height 40
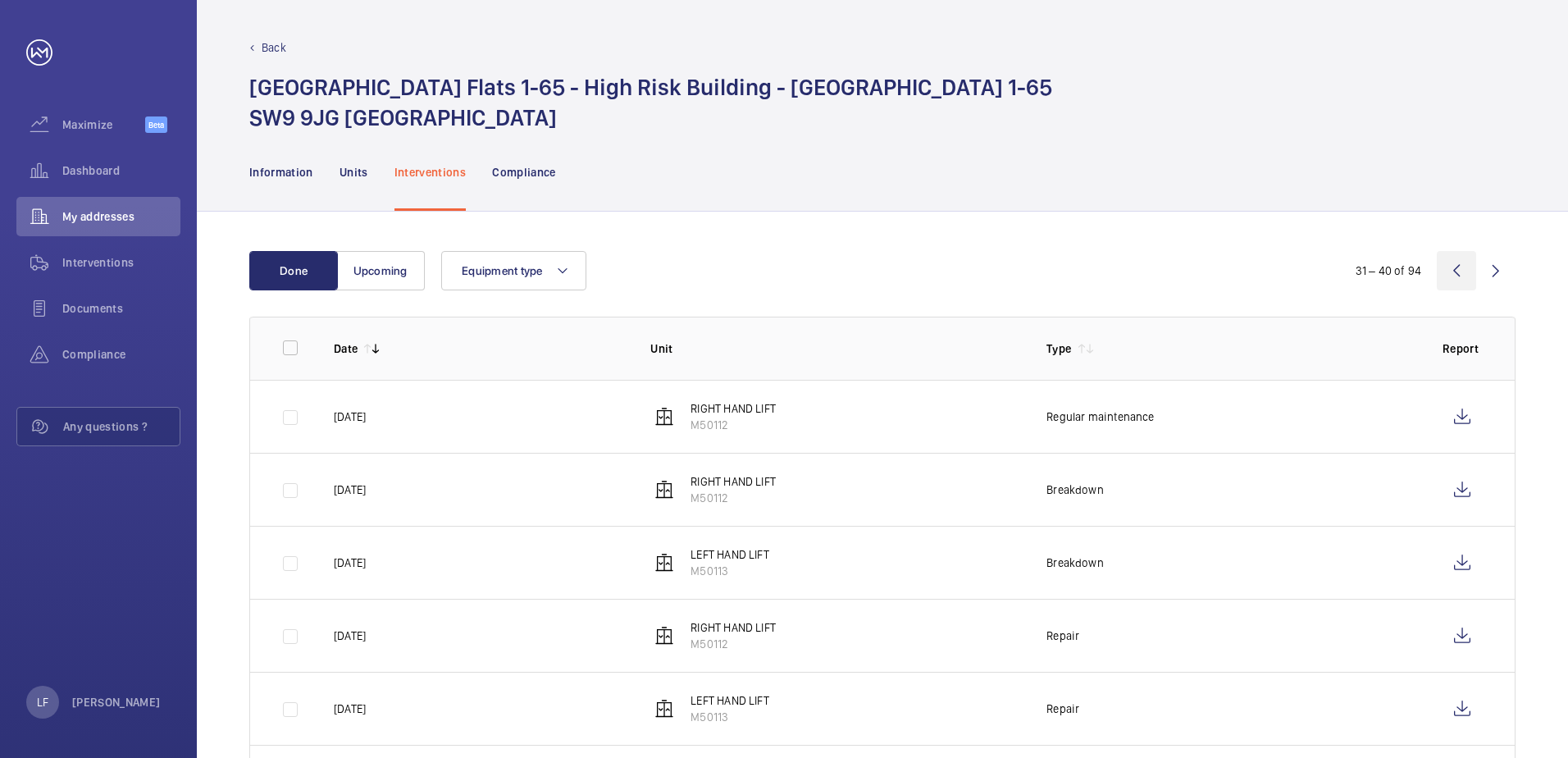
click at [1456, 275] on wm-front-icon-button at bounding box center [1457, 271] width 40 height 40
click at [1457, 273] on div "1 – 10 of 94" at bounding box center [1417, 271] width 197 height 20
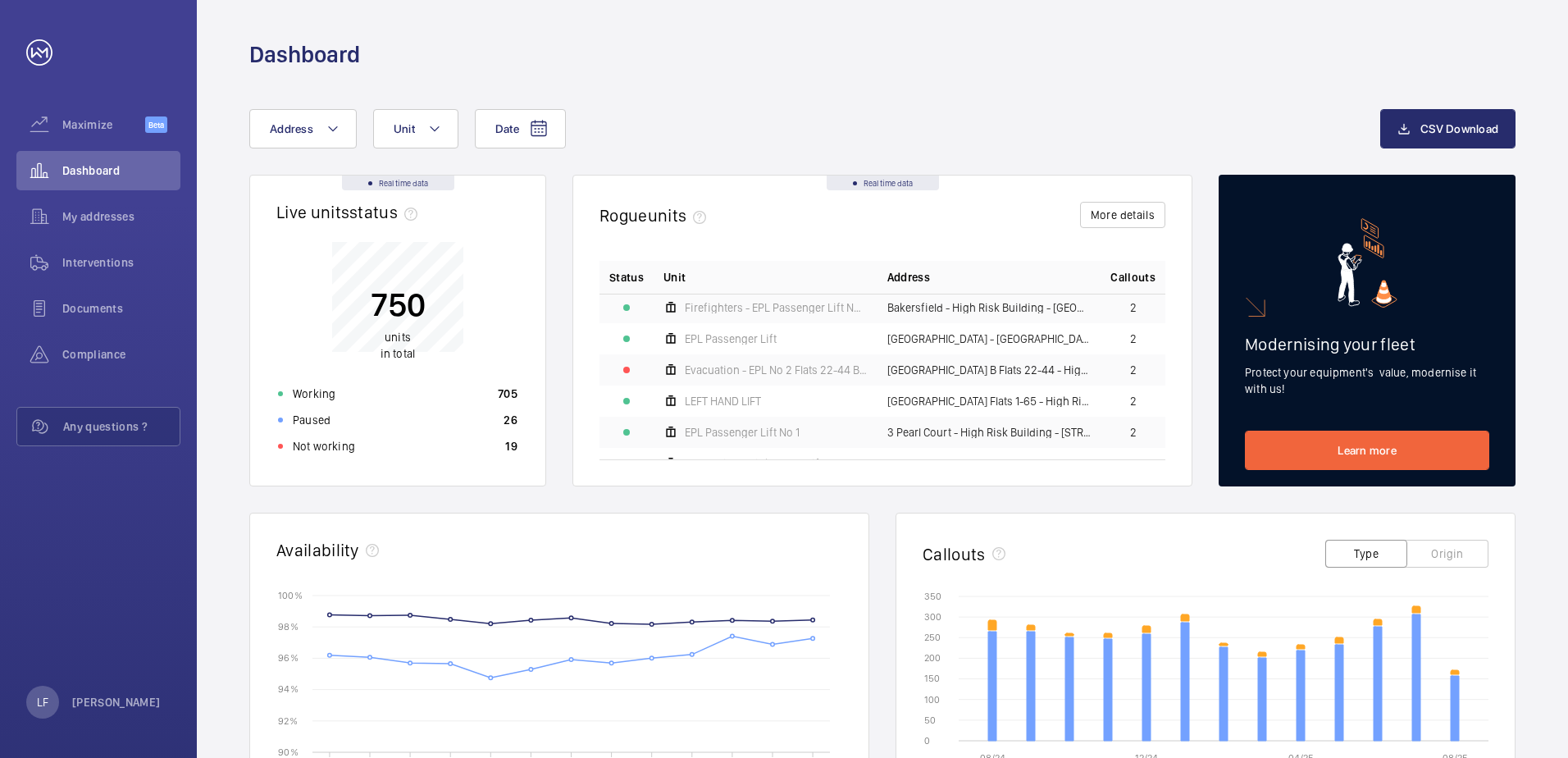
scroll to position [676, 0]
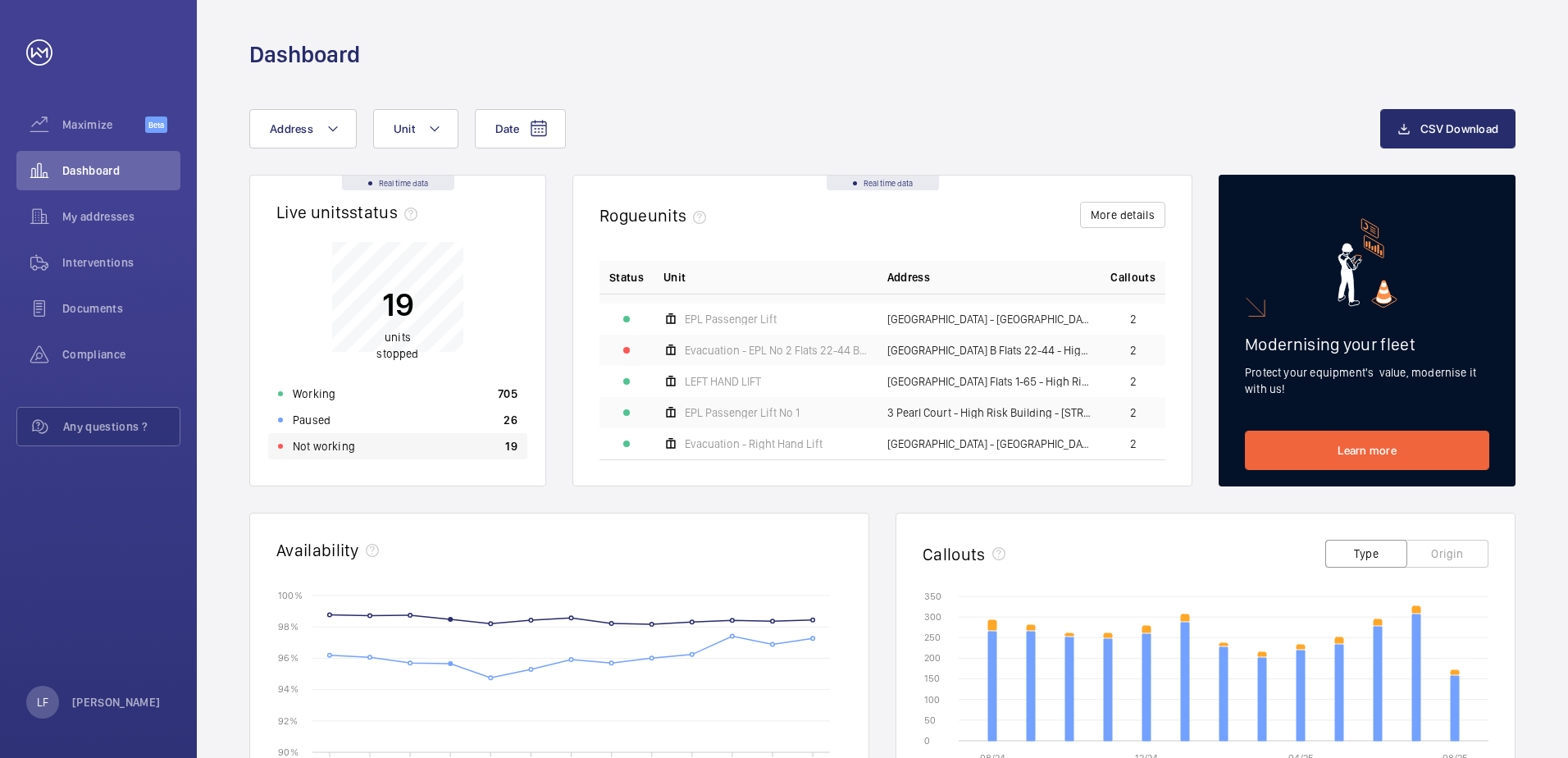
click at [374, 450] on div "Not working 19" at bounding box center [397, 446] width 259 height 26
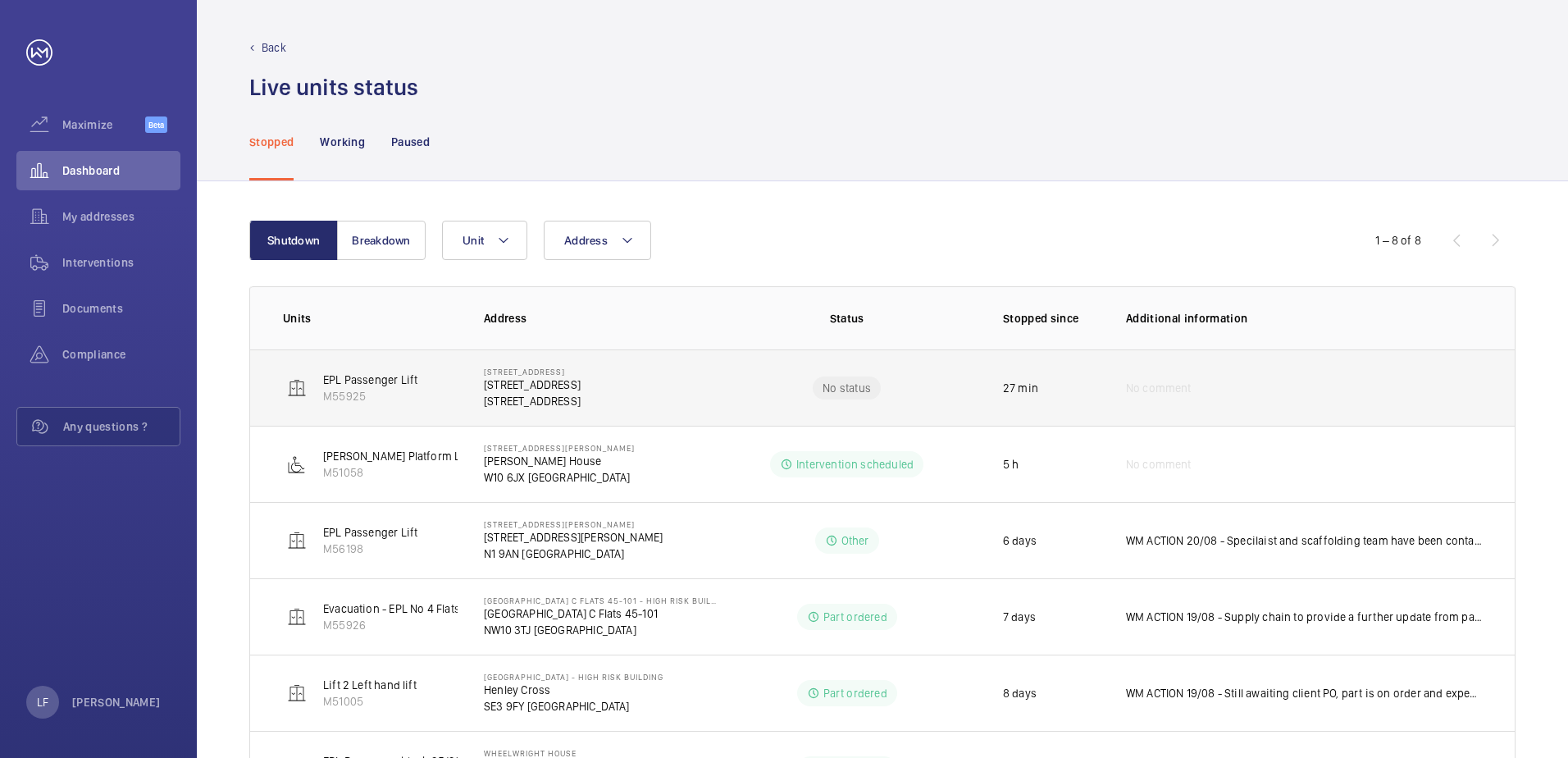
click at [600, 409] on td "44 Kensington Square Gardens 44 Kensington Square Gardens W2 4BQ LONDON" at bounding box center [587, 387] width 259 height 76
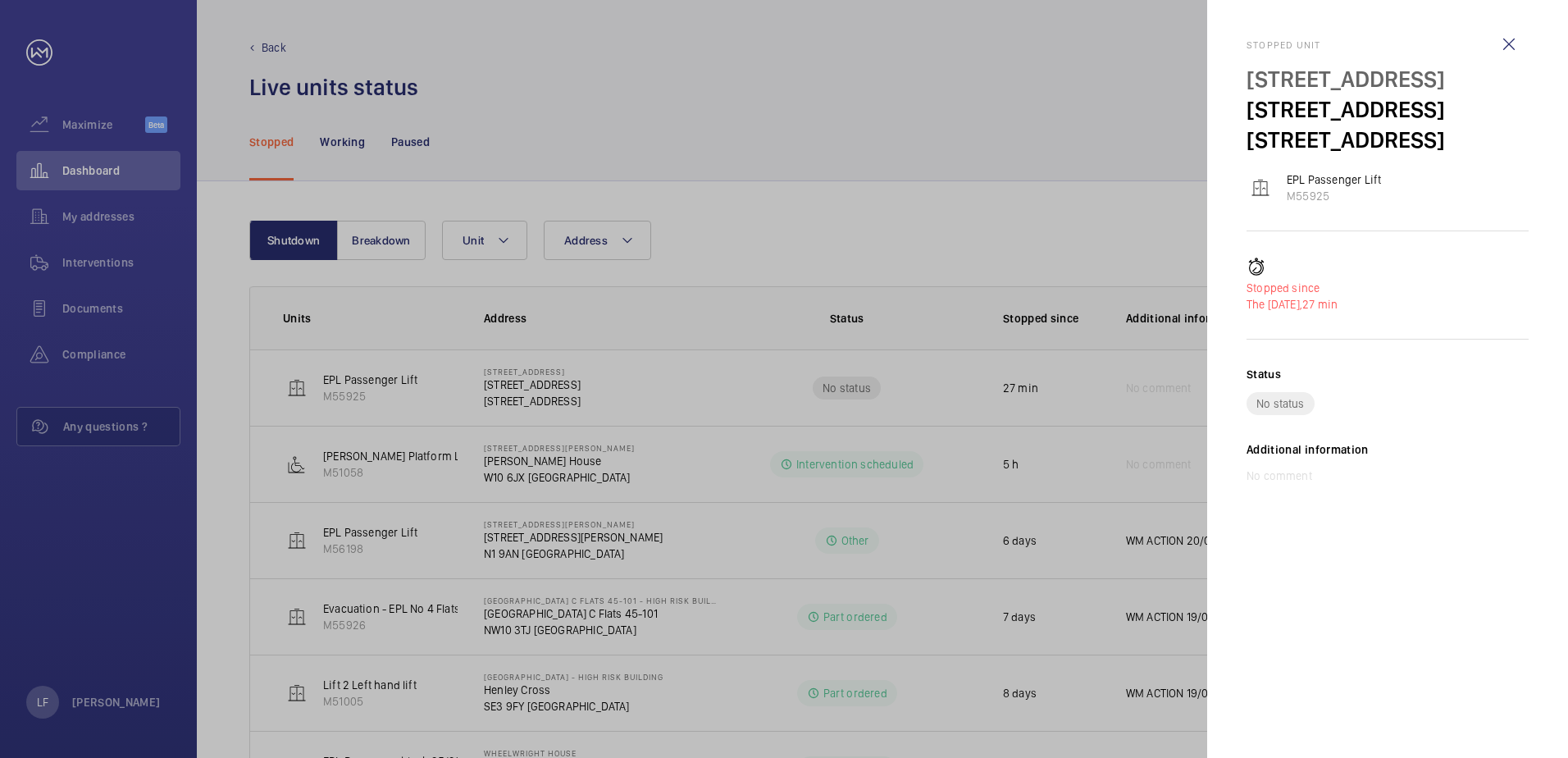
click at [697, 408] on div at bounding box center [784, 379] width 1568 height 758
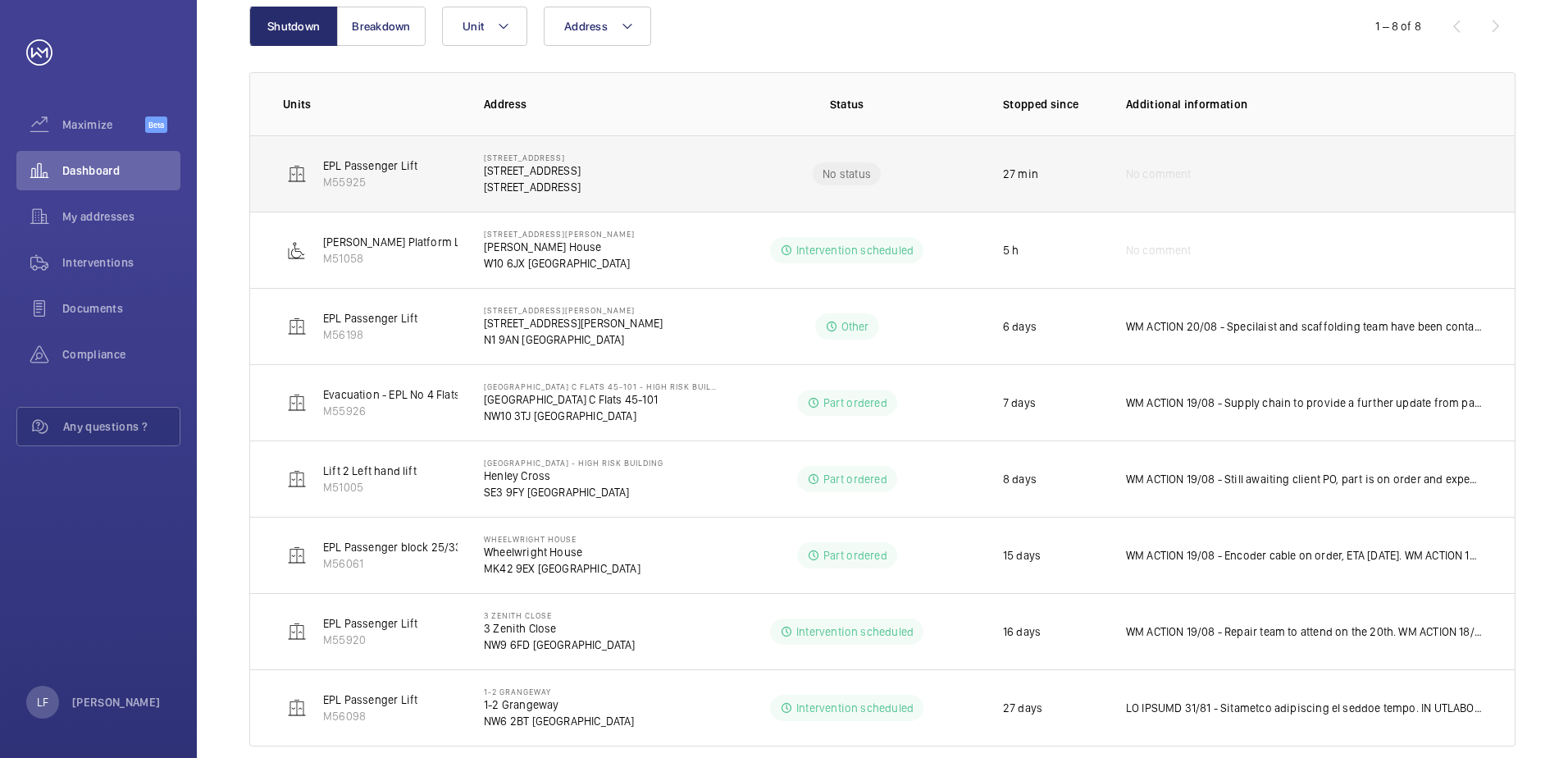
scroll to position [242, 0]
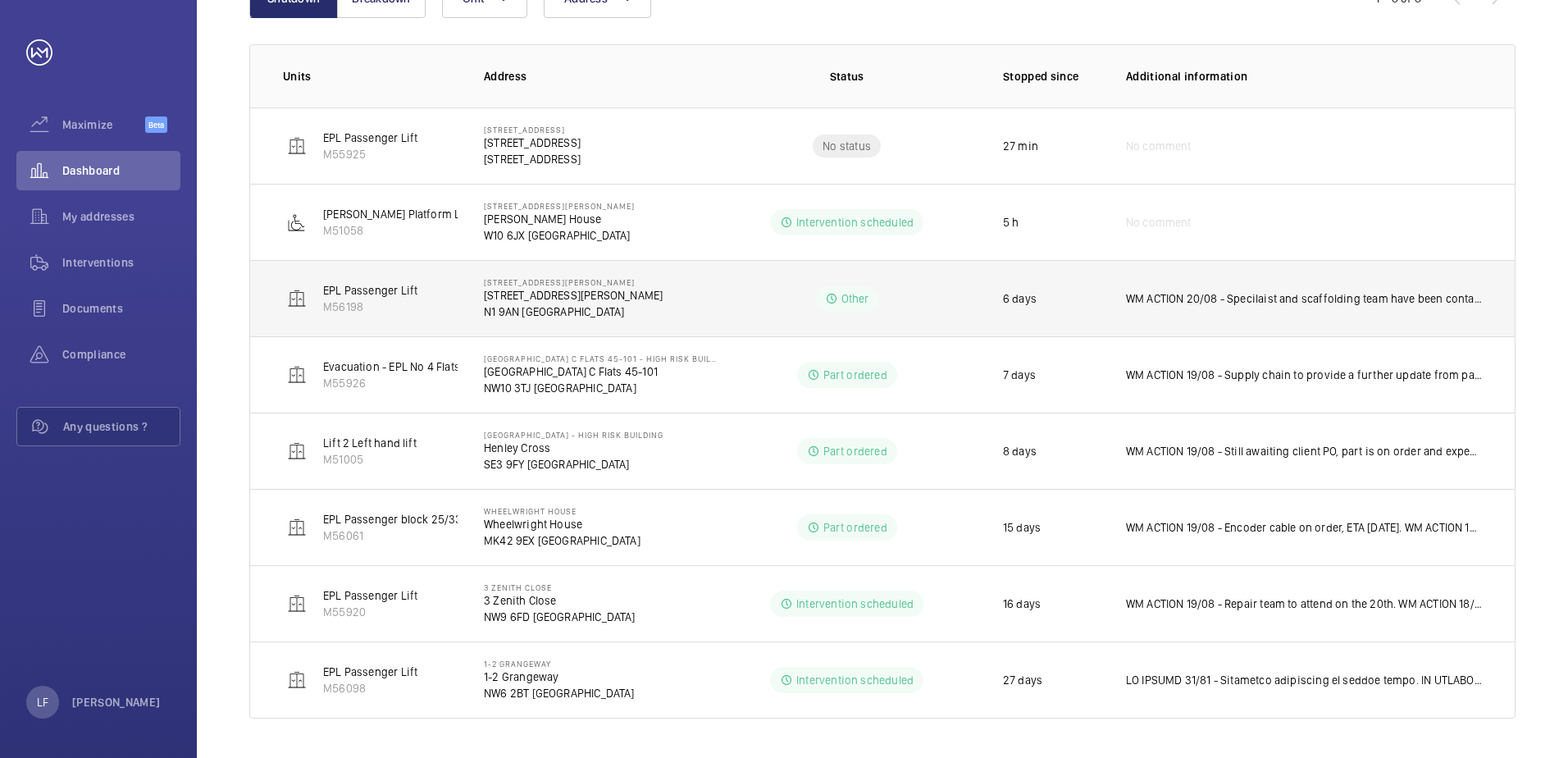
click at [546, 296] on p "[STREET_ADDRESS][PERSON_NAME]" at bounding box center [573, 295] width 179 height 17
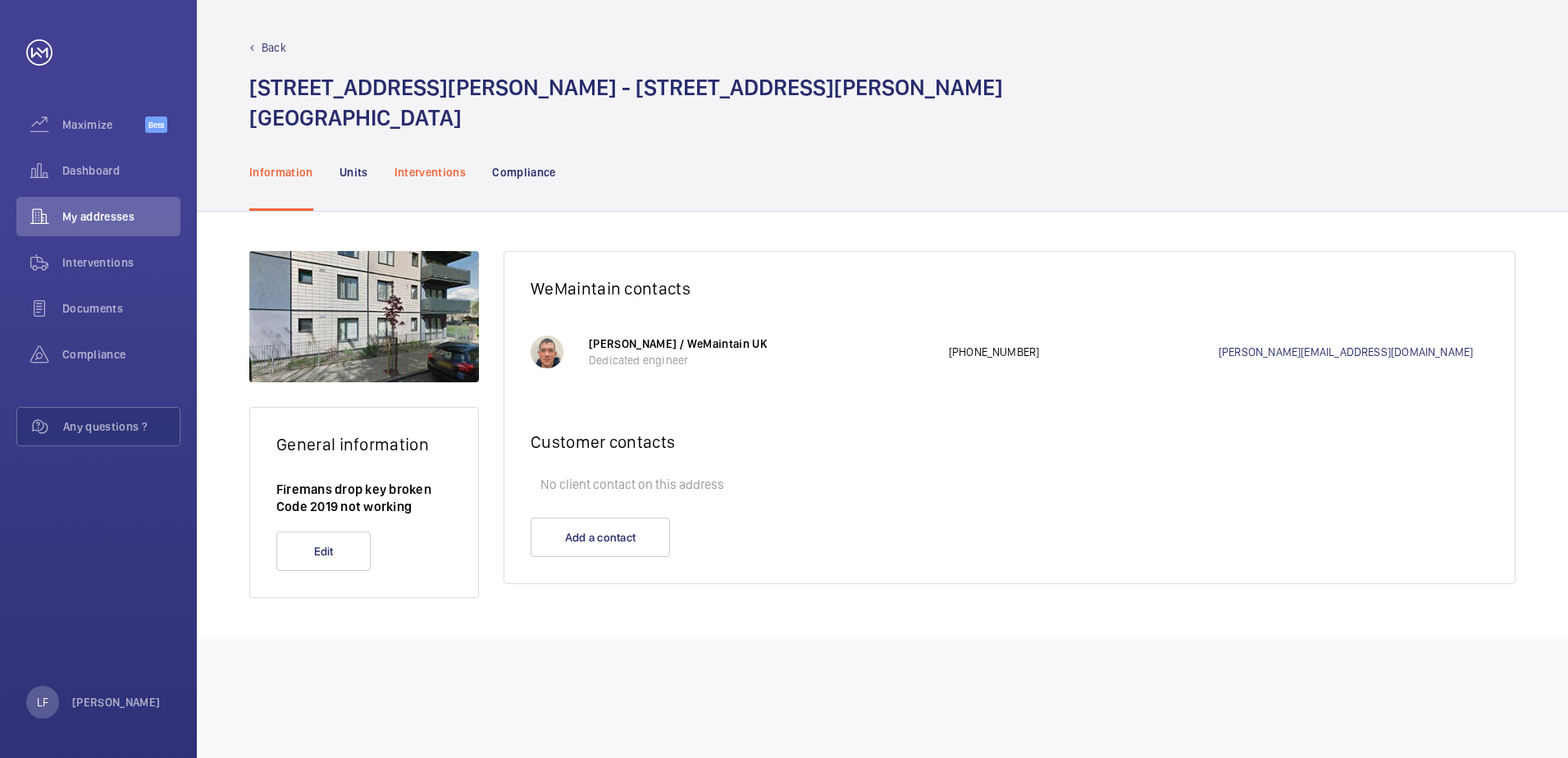
click at [427, 172] on p "Interventions" at bounding box center [430, 172] width 72 height 17
click at [99, 177] on span "Dashboard" at bounding box center [121, 171] width 118 height 17
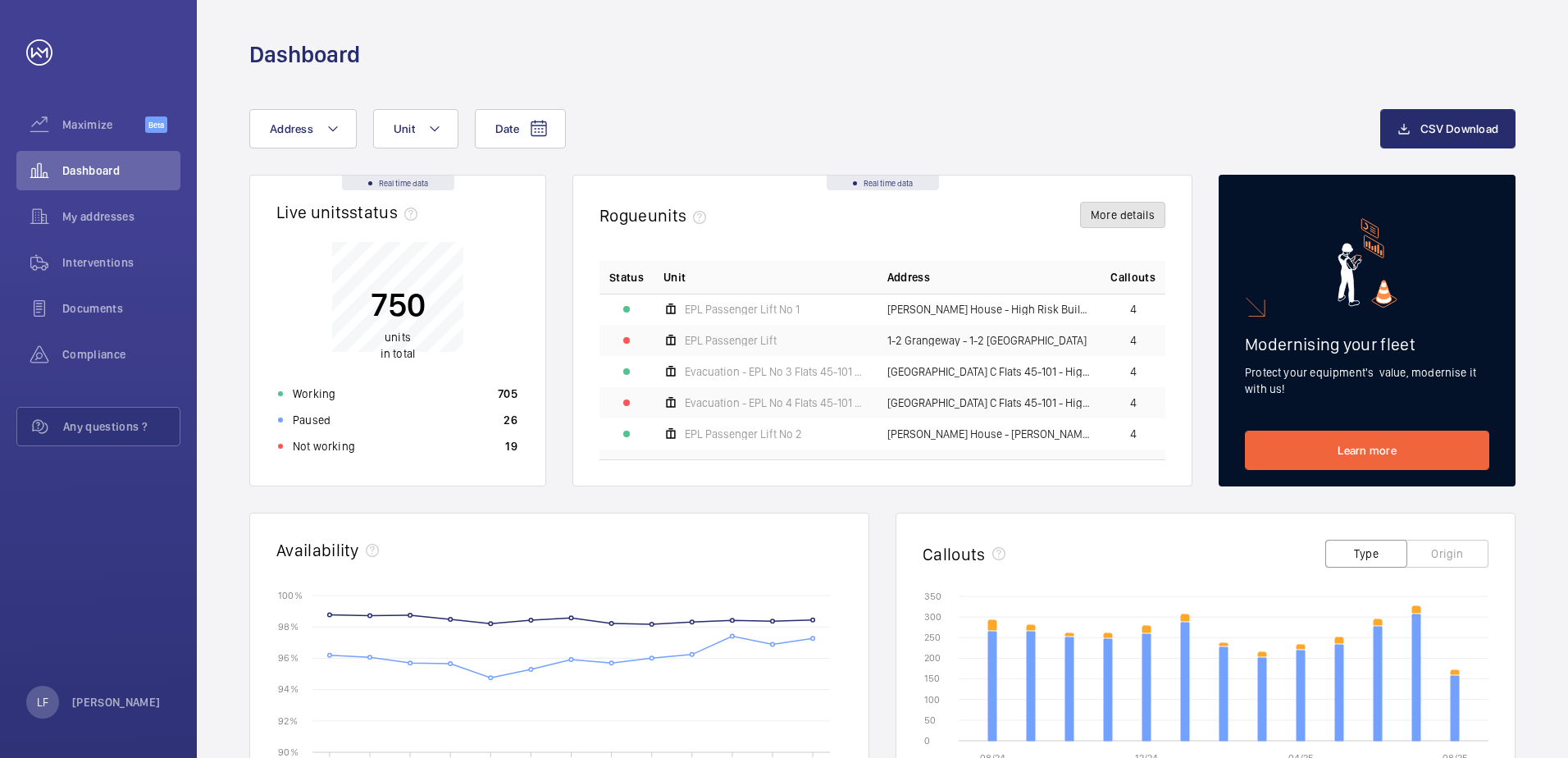
click at [1132, 215] on button "More details" at bounding box center [1123, 215] width 85 height 26
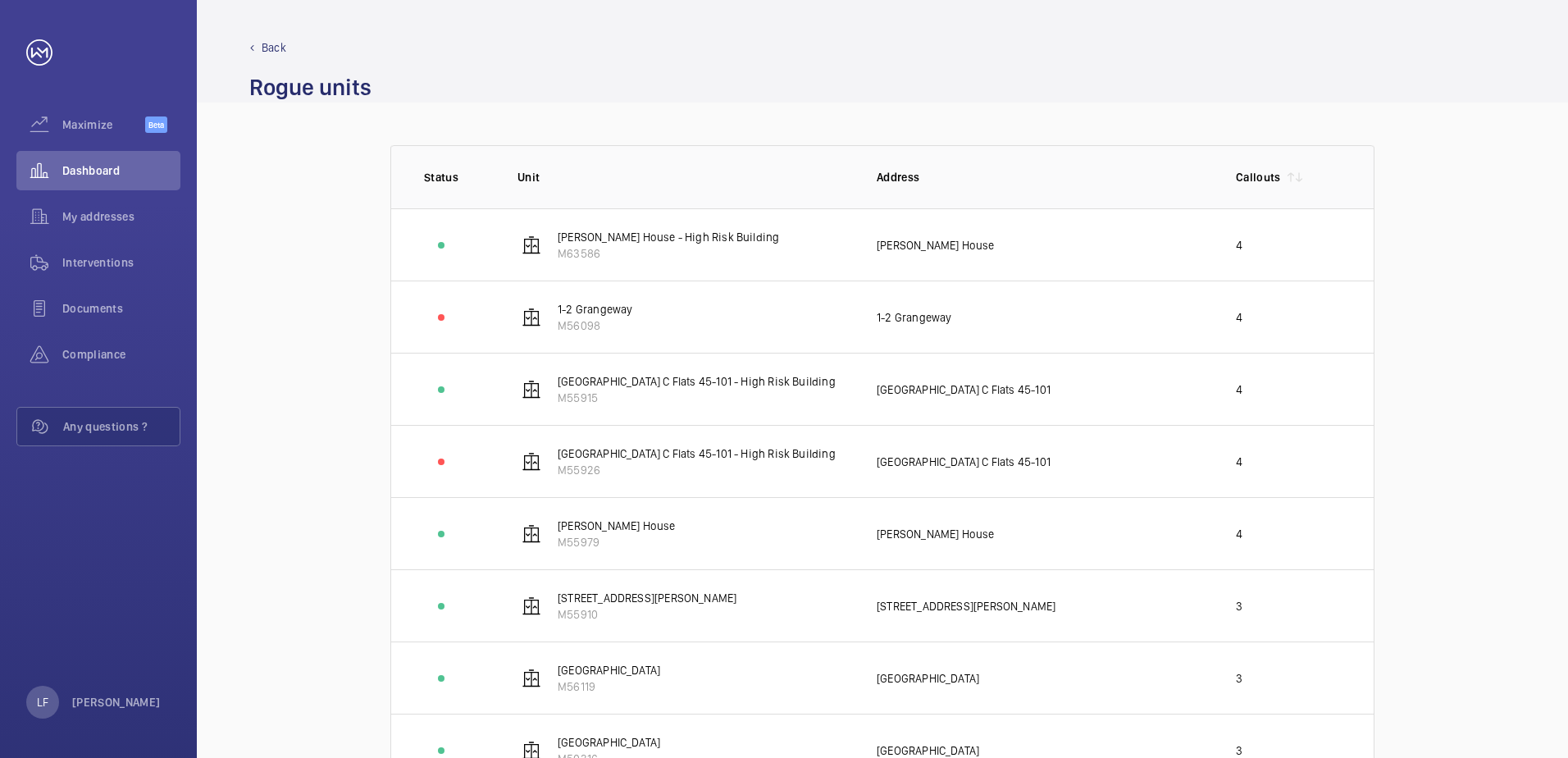
click at [280, 50] on p "Back" at bounding box center [273, 48] width 25 height 17
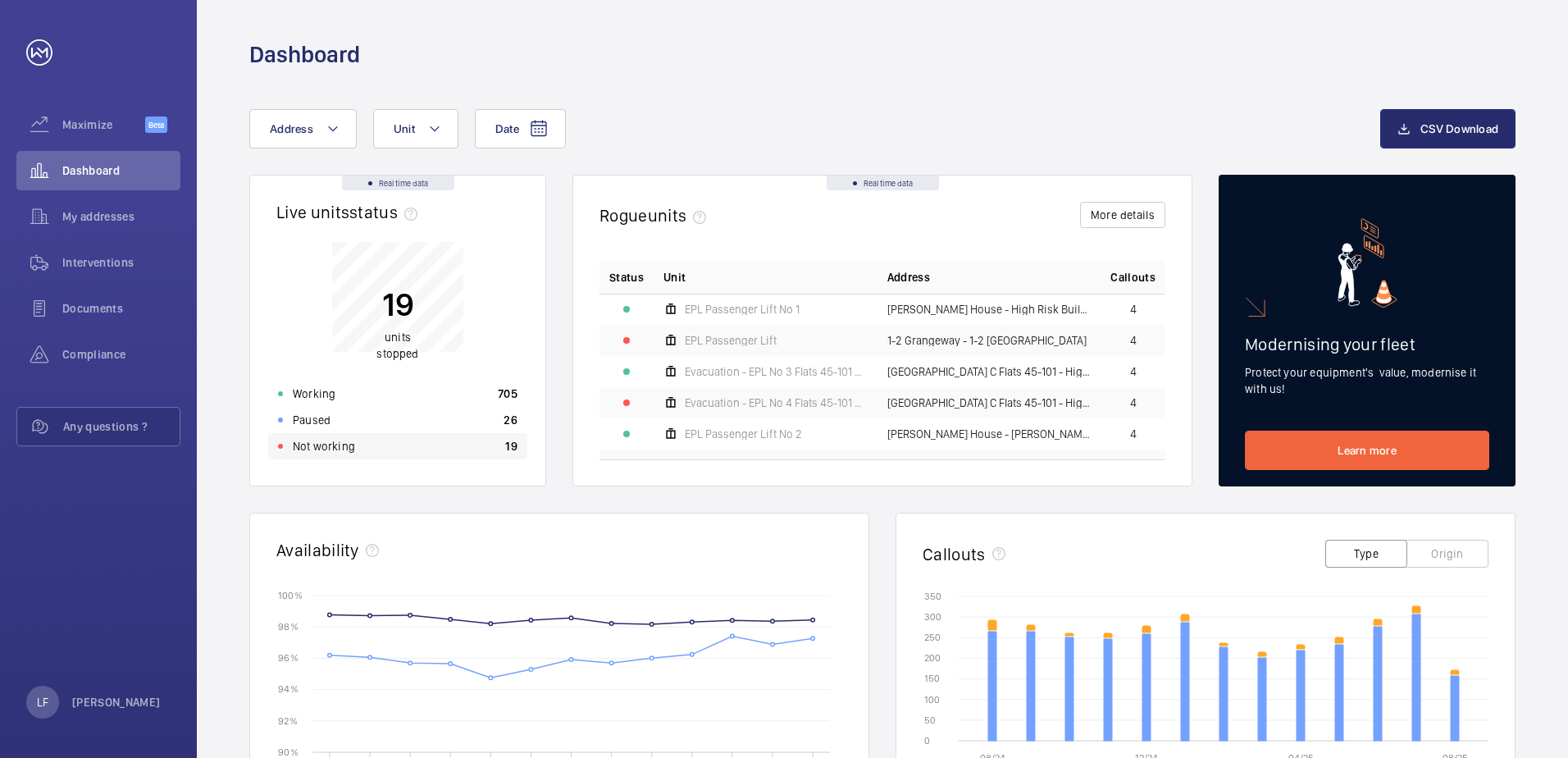
click at [378, 437] on div "Not working 19" at bounding box center [397, 446] width 259 height 26
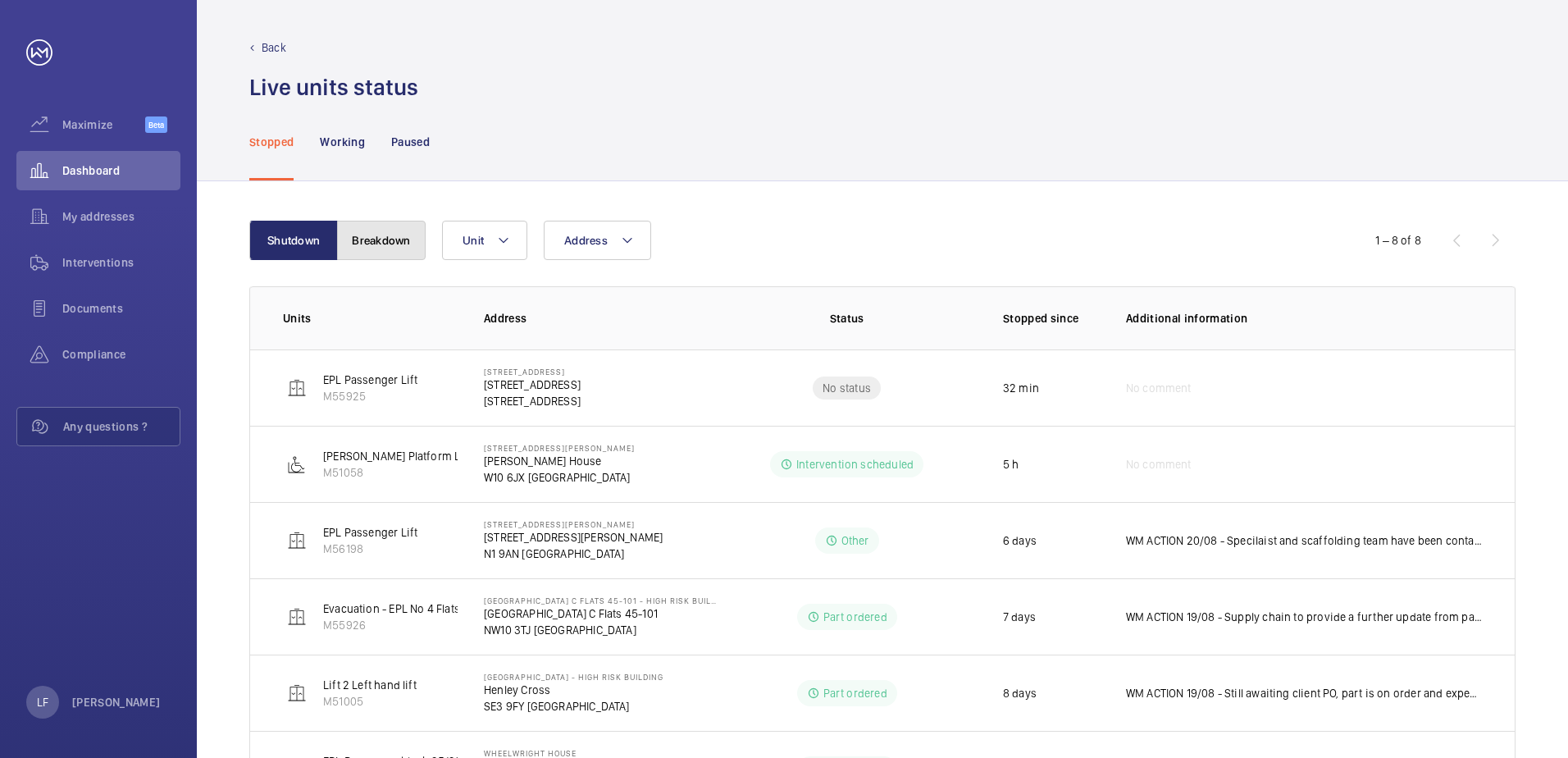
click at [387, 242] on button "Breakdown" at bounding box center [380, 240] width 88 height 40
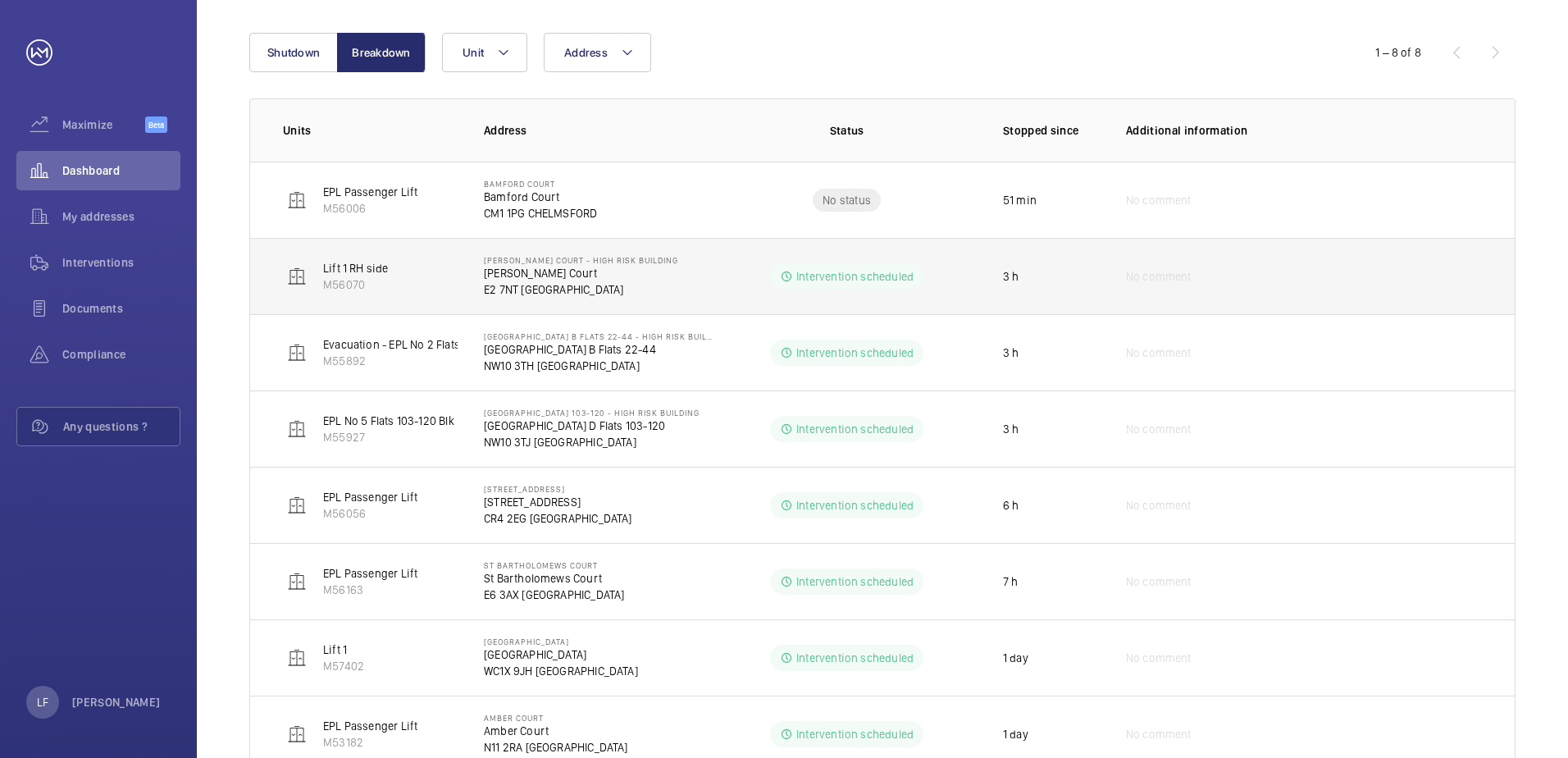
scroll to position [160, 0]
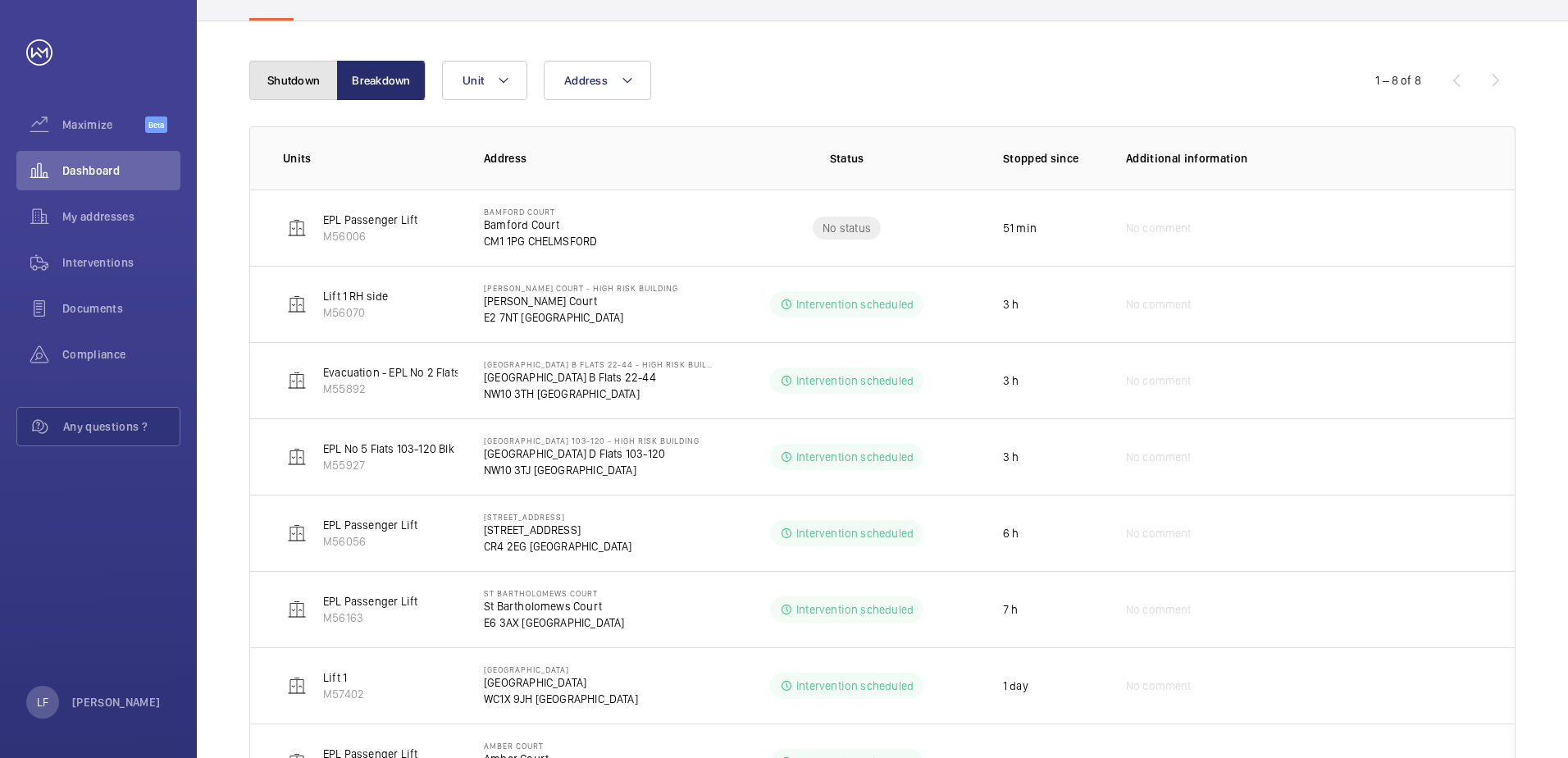
click at [295, 83] on button "Shutdown" at bounding box center [293, 80] width 88 height 40
